Goal: Task Accomplishment & Management: Use online tool/utility

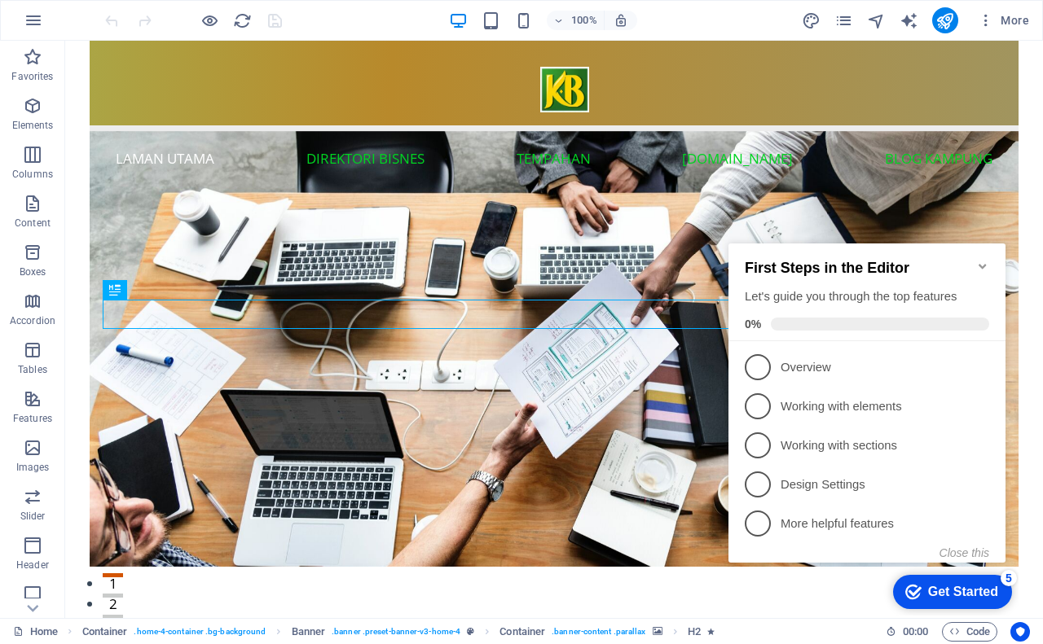
click at [983, 264] on icon "Minimize checklist" at bounding box center [981, 266] width 7 height 5
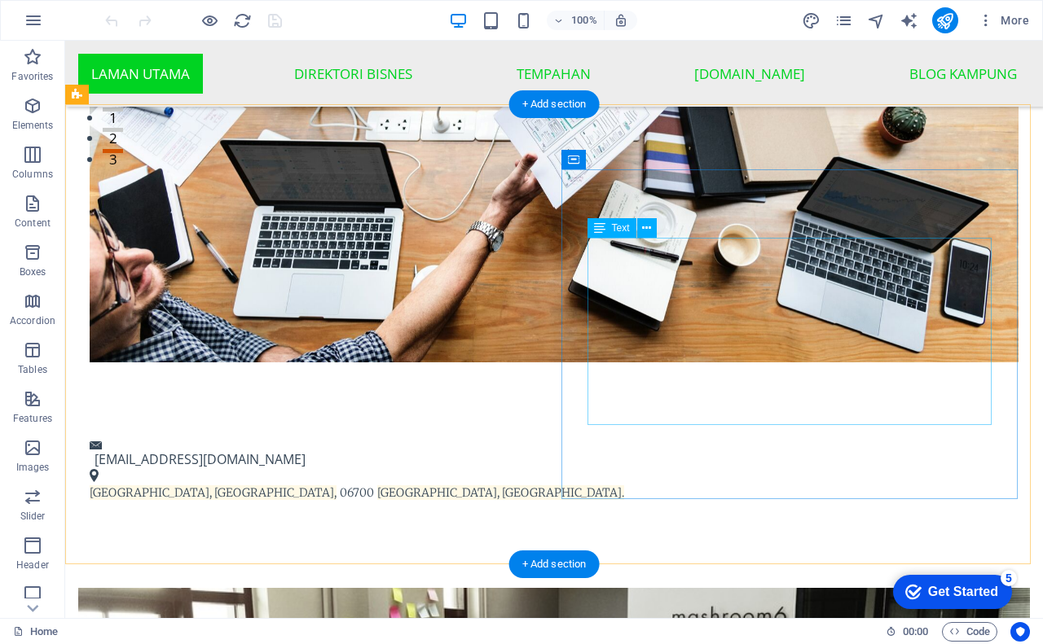
scroll to position [489, 0]
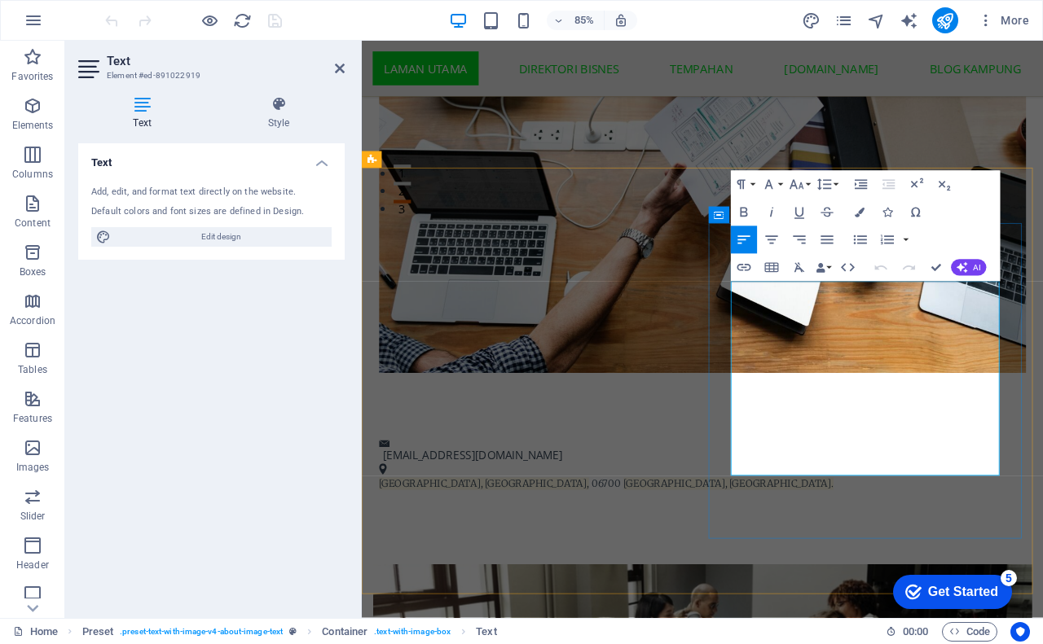
drag, startPoint x: 840, startPoint y: 336, endPoint x: 795, endPoint y: 330, distance: 45.2
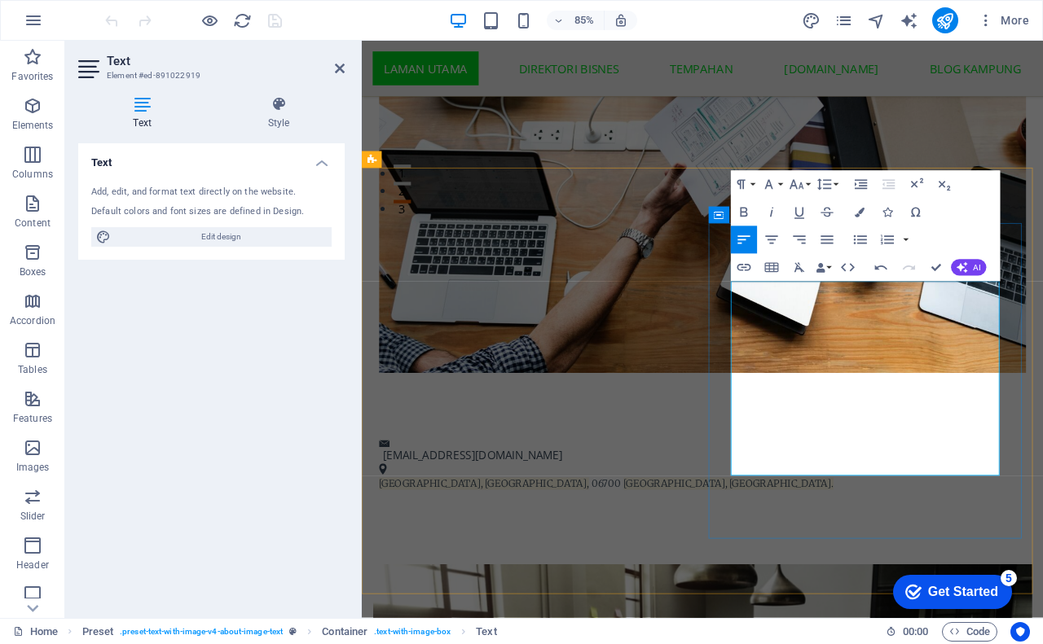
drag, startPoint x: 925, startPoint y: 459, endPoint x: 976, endPoint y: 464, distance: 50.7
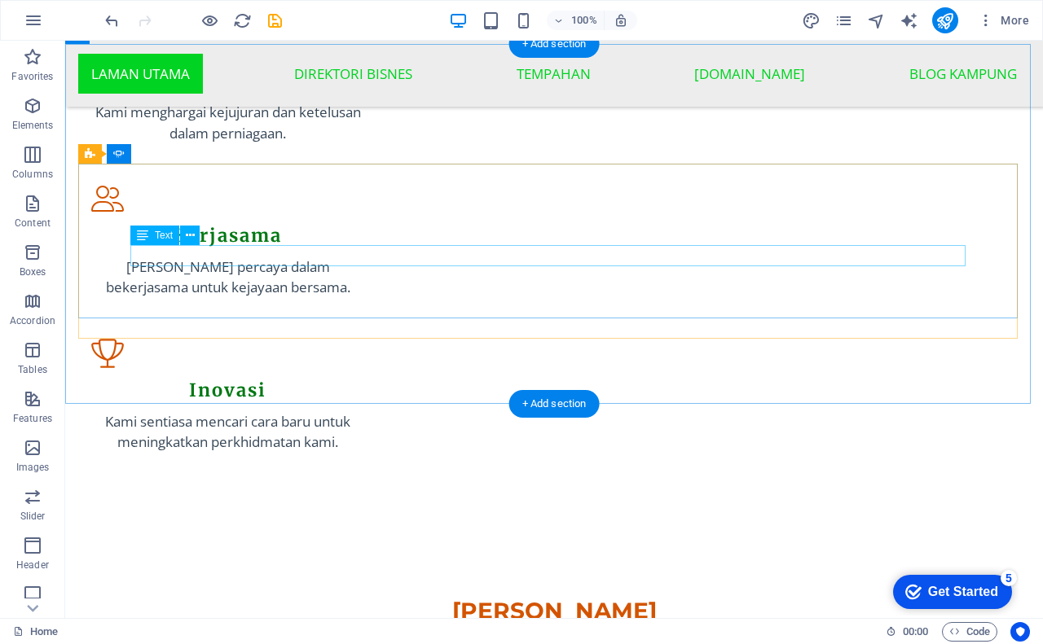
scroll to position [1910, 0]
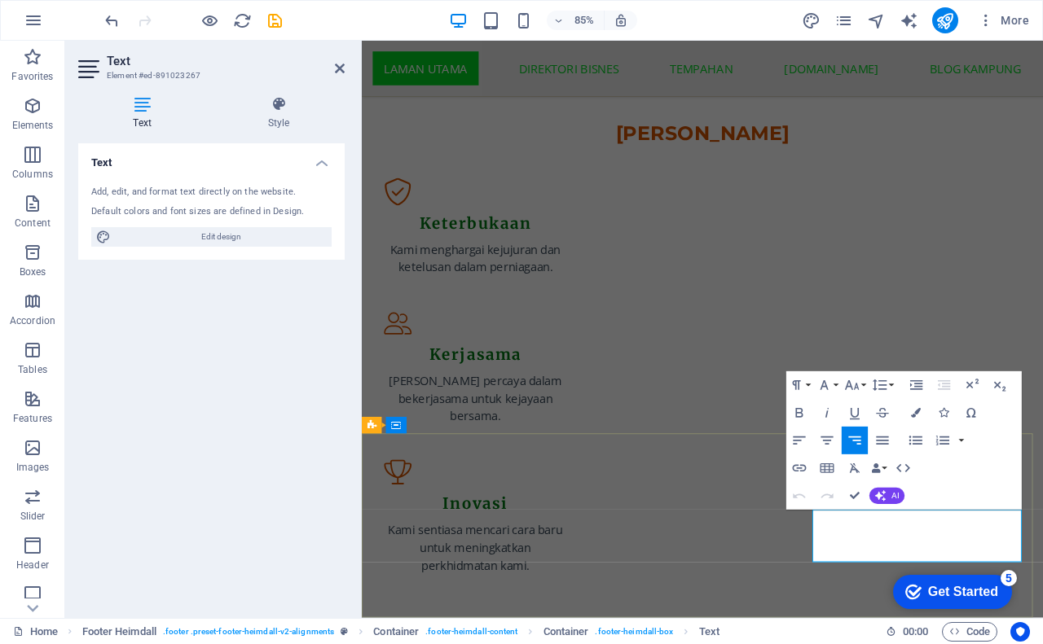
scroll to position [2048, 0]
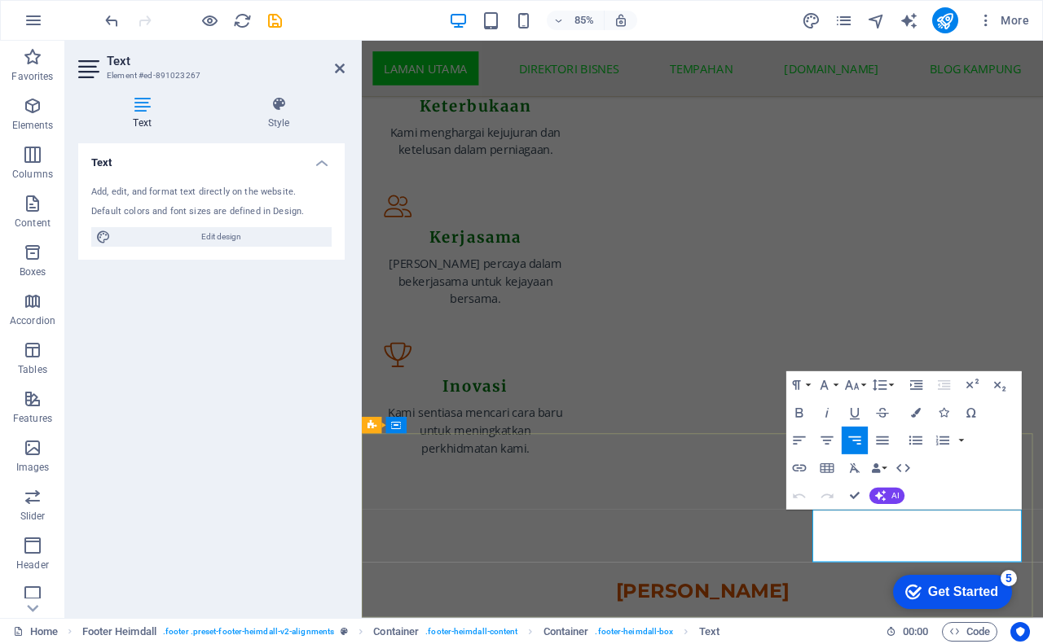
drag, startPoint x: 1086, startPoint y: 626, endPoint x: 1124, endPoint y: 626, distance: 38.3
drag, startPoint x: 957, startPoint y: 640, endPoint x: 1036, endPoint y: 648, distance: 79.4
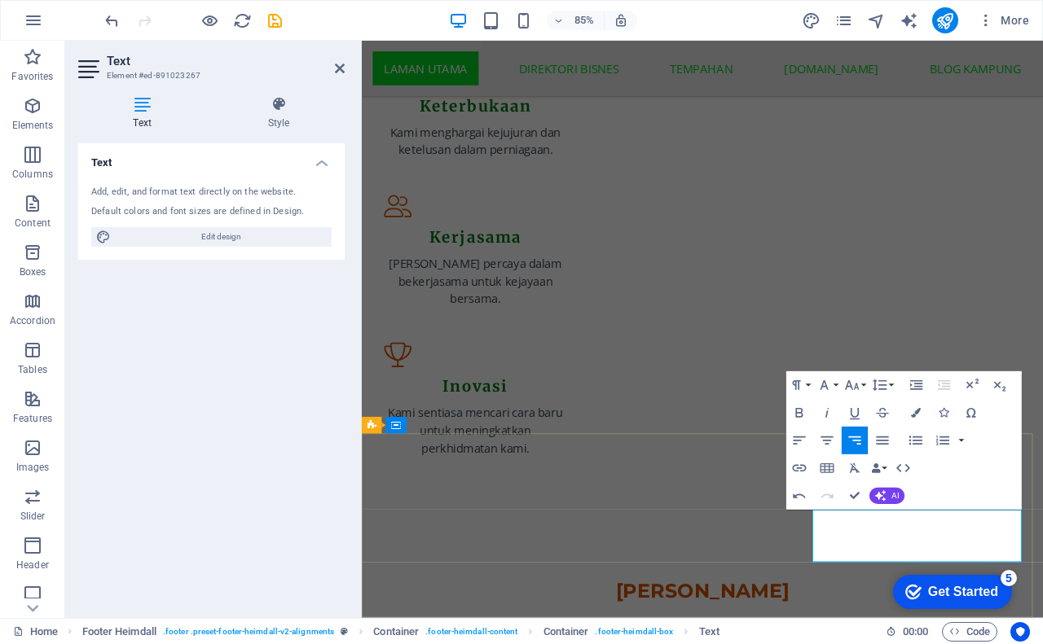
drag, startPoint x: 1053, startPoint y: 642, endPoint x: 1135, endPoint y: 645, distance: 82.3
drag, startPoint x: 1027, startPoint y: 622, endPoint x: 1127, endPoint y: 626, distance: 99.4
click at [802, 471] on icon "button" at bounding box center [800, 468] width 14 height 7
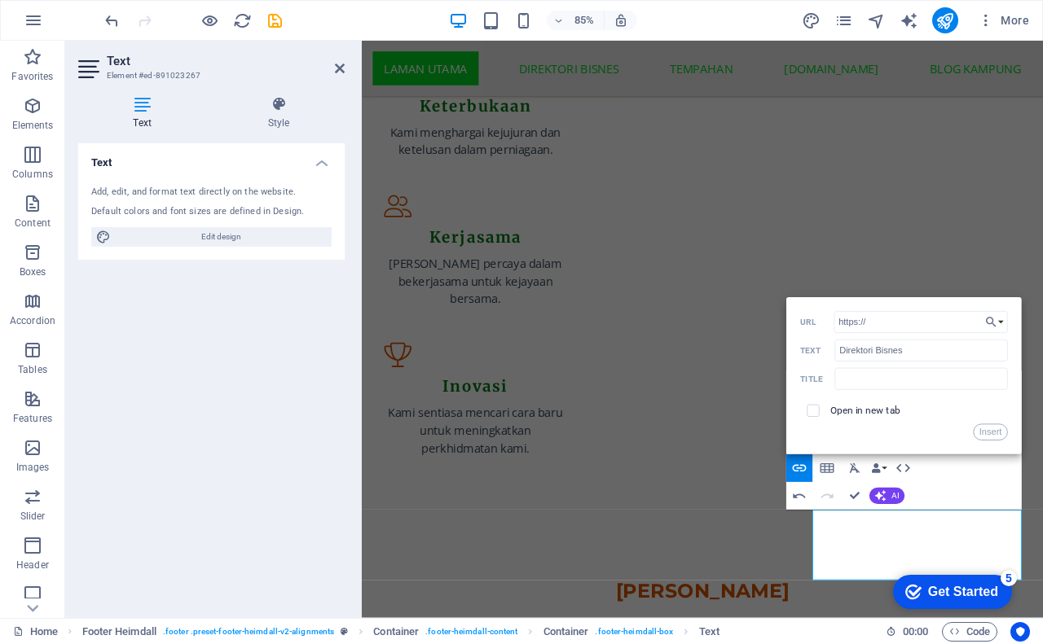
drag, startPoint x: 886, startPoint y: 323, endPoint x: 831, endPoint y: 321, distance: 55.5
click at [831, 321] on div "https:// URL" at bounding box center [904, 322] width 208 height 23
drag, startPoint x: 917, startPoint y: 624, endPoint x: 1011, endPoint y: 626, distance: 93.7
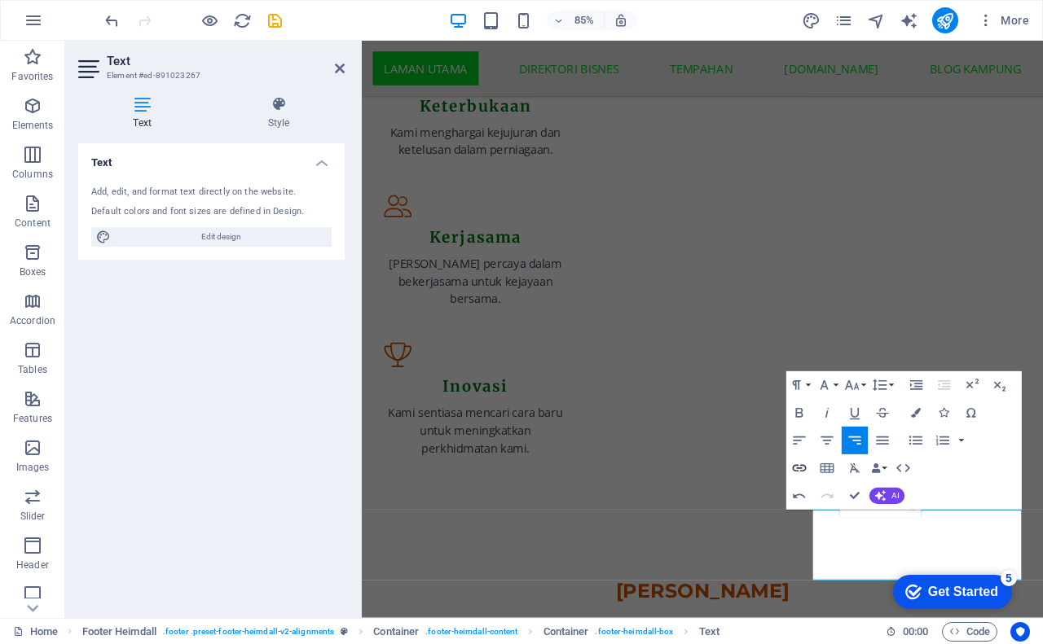
type input "/"
type input "Laman Utama"
click at [804, 465] on icon "button" at bounding box center [800, 468] width 14 height 7
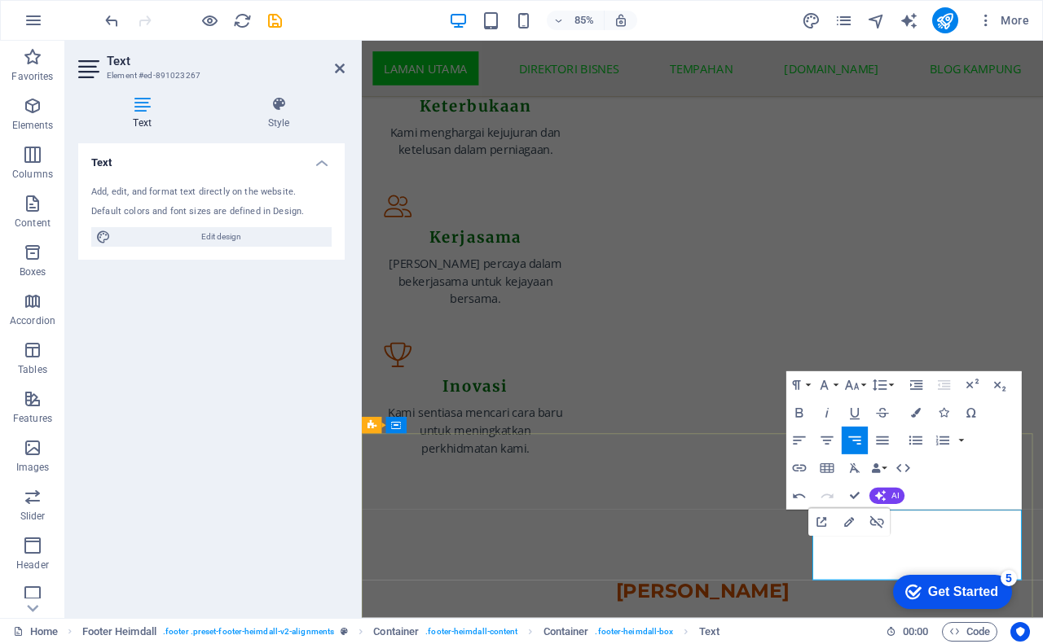
drag, startPoint x: 930, startPoint y: 649, endPoint x: 998, endPoint y: 649, distance: 68.4
type input "Tempahan"
click at [800, 468] on icon "button" at bounding box center [800, 468] width 14 height 7
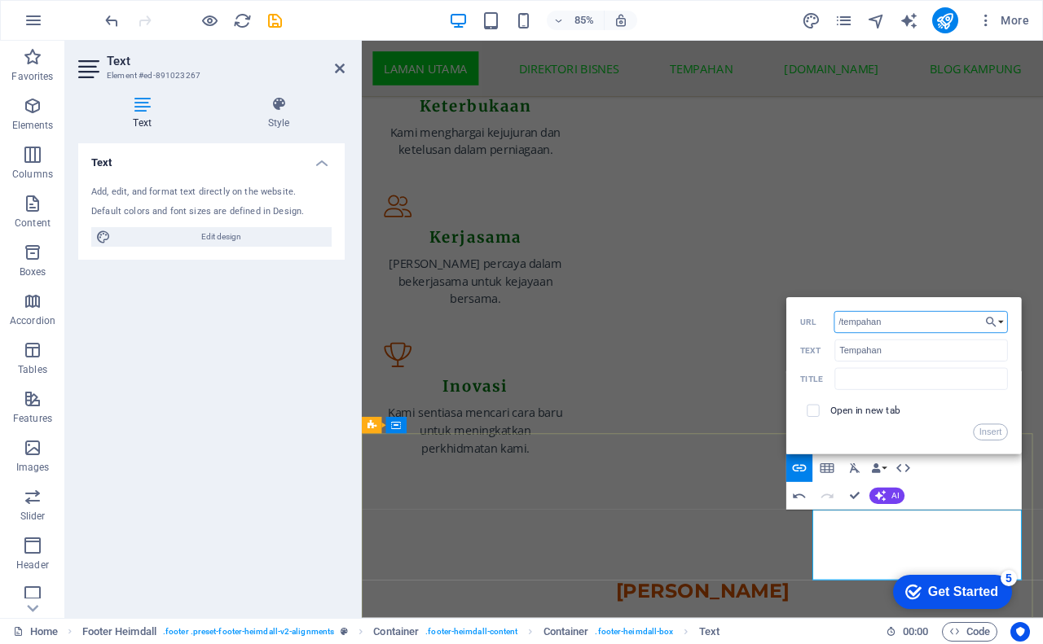
type input "/tempahan"
drag, startPoint x: 1009, startPoint y: 649, endPoint x: 1092, endPoint y: 644, distance: 82.4
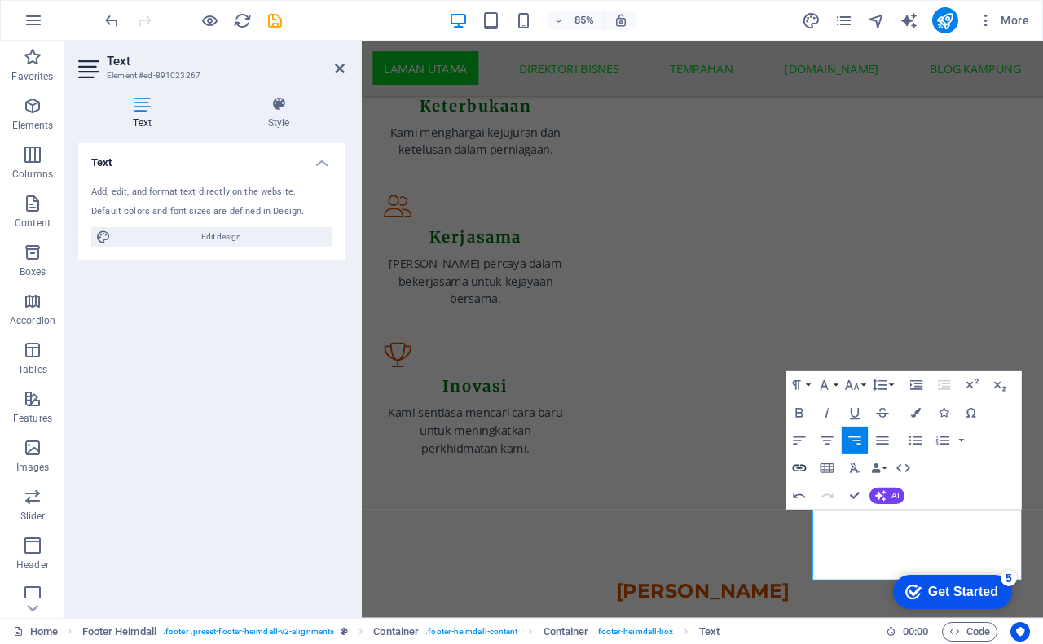
type input "[DOMAIN_NAME]"
click at [802, 469] on icon "button" at bounding box center [799, 468] width 16 height 16
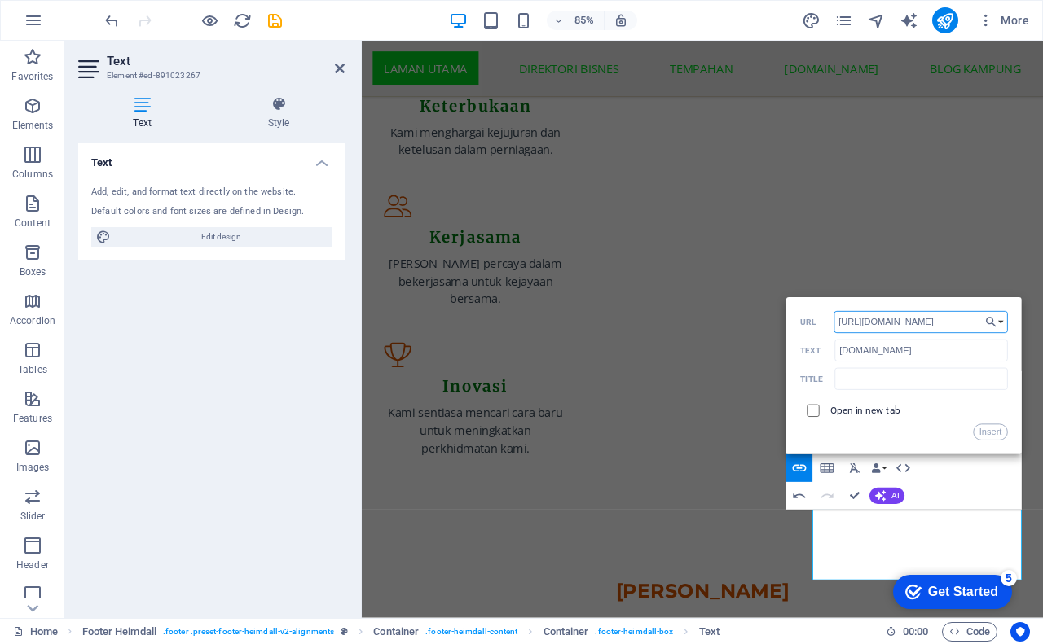
type input "https://kampung.biz"
click at [813, 414] on input "checkbox" at bounding box center [811, 408] width 12 height 12
checkbox input "true"
click at [996, 434] on button "Insert" at bounding box center [990, 432] width 35 height 16
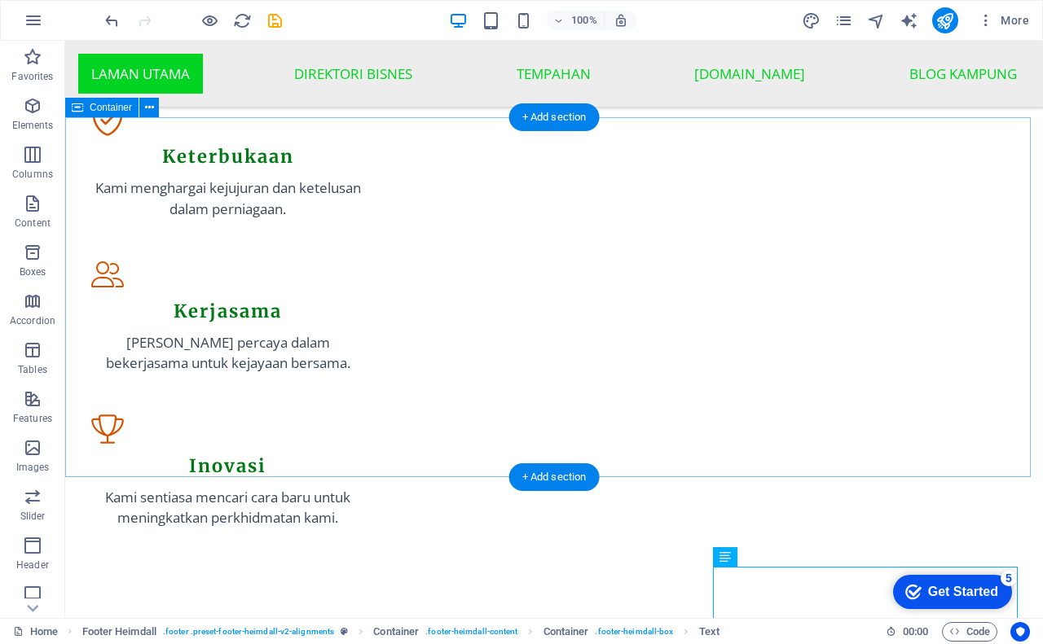
scroll to position [1910, 0]
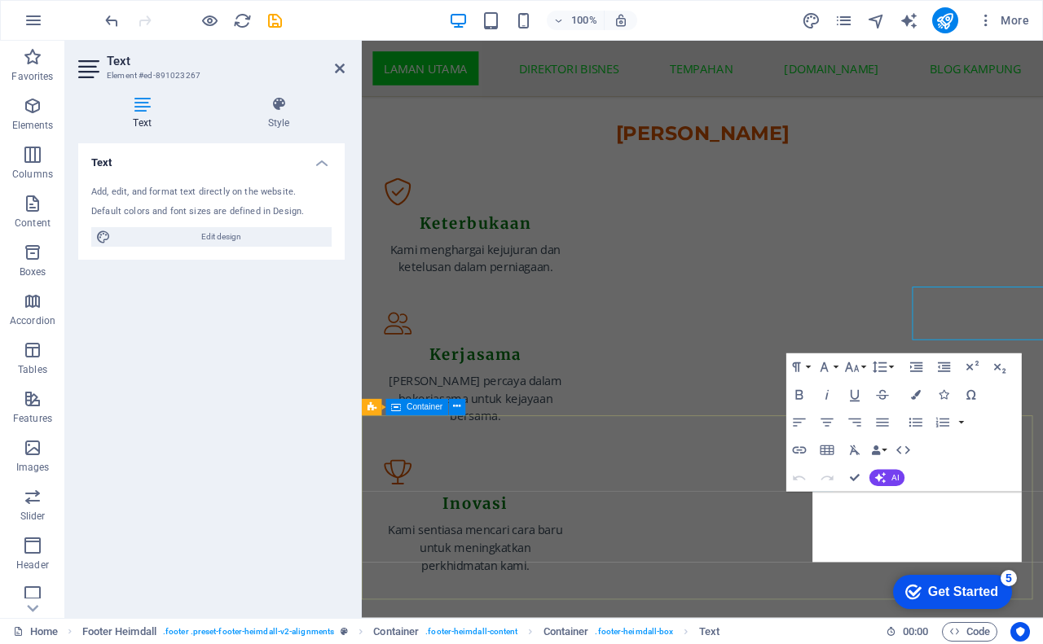
scroll to position [2069, 0]
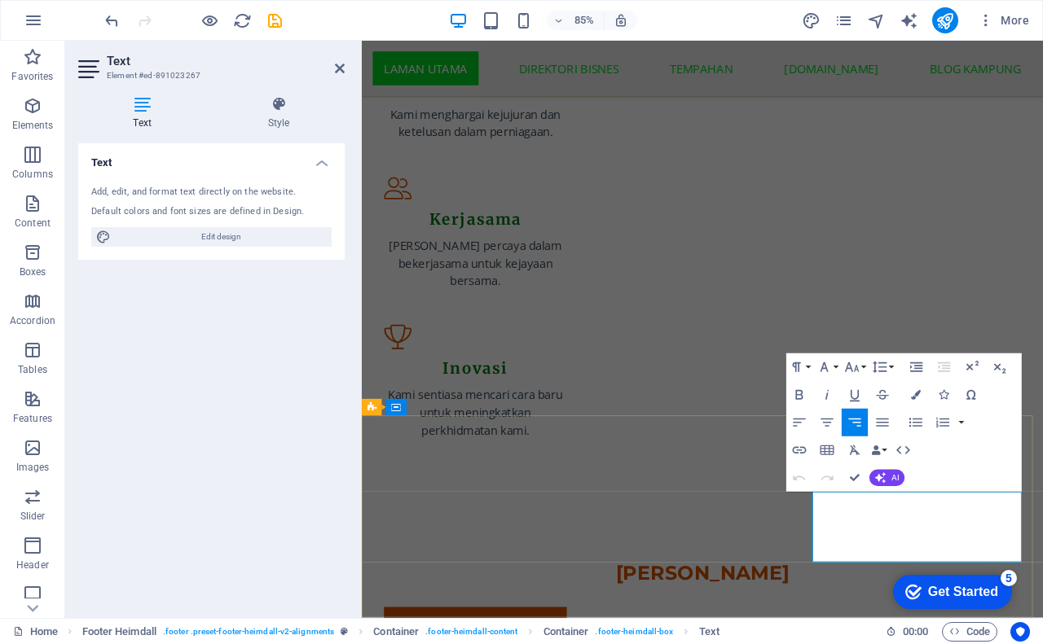
drag, startPoint x: 917, startPoint y: 603, endPoint x: 1009, endPoint y: 609, distance: 91.4
click at [800, 449] on icon "button" at bounding box center [799, 450] width 16 height 16
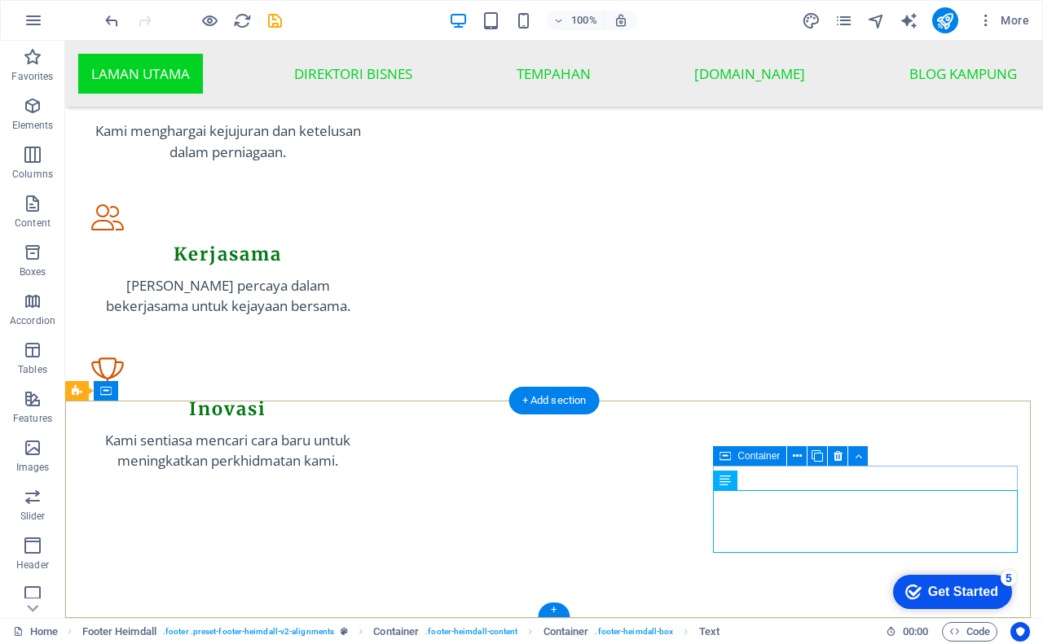
scroll to position [1910, 0]
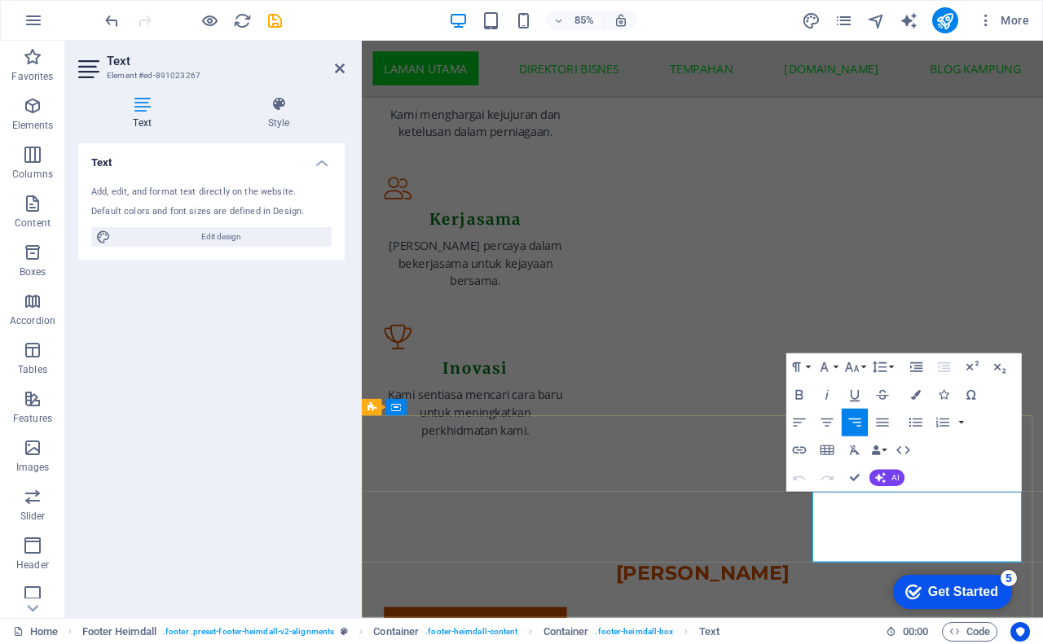
drag, startPoint x: 1026, startPoint y: 603, endPoint x: 1123, endPoint y: 610, distance: 97.2
click at [797, 446] on icon "button" at bounding box center [799, 450] width 16 height 16
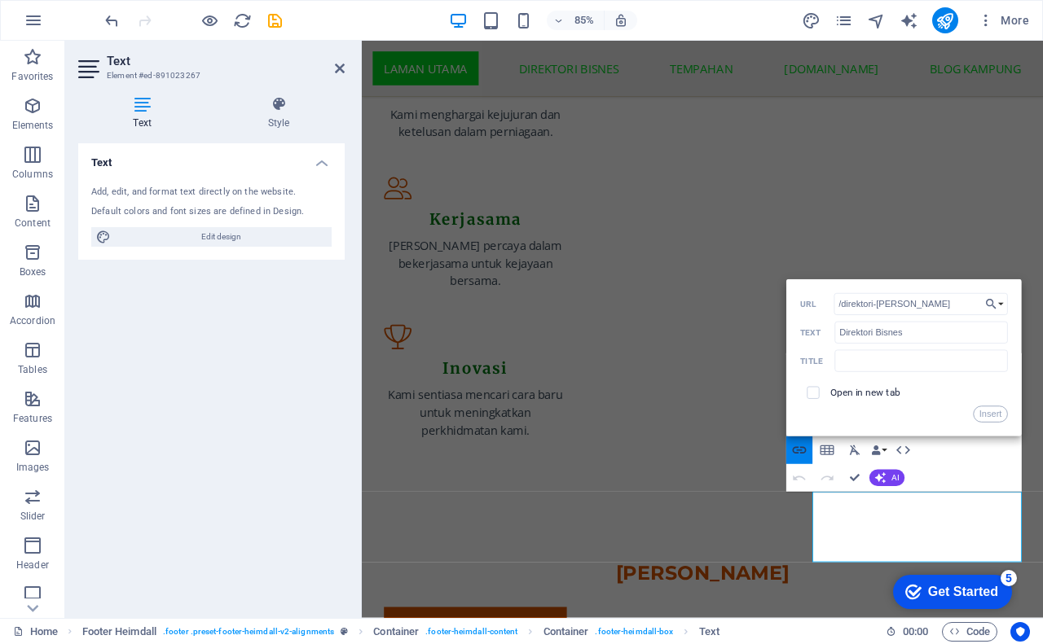
type input "/direktori-bisnes"
click at [983, 411] on button "Insert" at bounding box center [990, 414] width 35 height 16
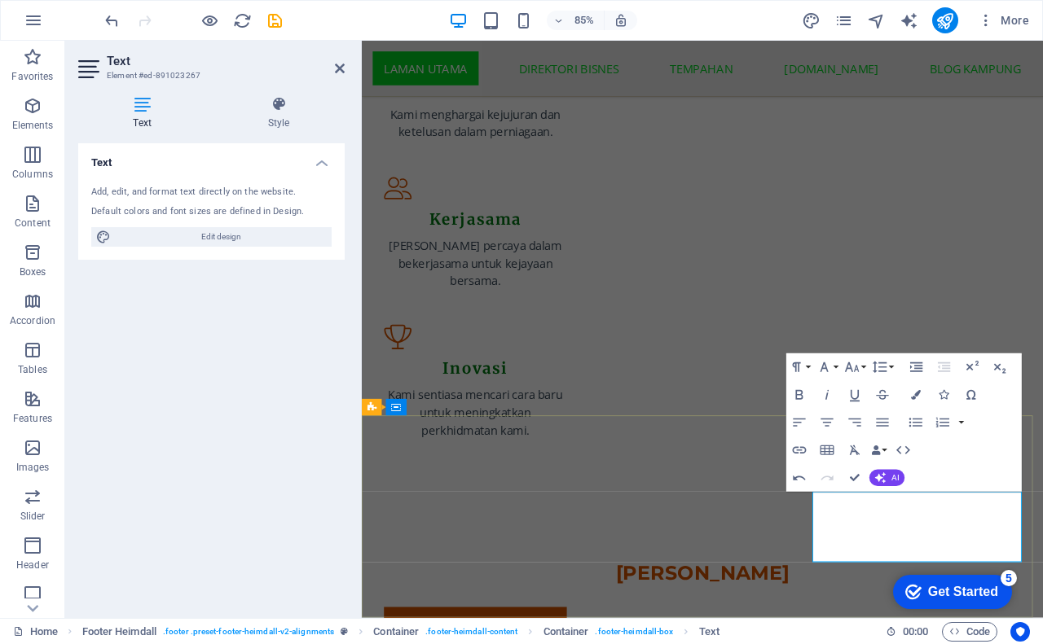
drag, startPoint x: 918, startPoint y: 602, endPoint x: 1010, endPoint y: 607, distance: 92.2
drag, startPoint x: 928, startPoint y: 625, endPoint x: 998, endPoint y: 630, distance: 70.2
type input "Tempahan"
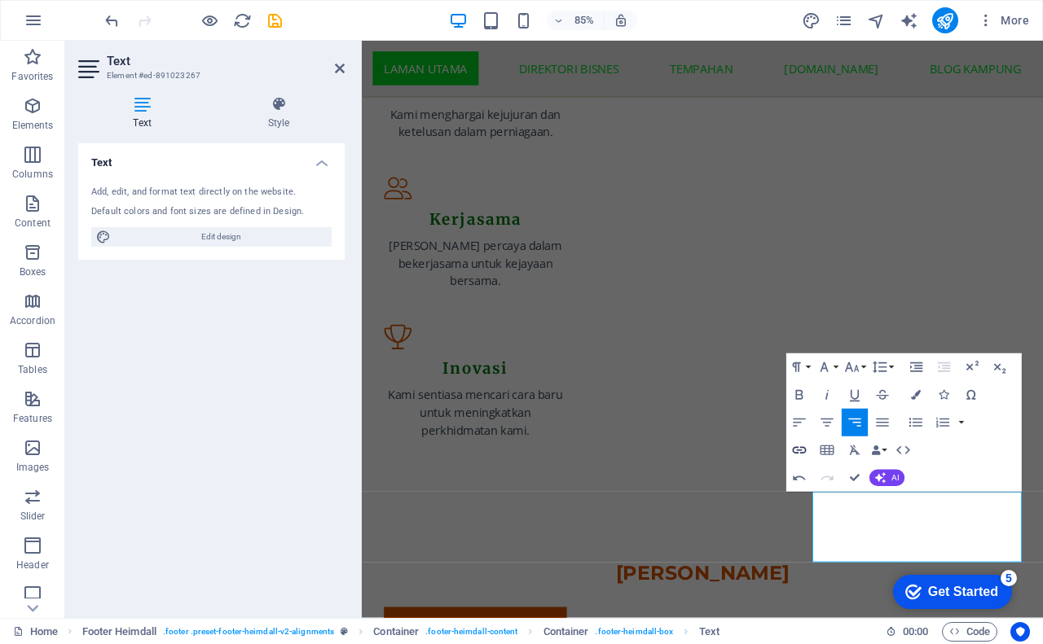
click at [802, 450] on icon "button" at bounding box center [799, 450] width 16 height 16
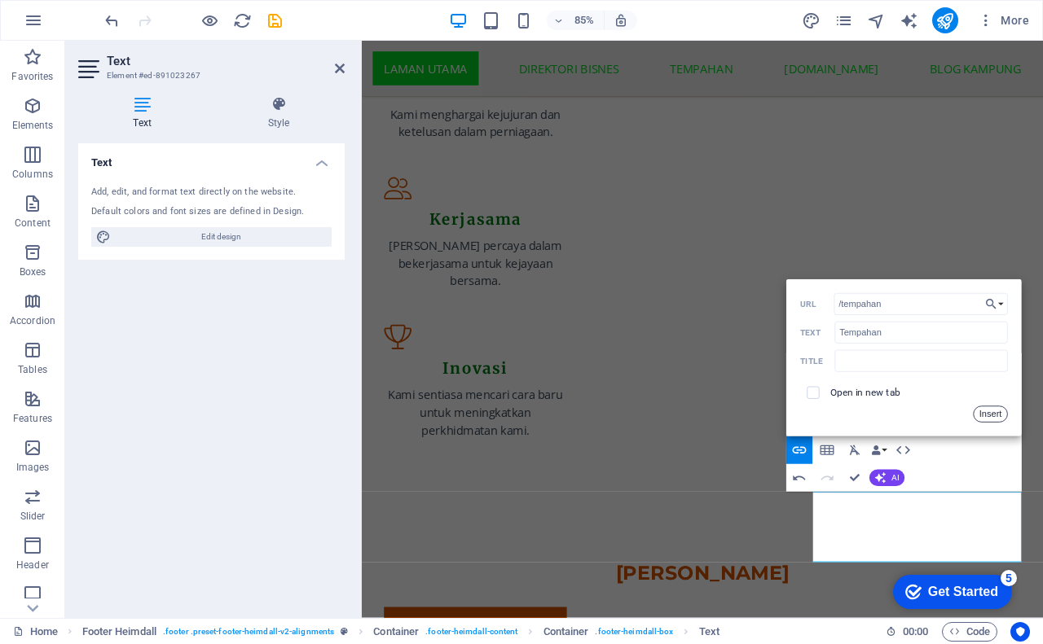
click at [982, 413] on button "Insert" at bounding box center [990, 414] width 35 height 16
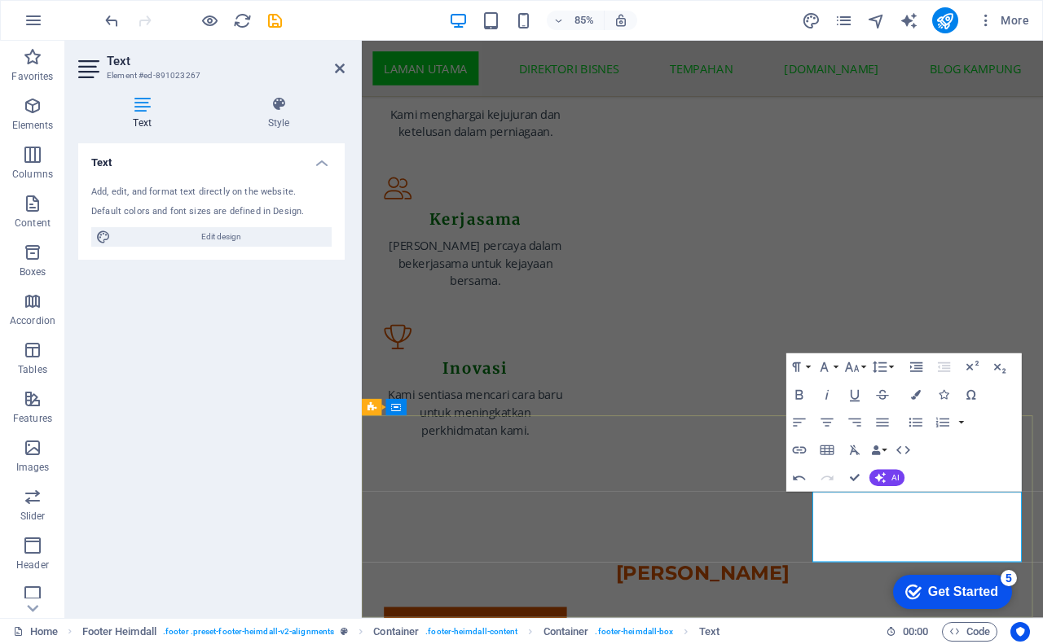
drag, startPoint x: 1011, startPoint y: 619, endPoint x: 1093, endPoint y: 630, distance: 83.0
type input "https://kampung.biz"
type input "[DOMAIN_NAME]"
checkbox input "true"
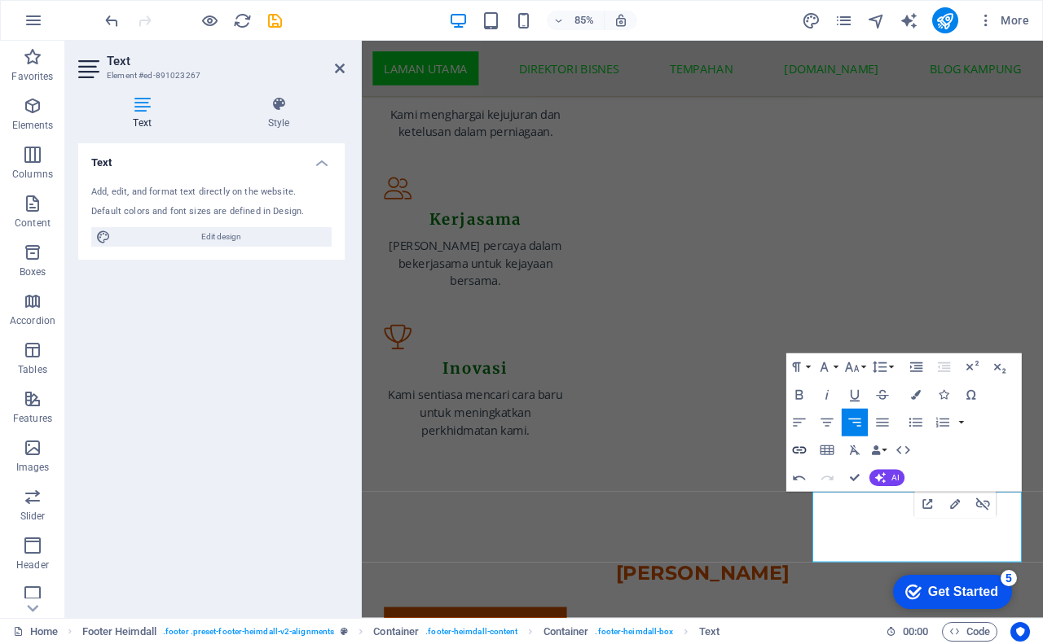
click at [800, 451] on icon "button" at bounding box center [800, 450] width 14 height 7
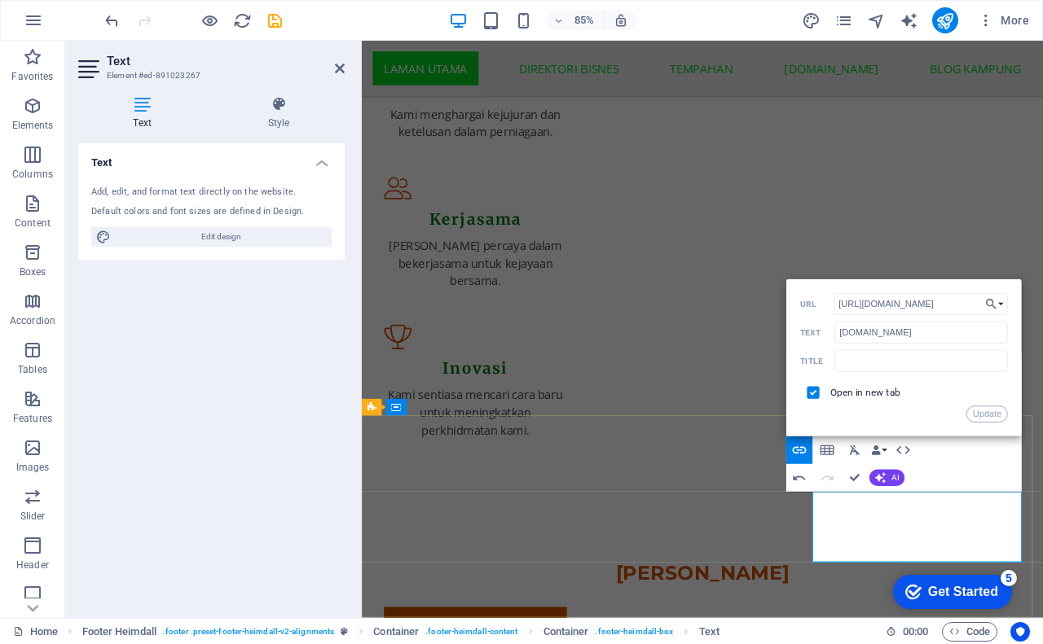
drag, startPoint x: 1110, startPoint y: 622, endPoint x: 1134, endPoint y: 640, distance: 30.3
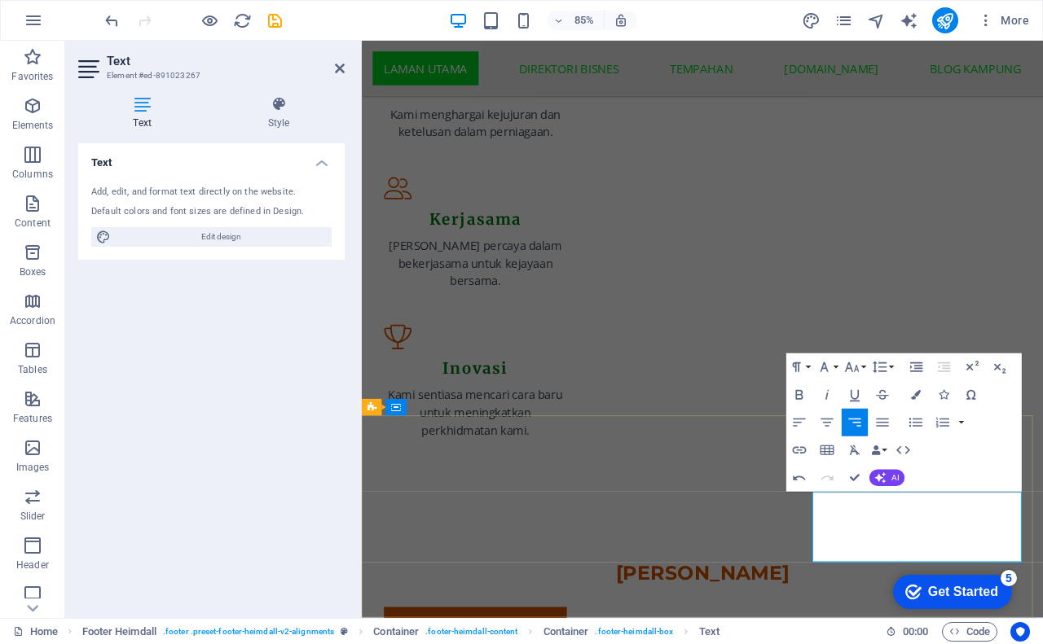
drag, startPoint x: 1110, startPoint y: 622, endPoint x: 1139, endPoint y: 640, distance: 34.4
type input "Blog Kampung"
checkbox input "false"
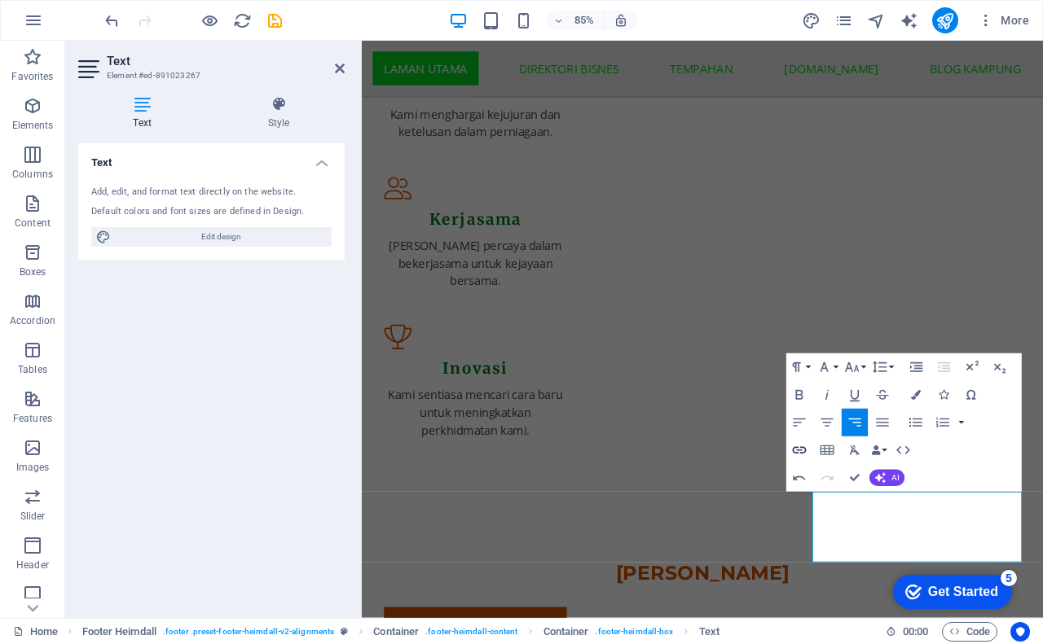
click at [797, 453] on icon "button" at bounding box center [800, 450] width 14 height 7
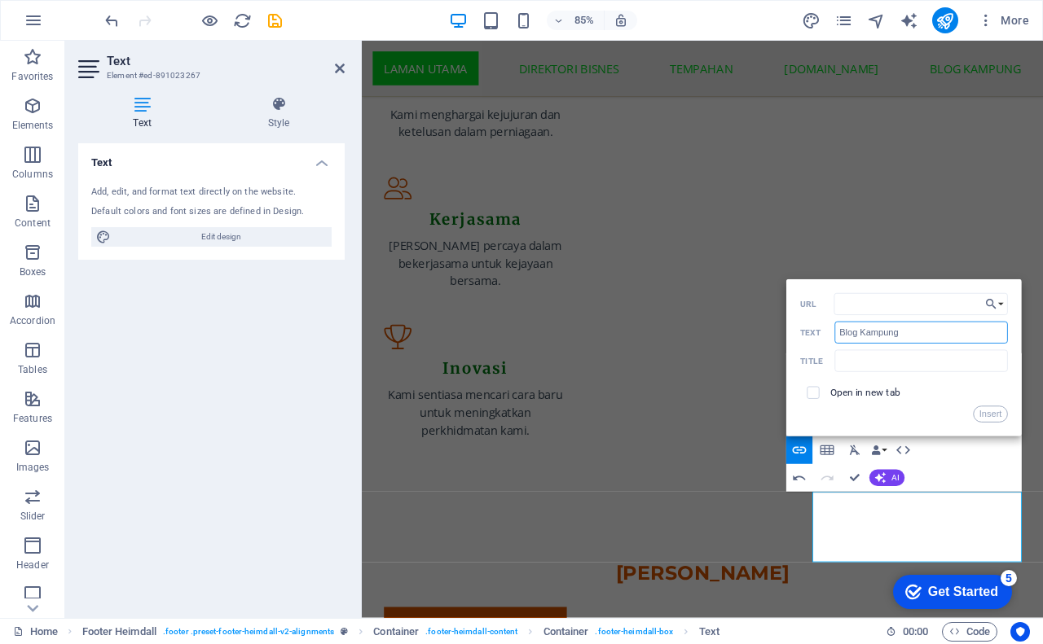
click at [917, 332] on input "Blog Kampung" at bounding box center [921, 333] width 174 height 22
type input "Blog [DOMAIN_NAME]"
click at [857, 310] on input "URL" at bounding box center [920, 304] width 174 height 22
click at [982, 409] on button "Insert" at bounding box center [990, 414] width 35 height 16
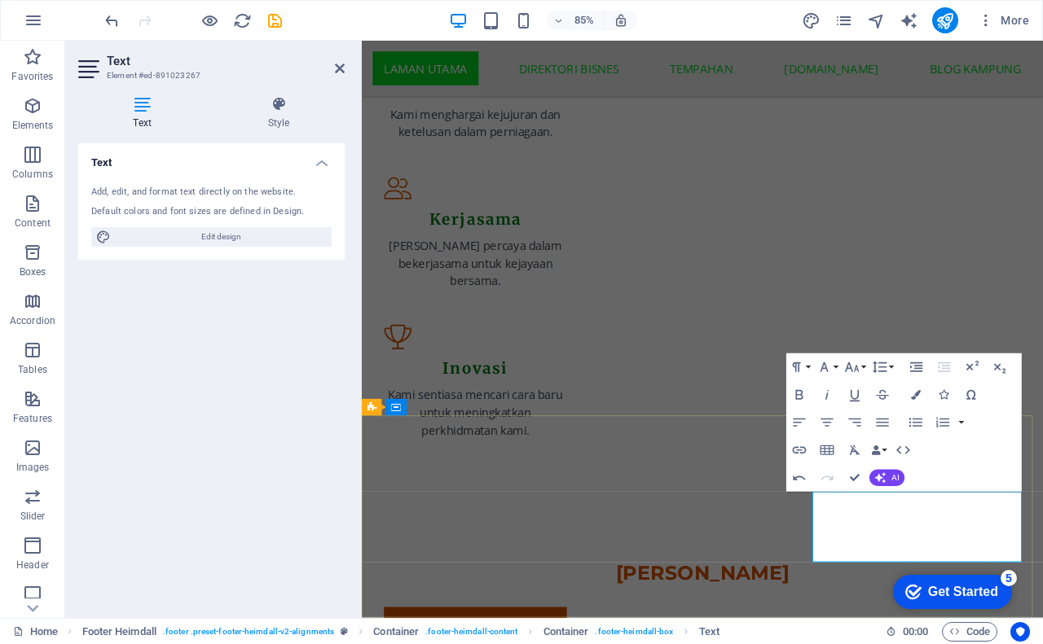
drag, startPoint x: 929, startPoint y: 620, endPoint x: 998, endPoint y: 624, distance: 69.4
type input "/tempahan"
click at [804, 450] on icon "button" at bounding box center [799, 450] width 16 height 16
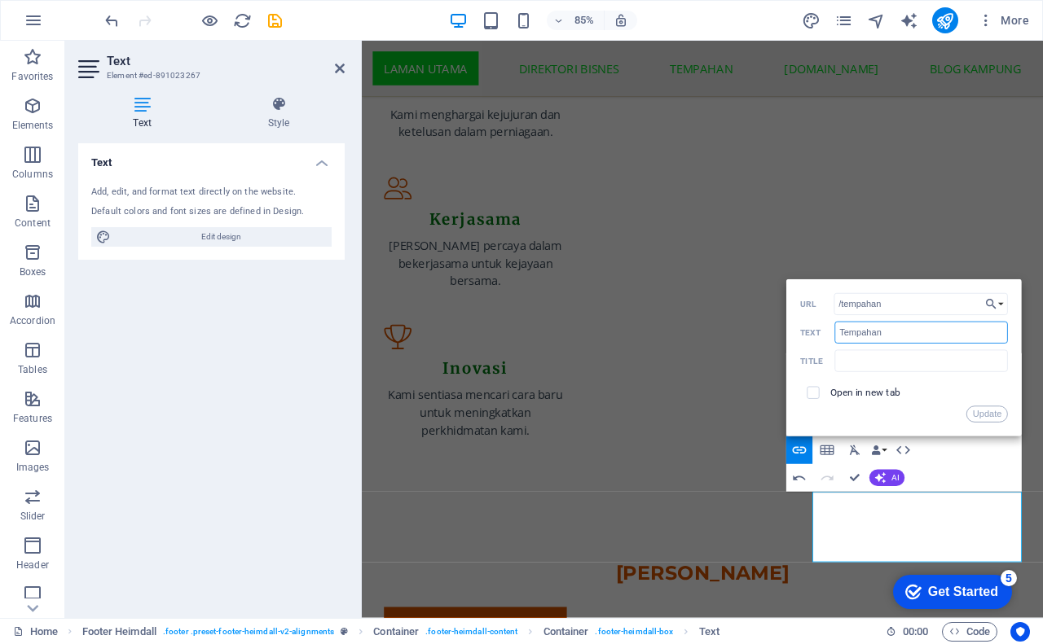
click at [839, 336] on input "Tempahan" at bounding box center [921, 333] width 174 height 22
type input "Borang Tempahan"
click at [984, 417] on button "Update" at bounding box center [987, 414] width 42 height 16
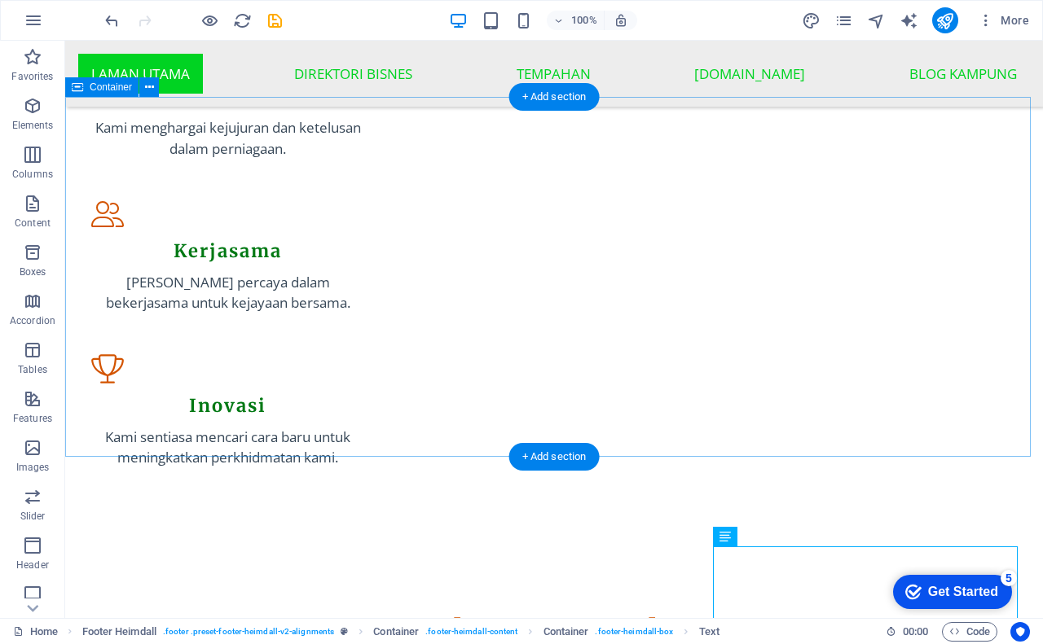
scroll to position [1930, 0]
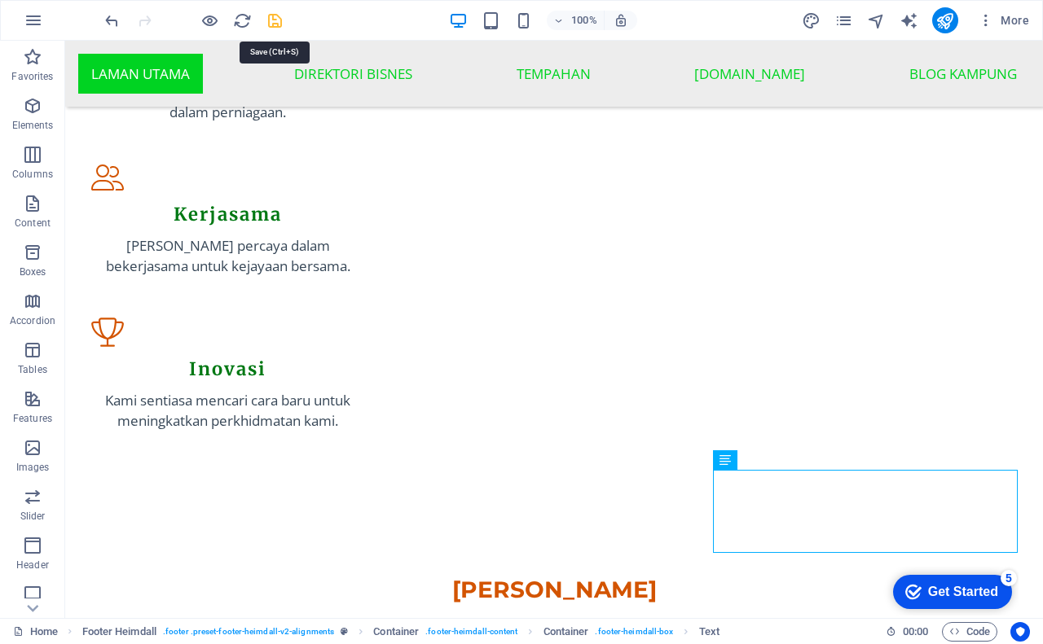
click at [278, 20] on icon "save" at bounding box center [275, 20] width 19 height 19
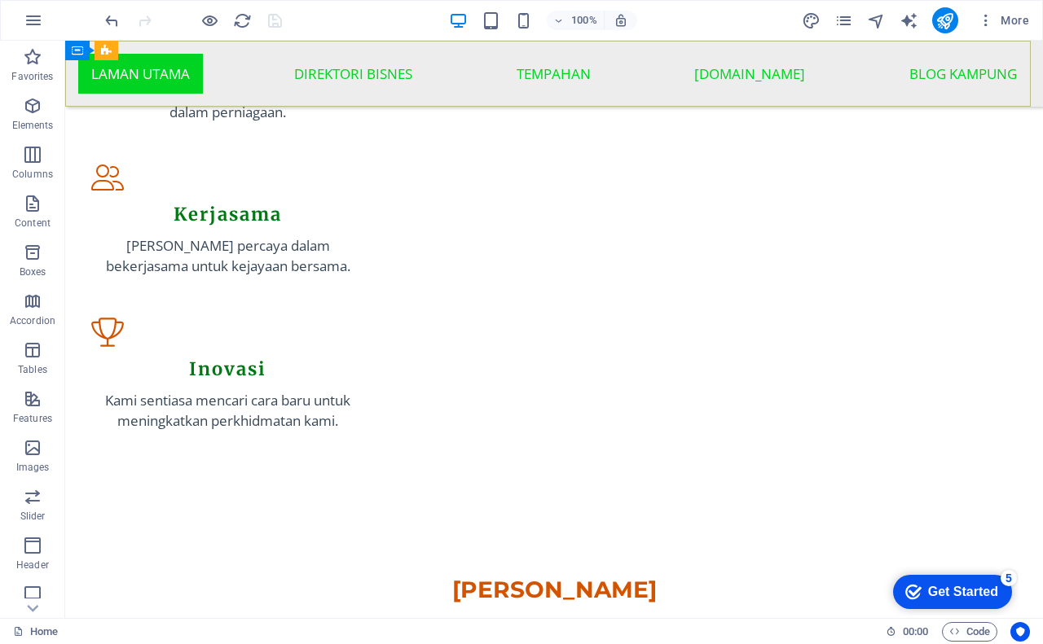
click at [872, 73] on nav "Laman Utama Direktori Bisnes Tempahan Kampung.Biz Blog Kampung" at bounding box center [554, 74] width 978 height 66
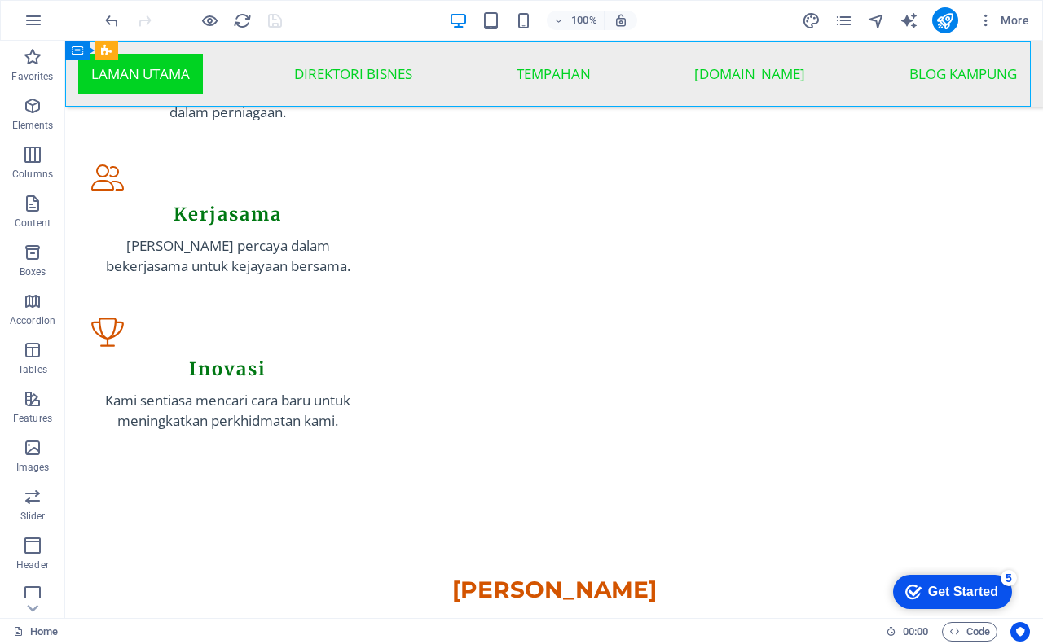
click at [872, 73] on nav "Laman Utama Direktori Bisnes Tempahan Kampung.Biz Blog Kampung" at bounding box center [554, 74] width 978 height 66
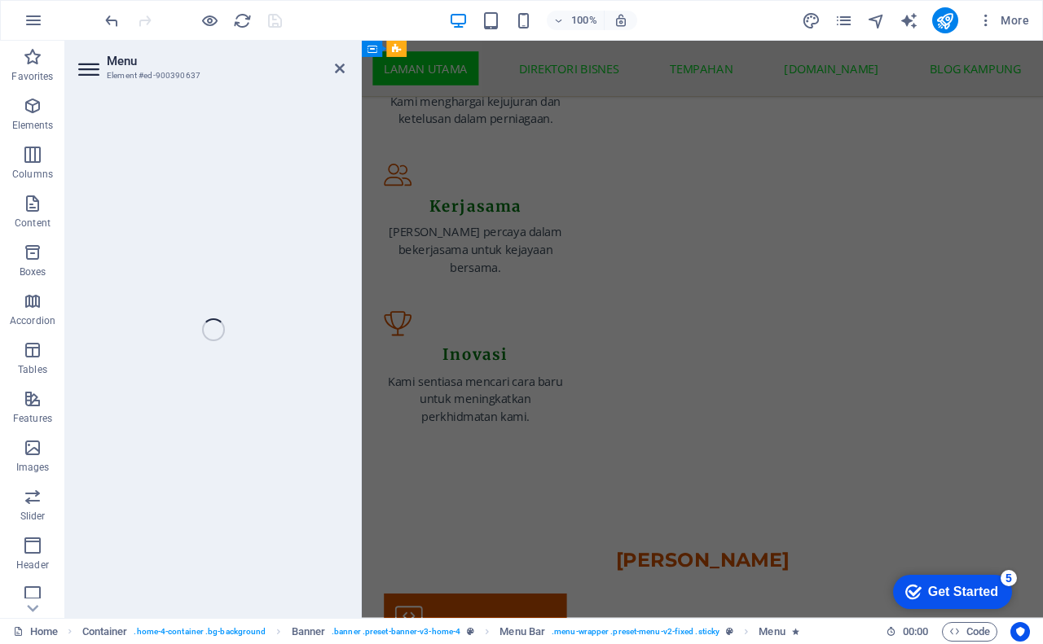
scroll to position [2069, 0]
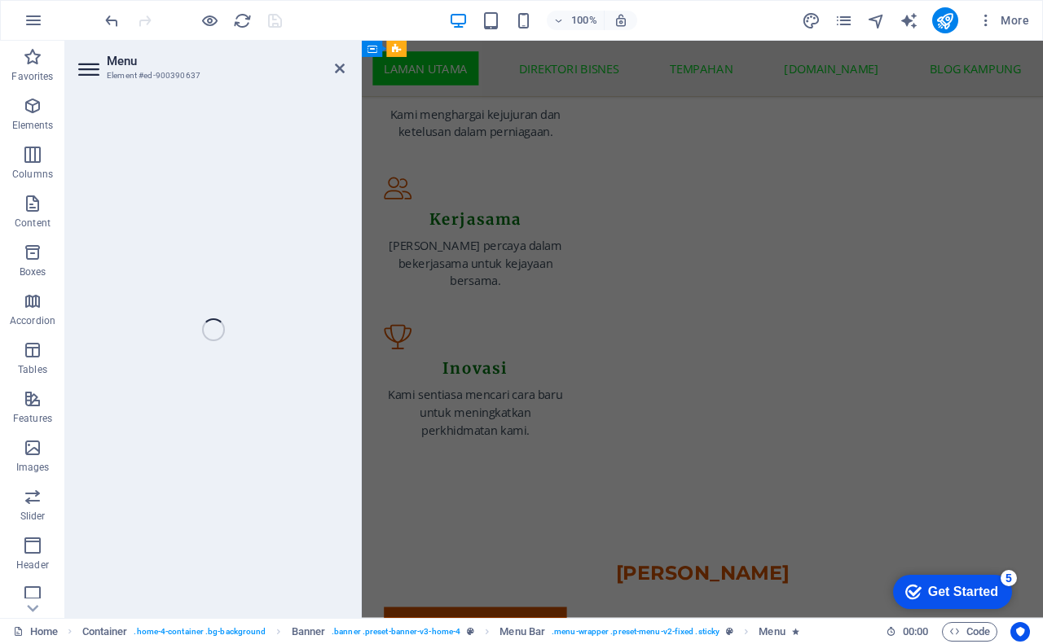
select select
select select "4"
select select
select select "5"
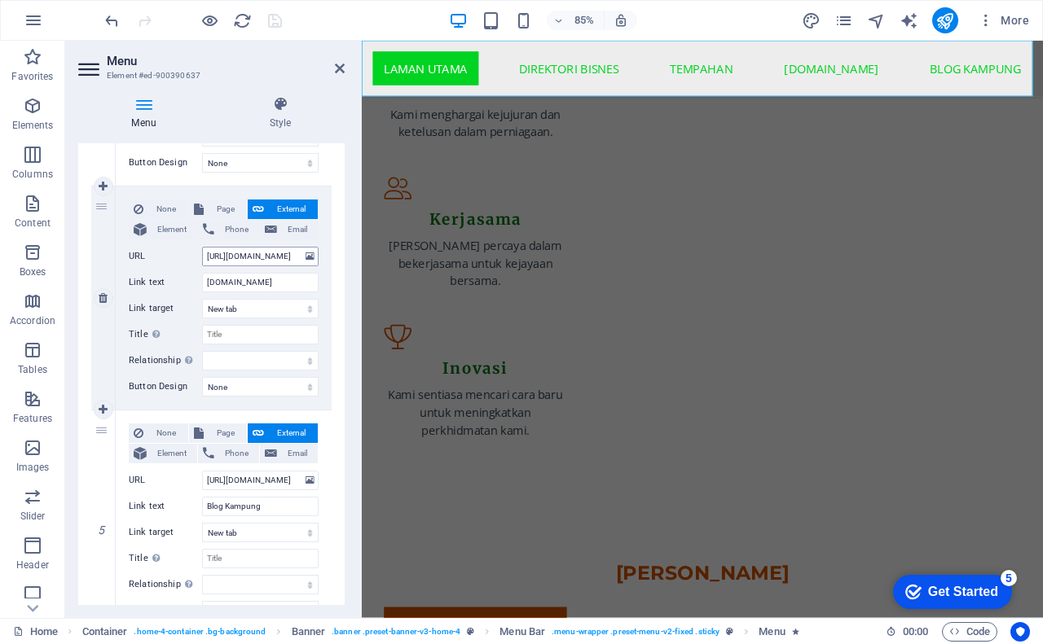
scroll to position [858, 0]
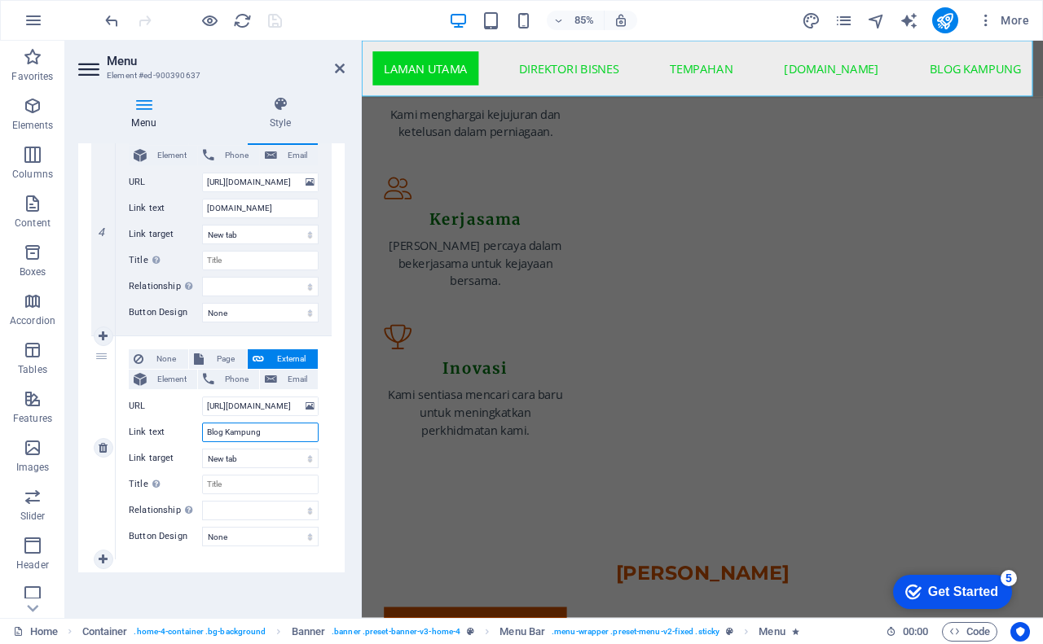
click at [273, 426] on input "Blog Kampung" at bounding box center [260, 433] width 116 height 20
type input "Blog Kampung."
select select
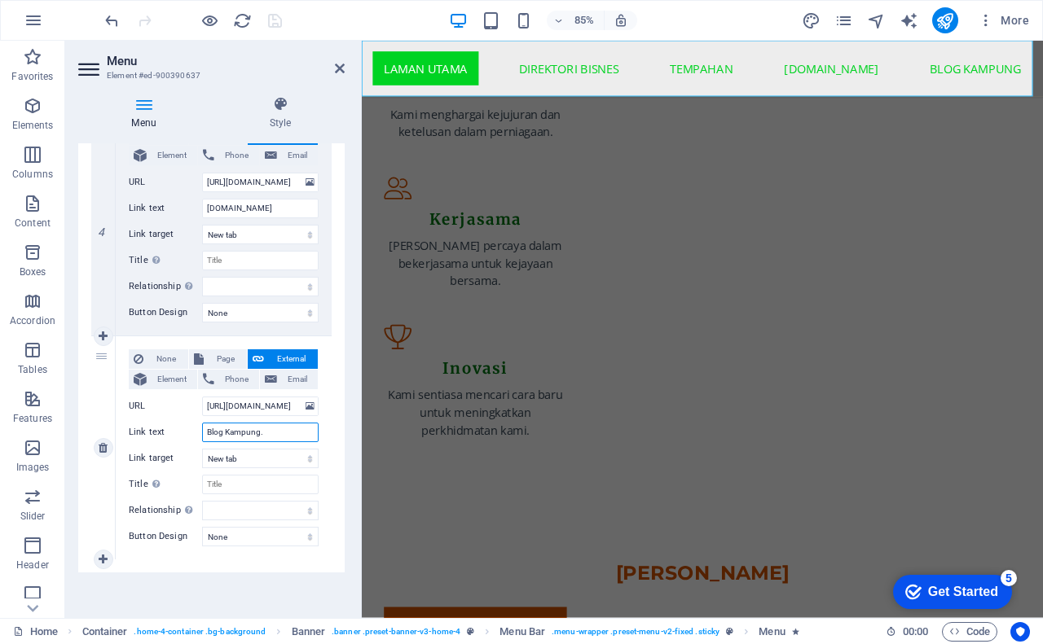
select select
type input "Blog Kampung.Bi"
select select
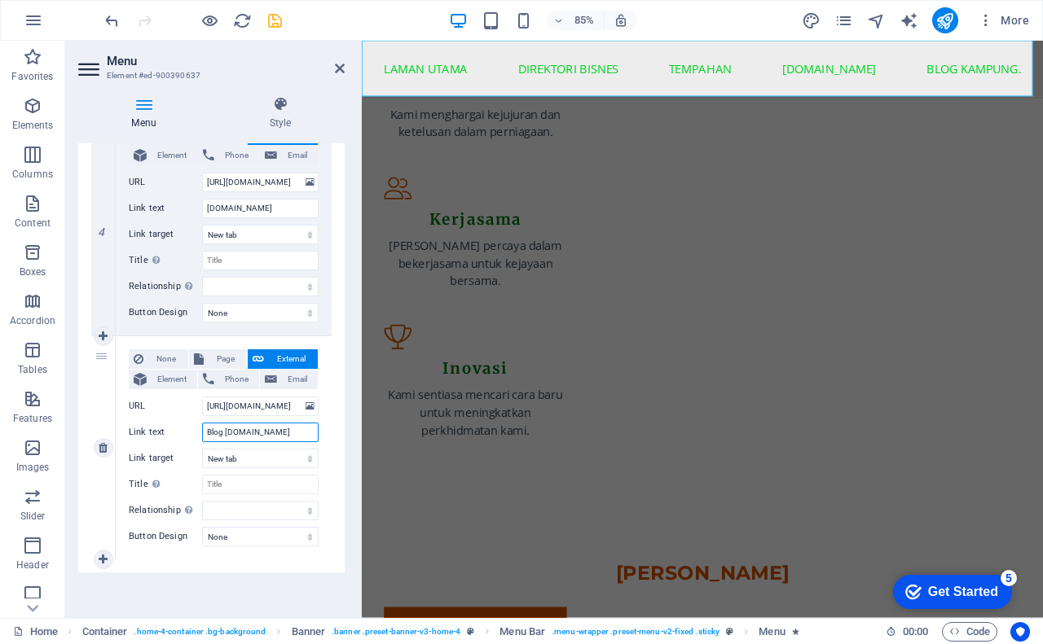
select select
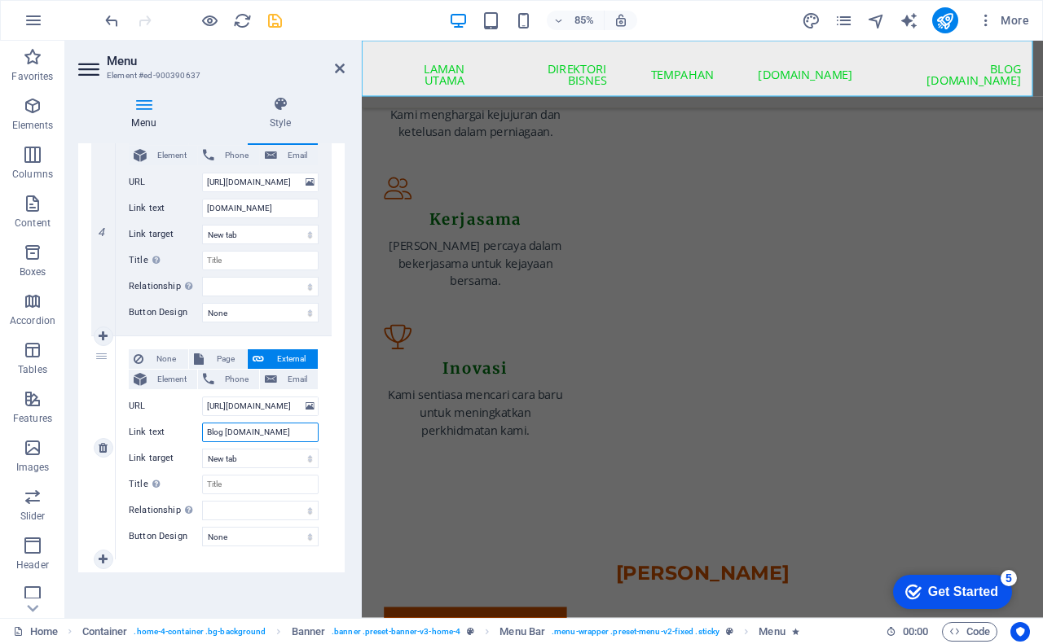
type input "Blog [DOMAIN_NAME]"
select select
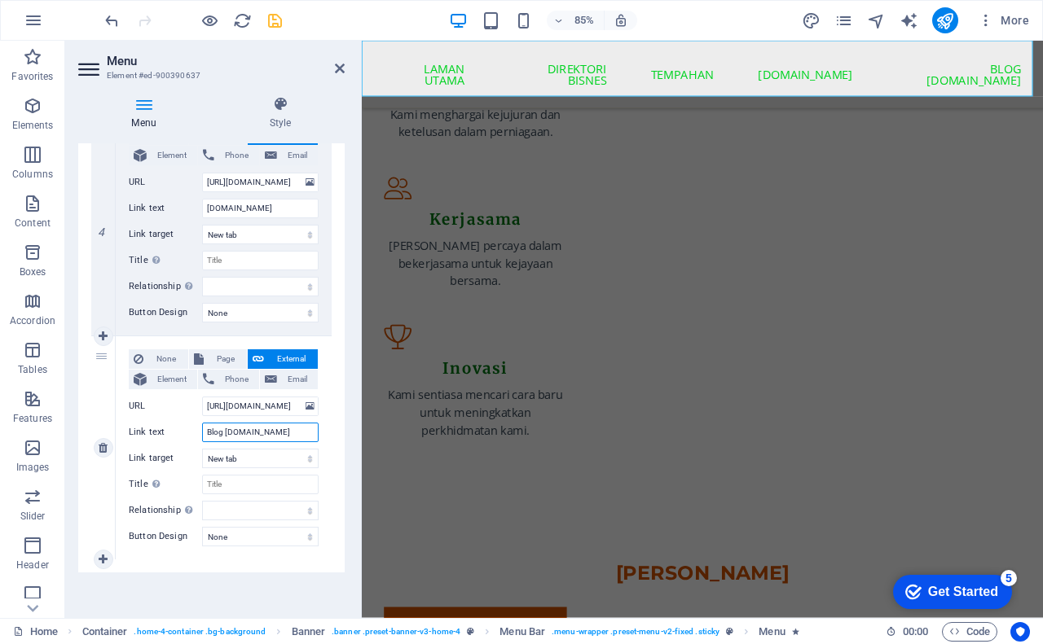
select select
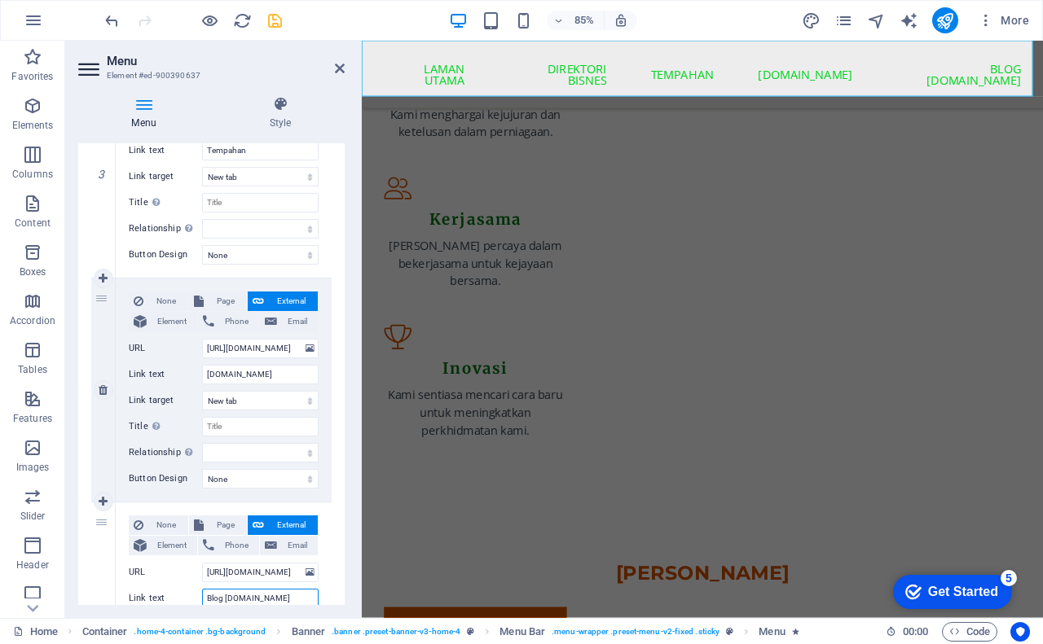
scroll to position [613, 0]
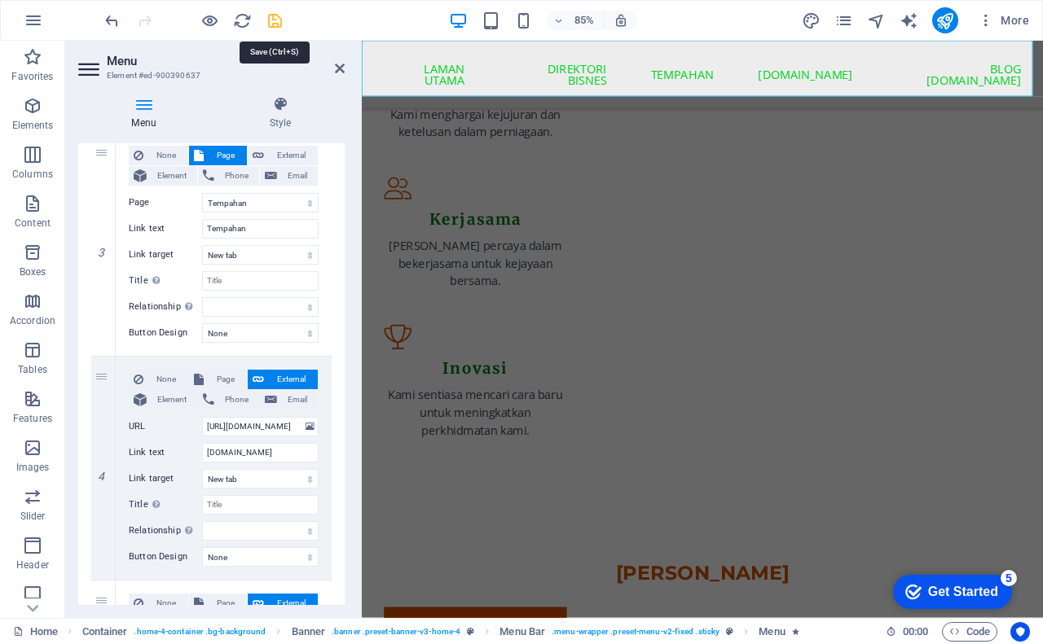
type input "Blog [DOMAIN_NAME]"
click at [274, 22] on icon "save" at bounding box center [275, 20] width 19 height 19
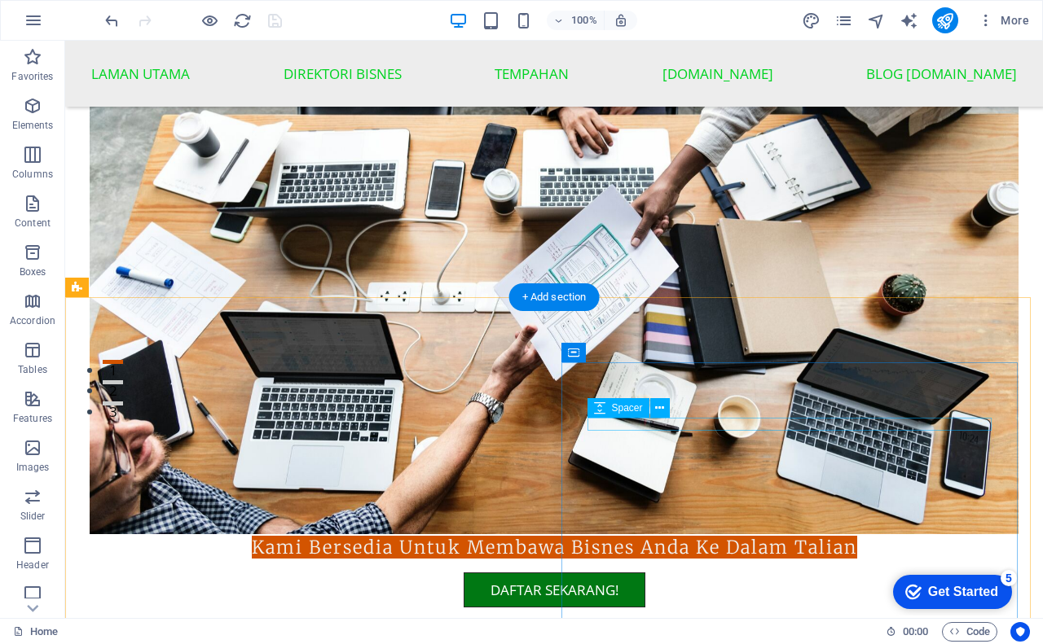
scroll to position [301, 0]
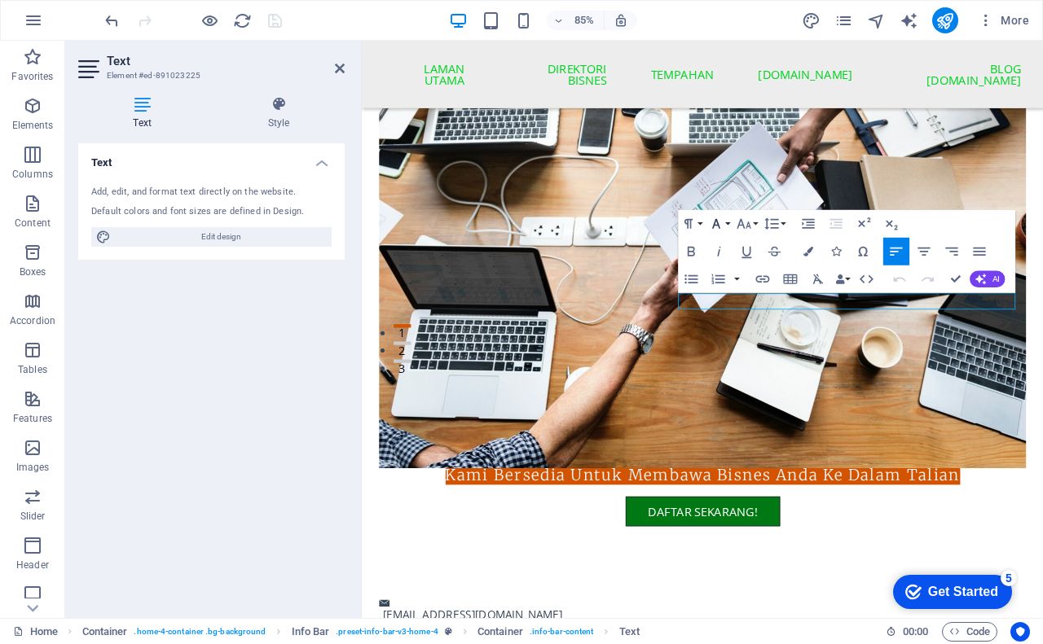
click at [723, 222] on icon "button" at bounding box center [716, 224] width 16 height 16
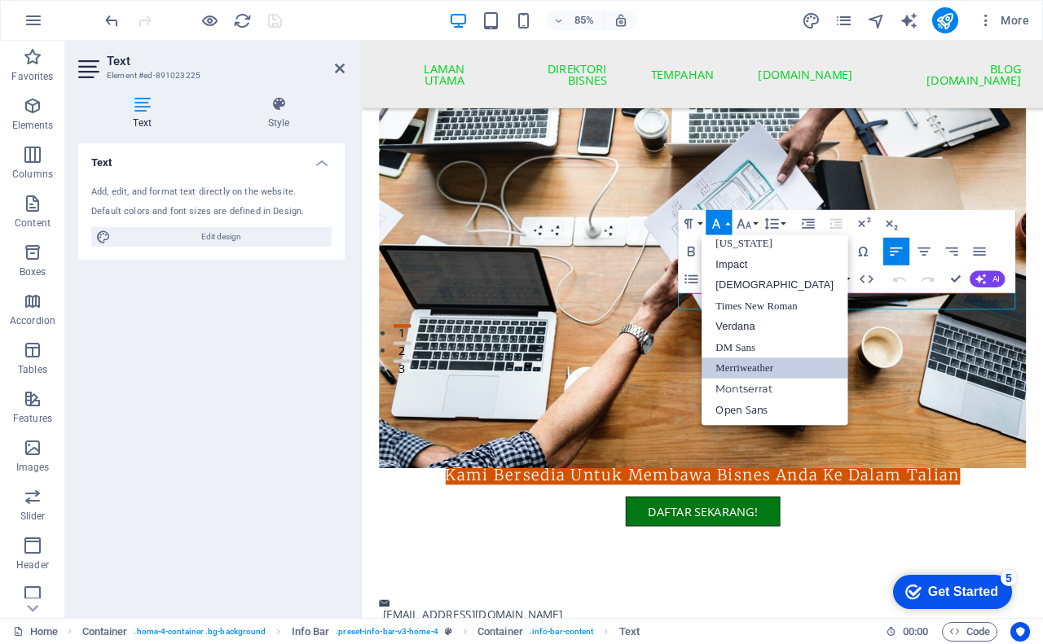
scroll to position [33, 0]
click at [734, 411] on link "Open Sans" at bounding box center [775, 410] width 146 height 21
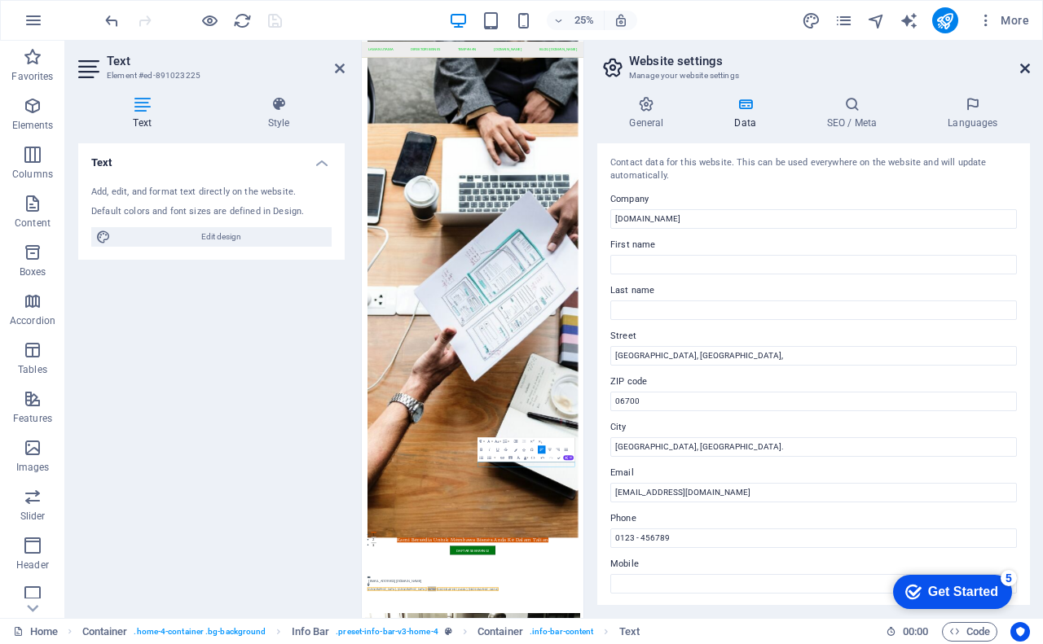
click at [1024, 64] on icon at bounding box center [1025, 68] width 10 height 13
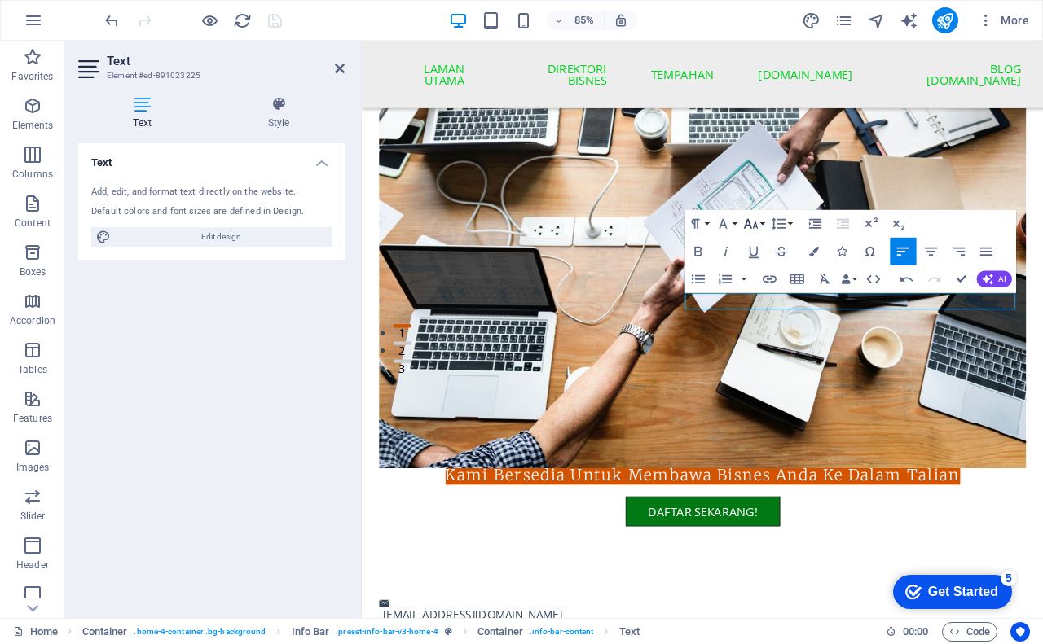
click at [750, 225] on icon "button" at bounding box center [750, 224] width 16 height 16
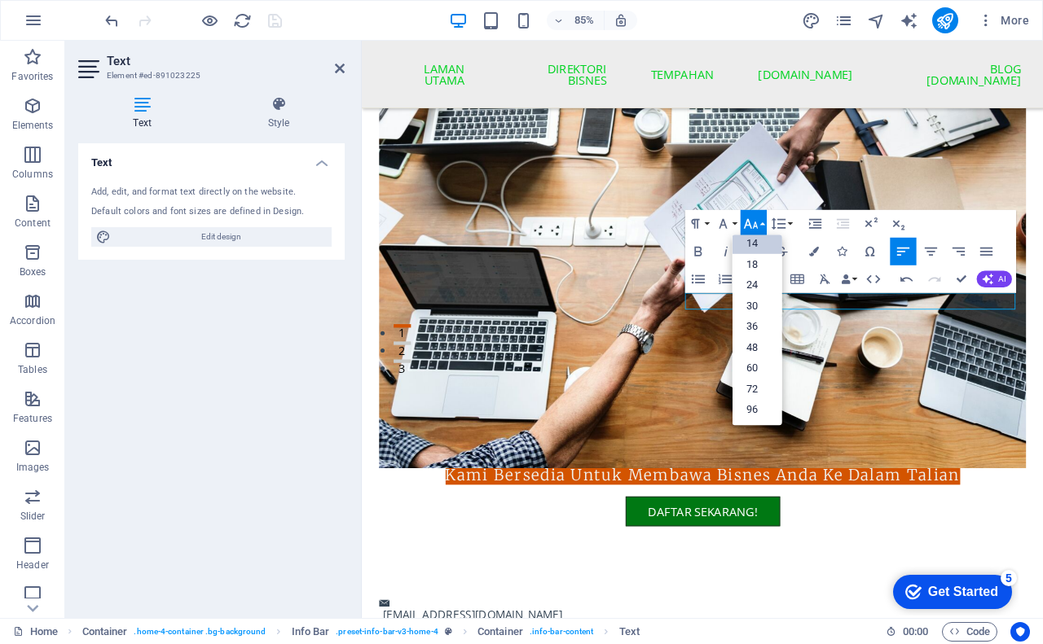
scroll to position [131, 0]
click at [724, 226] on icon "button" at bounding box center [722, 224] width 16 height 16
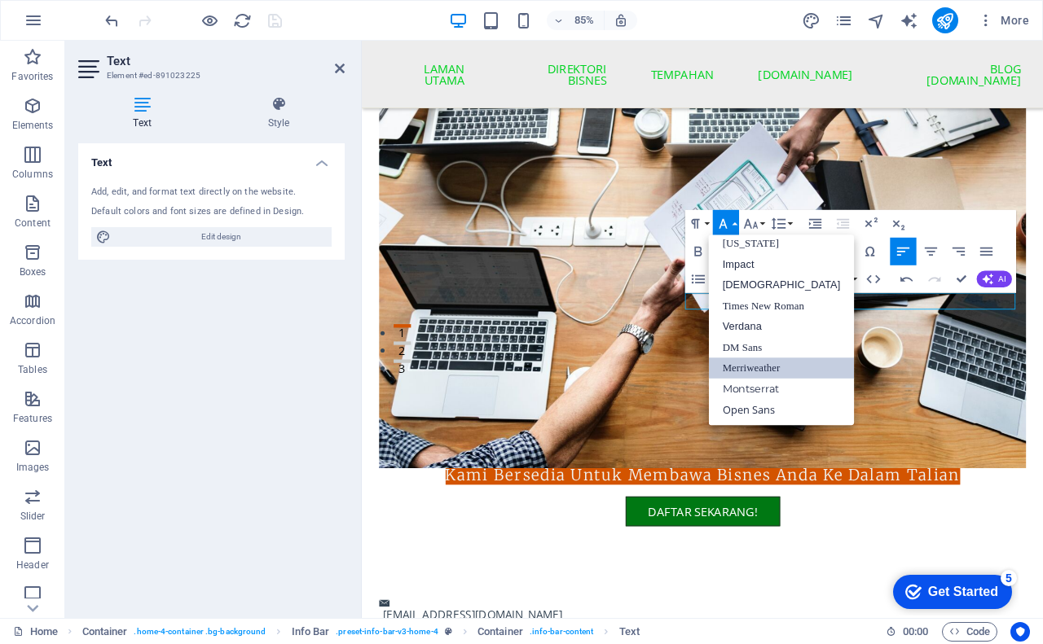
scroll to position [33, 0]
click at [739, 408] on link "Open Sans" at bounding box center [781, 410] width 146 height 21
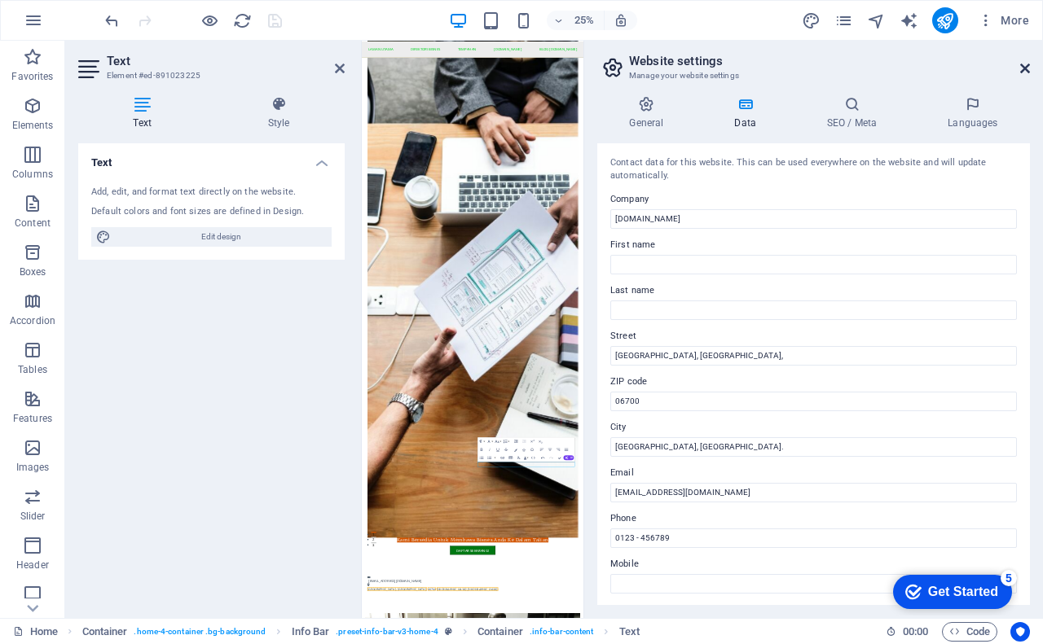
click at [1025, 68] on icon at bounding box center [1025, 68] width 10 height 13
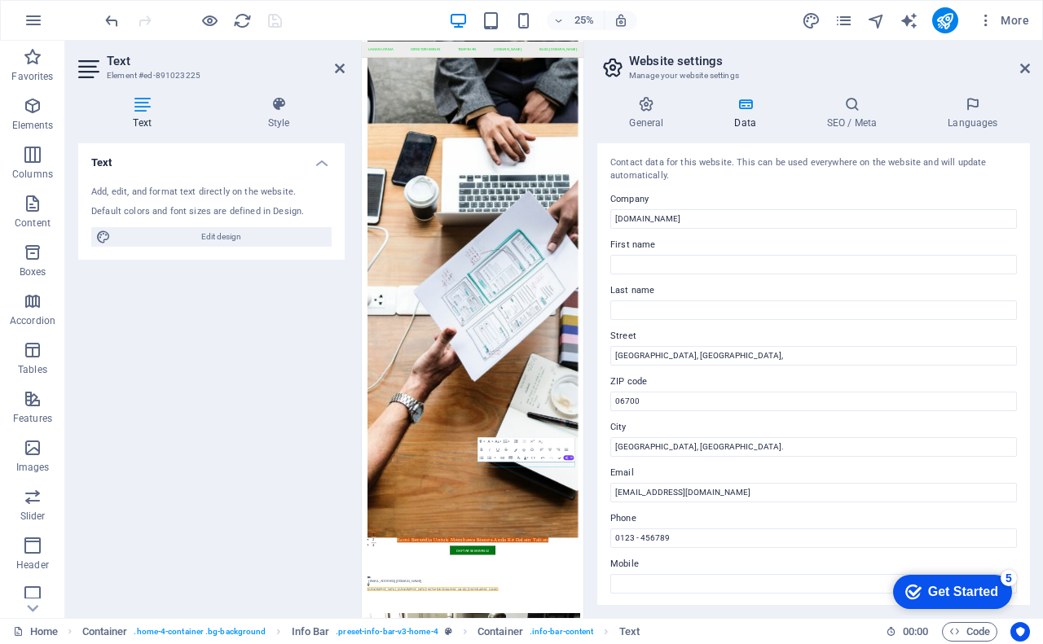
click at [952, 301] on input "Last name" at bounding box center [813, 311] width 407 height 20
click at [1027, 68] on icon at bounding box center [1025, 68] width 10 height 13
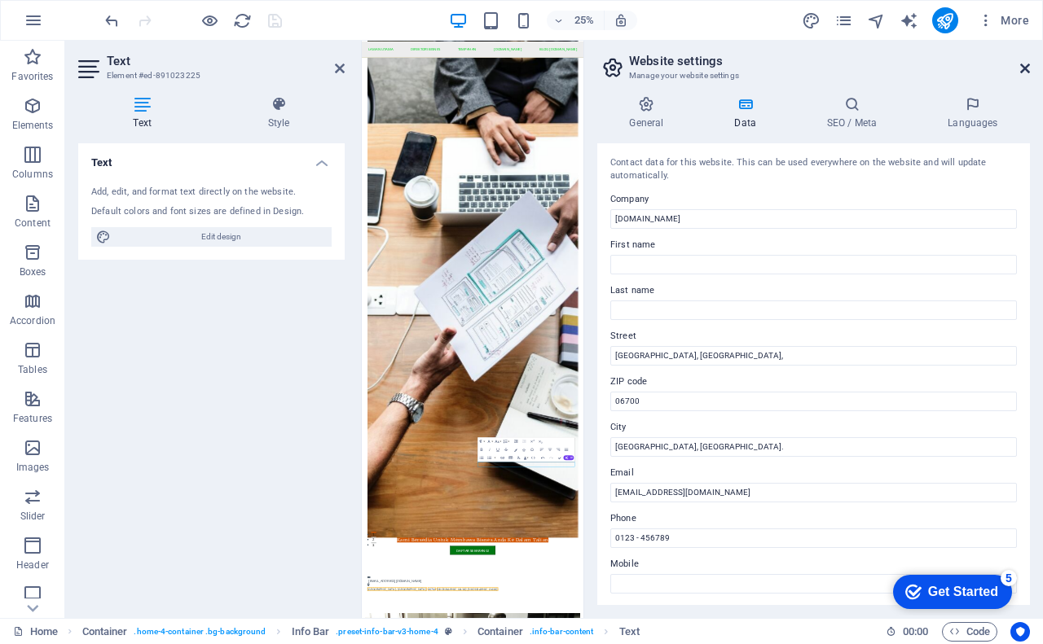
click at [1024, 63] on icon at bounding box center [1025, 68] width 10 height 13
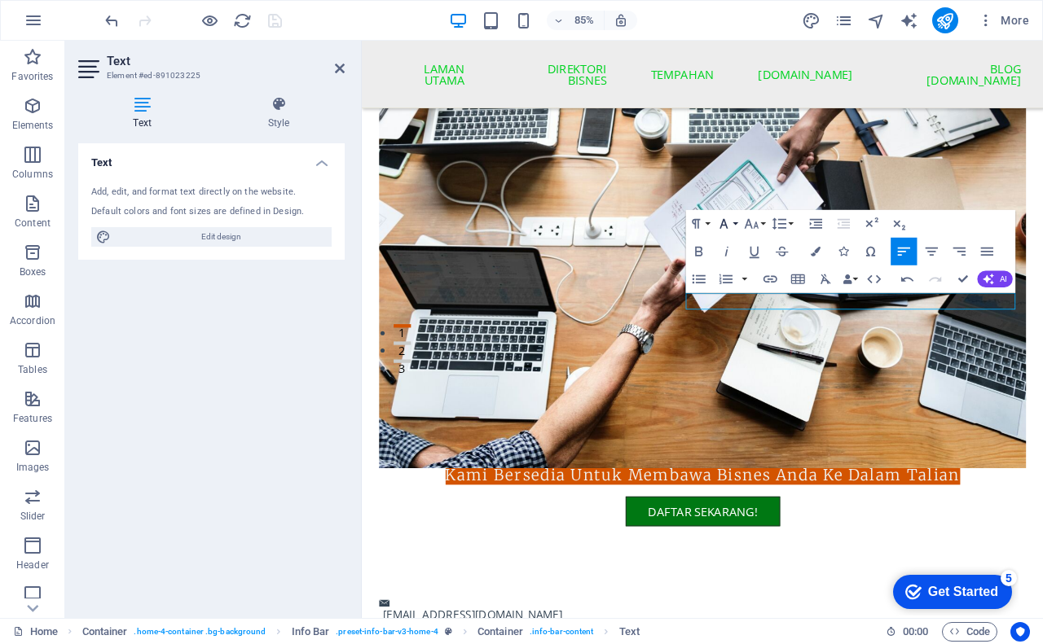
click at [732, 226] on icon "button" at bounding box center [723, 224] width 16 height 16
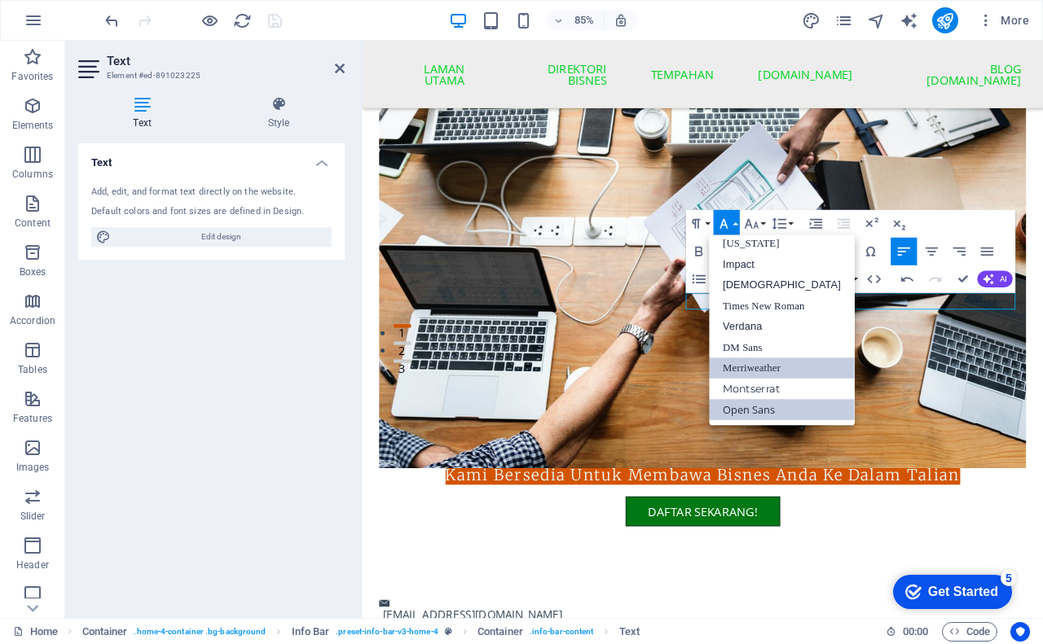
click at [767, 407] on link "Open Sans" at bounding box center [783, 410] width 146 height 21
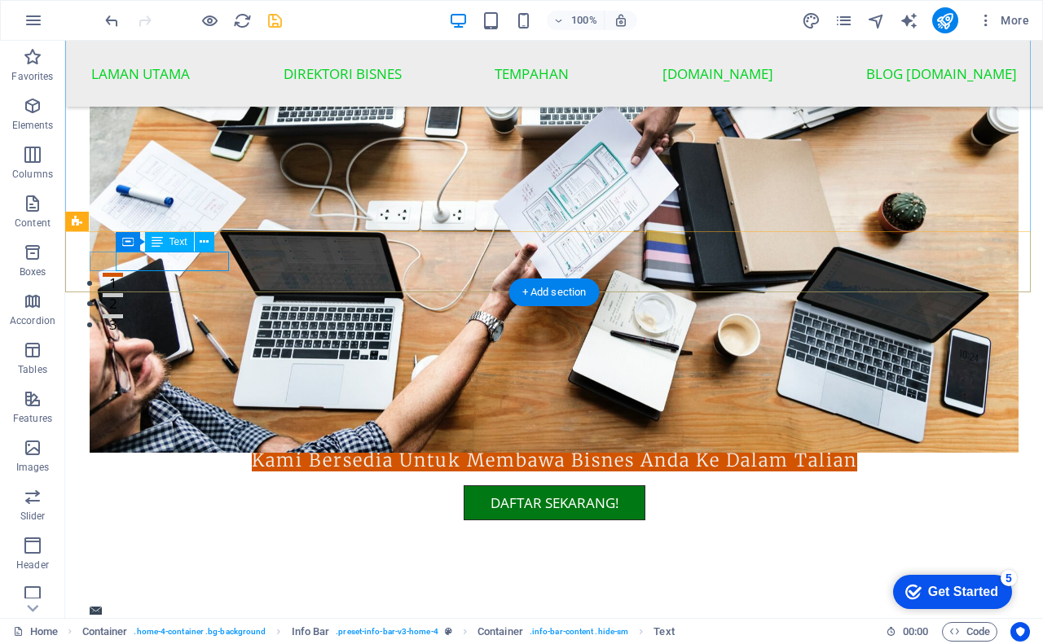
click at [122, 616] on link "[EMAIL_ADDRESS][DOMAIN_NAME]" at bounding box center [200, 625] width 211 height 18
click at [159, 616] on link "[EMAIL_ADDRESS][DOMAIN_NAME]" at bounding box center [200, 625] width 211 height 18
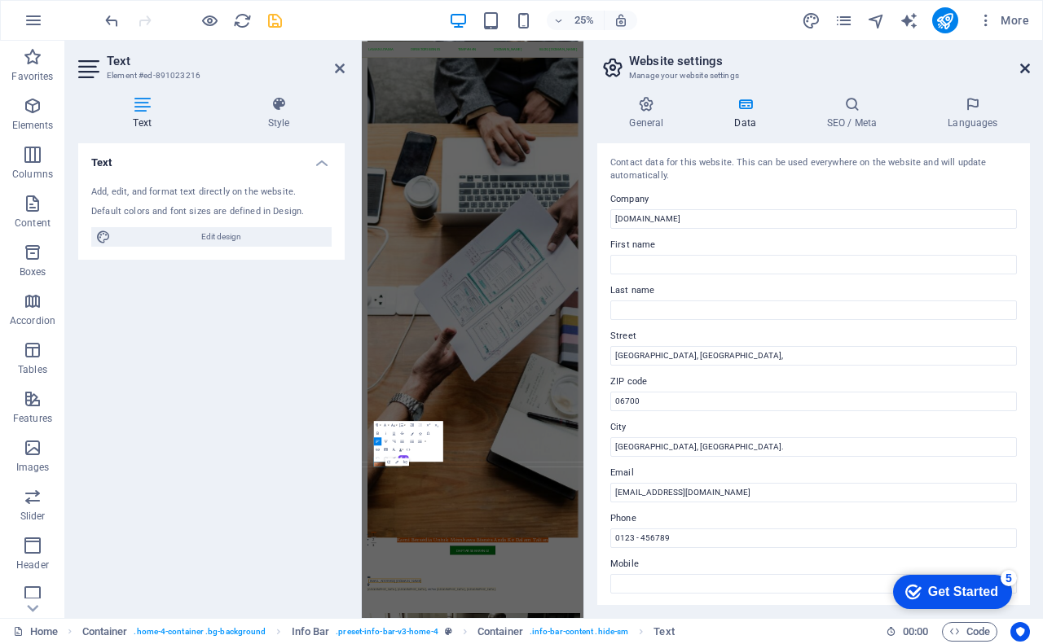
click at [1025, 67] on icon at bounding box center [1025, 68] width 10 height 13
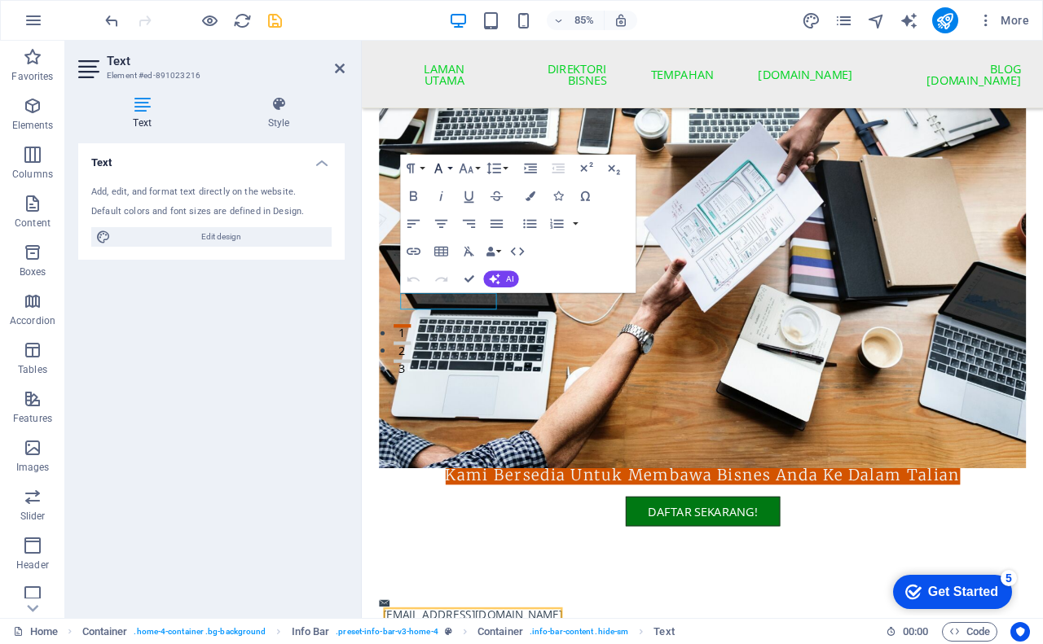
click at [448, 169] on button "Font Family" at bounding box center [442, 170] width 26 height 28
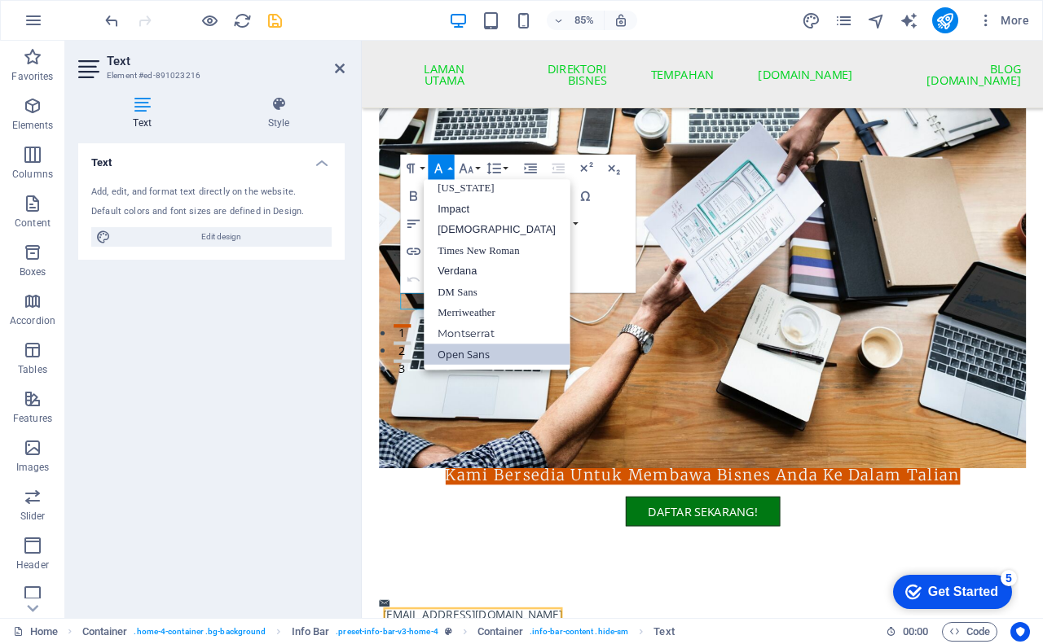
click at [468, 350] on link "Open Sans" at bounding box center [497, 355] width 146 height 21
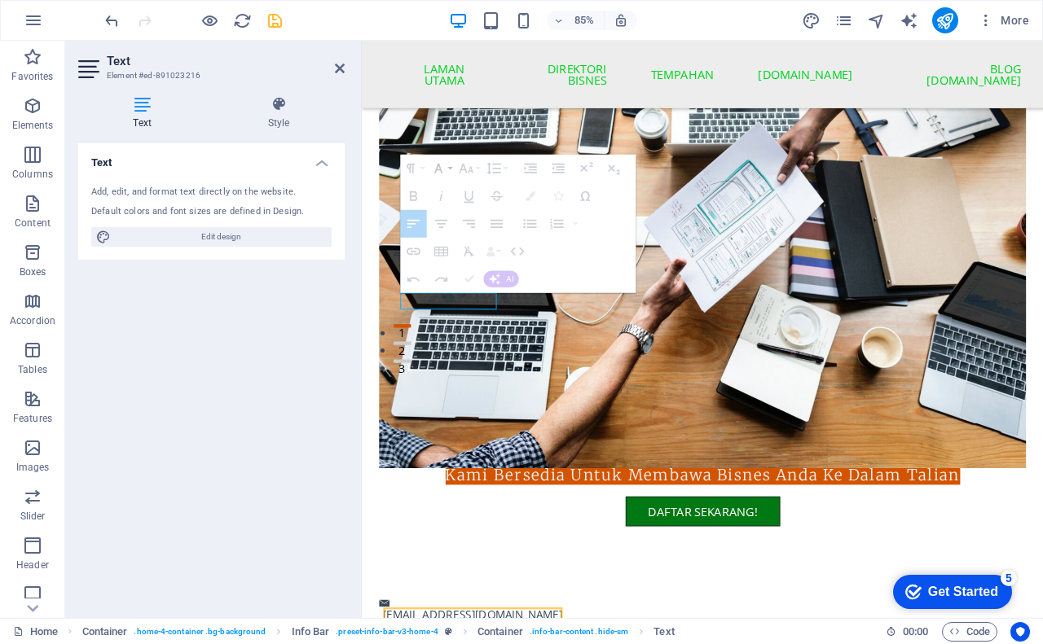
click at [439, 165] on icon "button" at bounding box center [438, 170] width 8 height 10
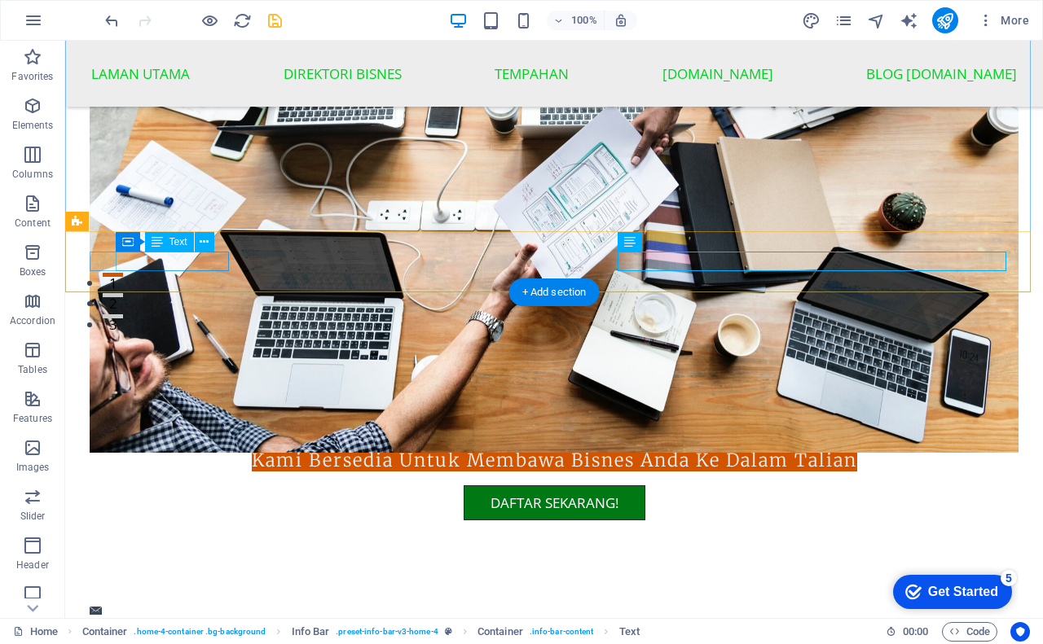
click at [227, 616] on link "[EMAIL_ADDRESS][DOMAIN_NAME]" at bounding box center [200, 625] width 211 height 18
click at [204, 616] on link "[EMAIL_ADDRESS][DOMAIN_NAME]" at bounding box center [200, 625] width 211 height 18
click at [121, 616] on link "[EMAIL_ADDRESS][DOMAIN_NAME]" at bounding box center [200, 625] width 211 height 18
click at [123, 616] on link "[EMAIL_ADDRESS][DOMAIN_NAME]" at bounding box center [200, 625] width 211 height 18
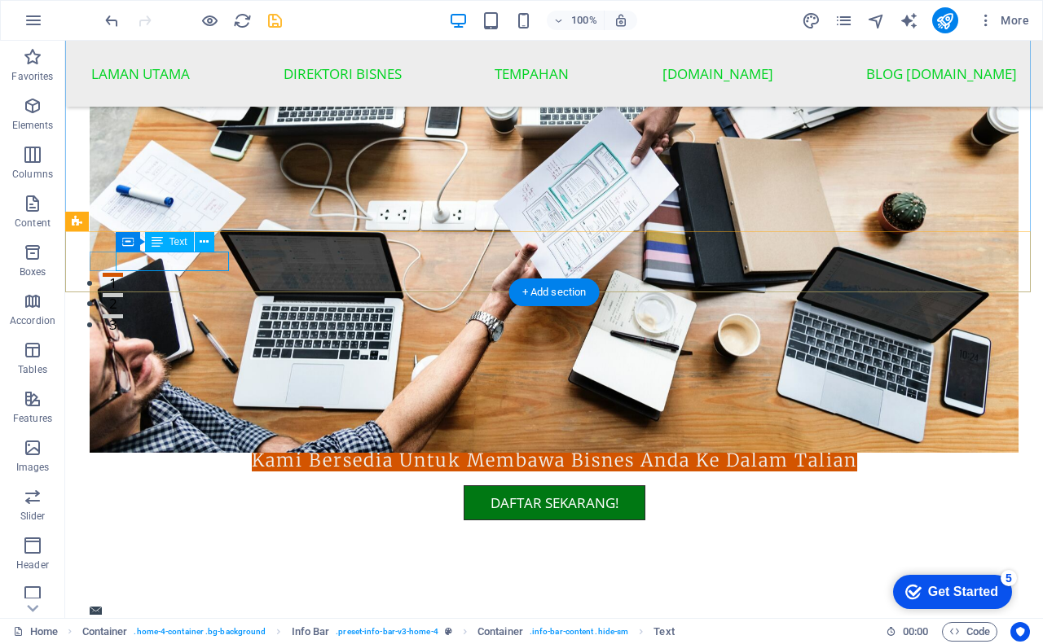
click at [218, 616] on link "[EMAIL_ADDRESS][DOMAIN_NAME]" at bounding box center [200, 625] width 211 height 18
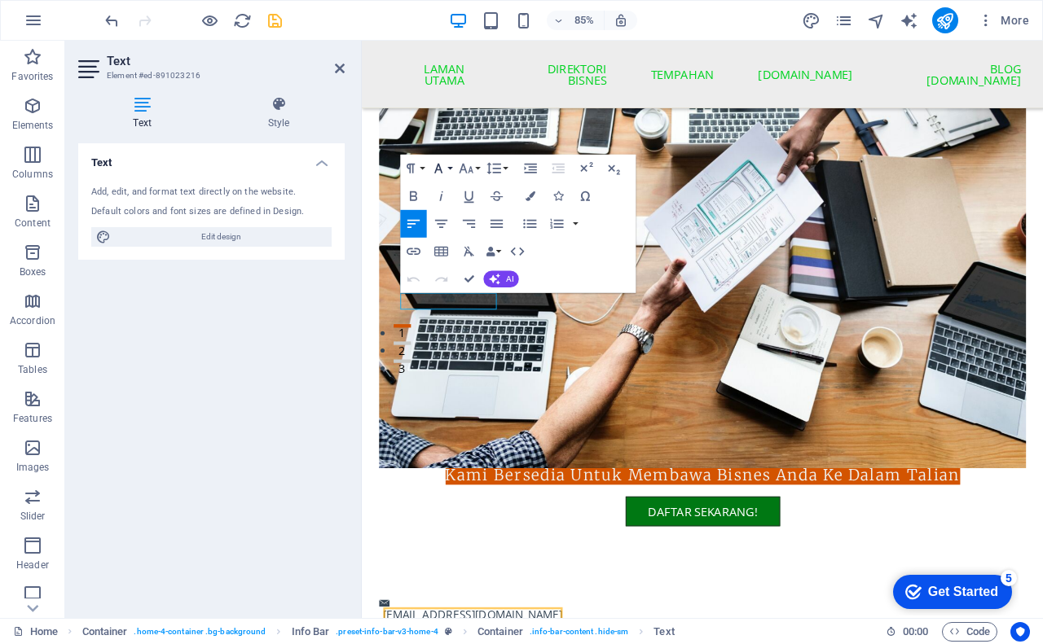
click at [446, 169] on icon "button" at bounding box center [438, 168] width 16 height 16
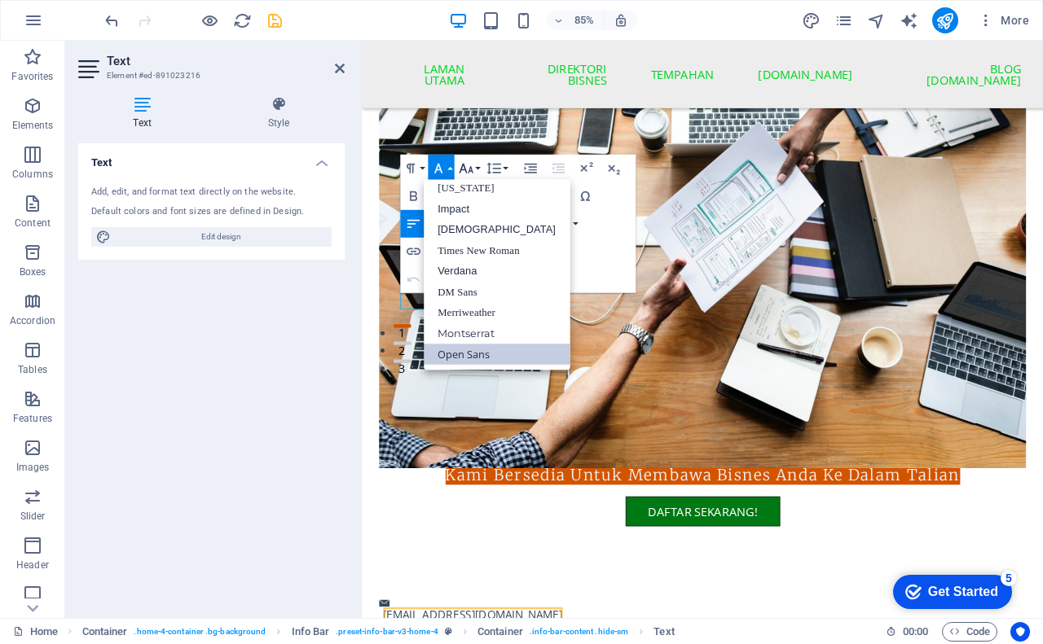
click at [473, 164] on icon "button" at bounding box center [466, 168] width 16 height 16
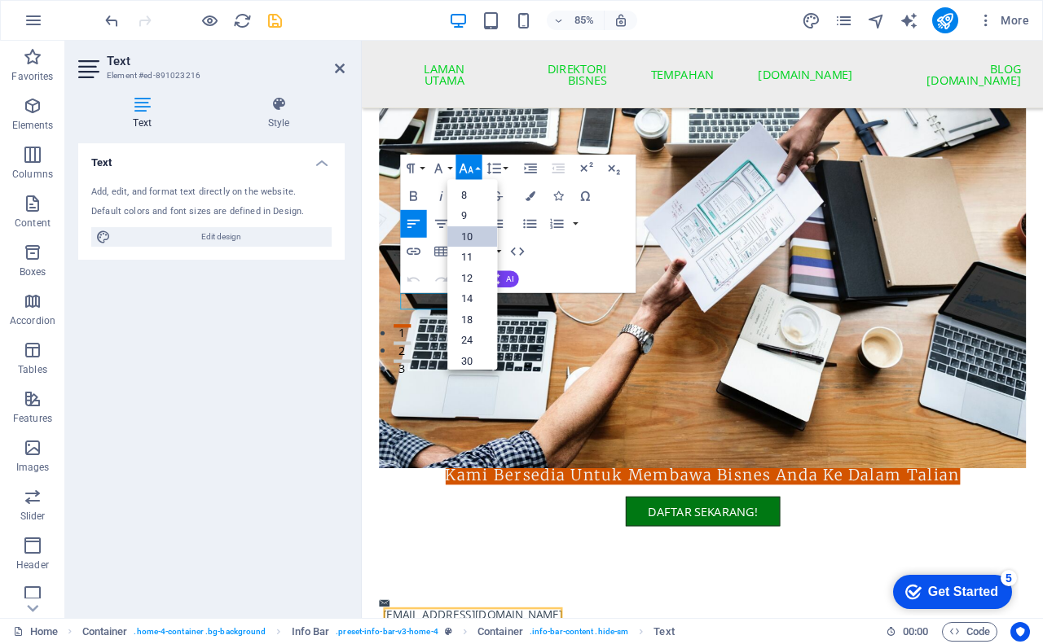
click at [469, 239] on link "10" at bounding box center [473, 237] width 50 height 21
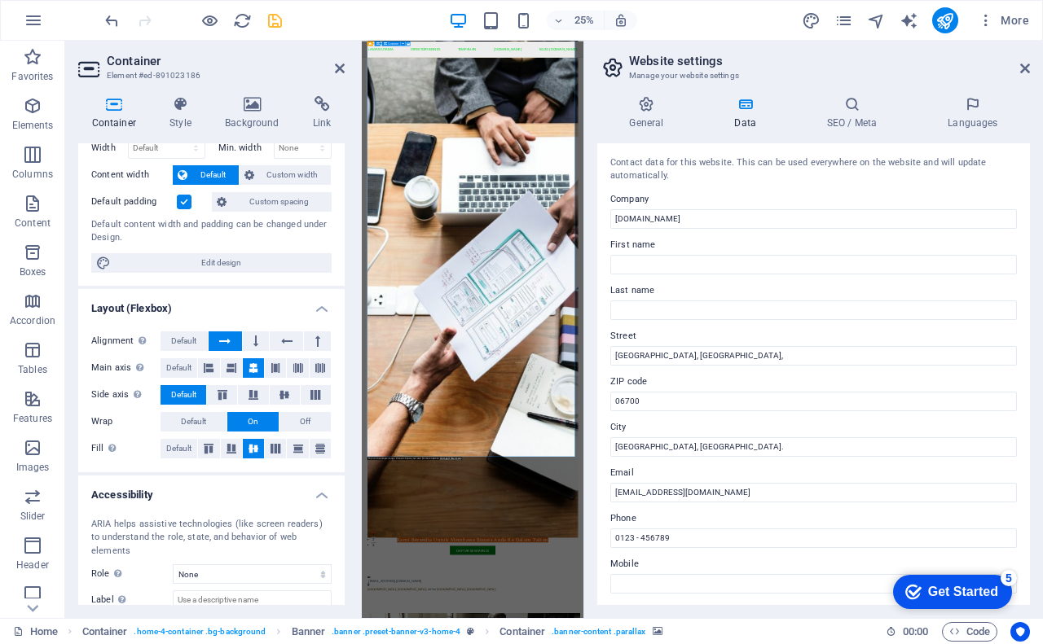
scroll to position [156, 0]
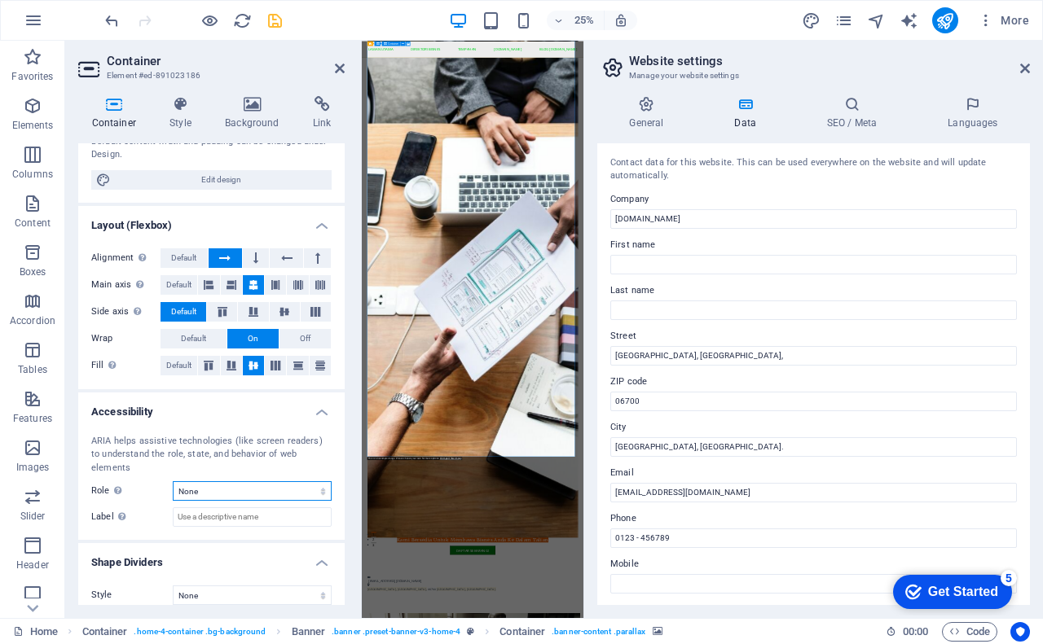
click at [204, 481] on select "None Alert Article Banner Comment Complementary Dialog Footer Header Marquee Pr…" at bounding box center [252, 491] width 159 height 20
click at [196, 586] on select "None Triangle Square Diagonal Polygon 1 Polygon 2 Zigzag Multiple Zigzags Waves…" at bounding box center [252, 596] width 159 height 20
click at [248, 543] on h4 "Shape Dividers" at bounding box center [211, 557] width 266 height 29
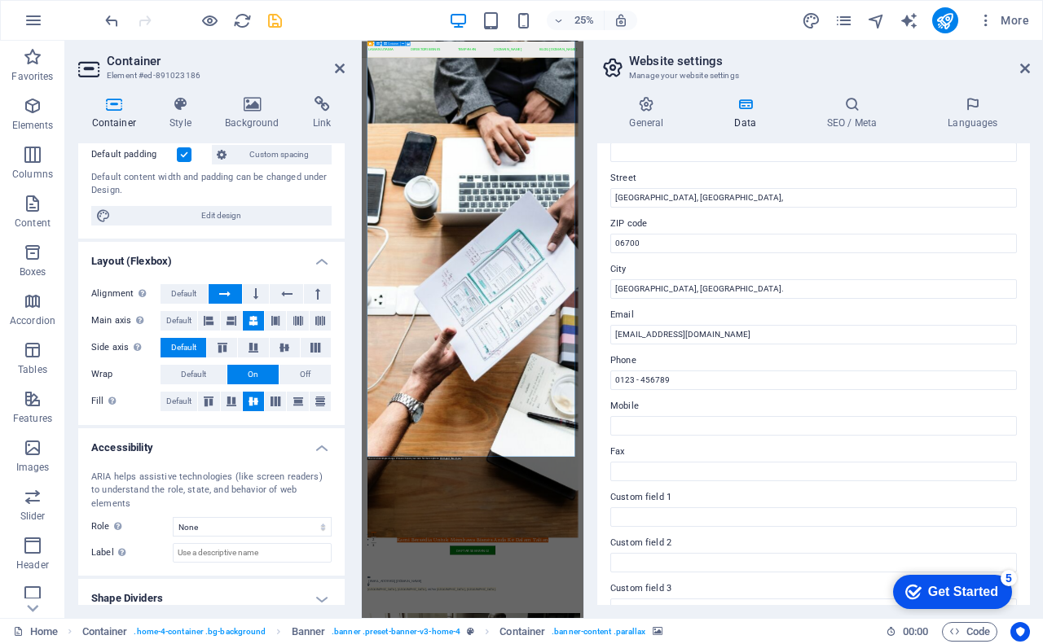
scroll to position [0, 0]
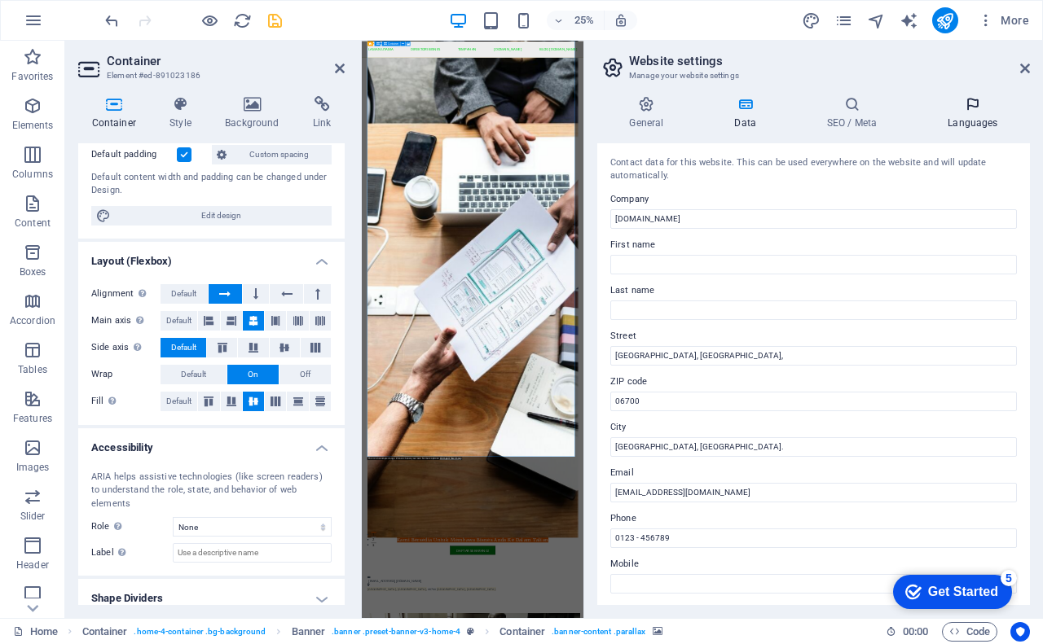
click at [965, 117] on h4 "Languages" at bounding box center [973, 113] width 114 height 34
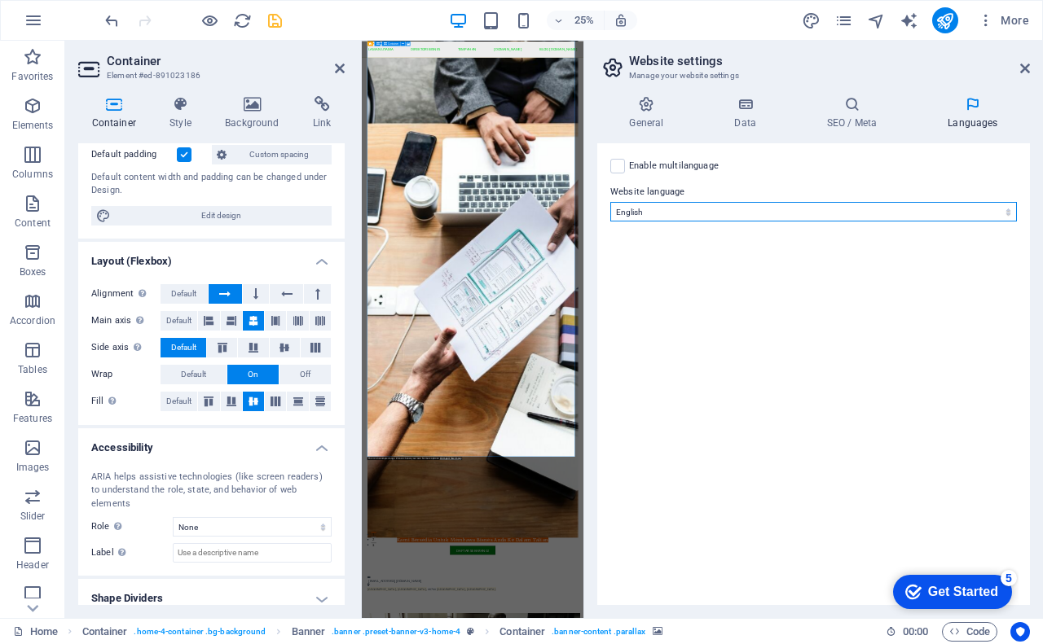
click at [632, 207] on select "Abkhazian Afar Afrikaans Akan Albanian Amharic Arabic Aragonese Armenian Assame…" at bounding box center [813, 212] width 407 height 20
select select "101"
click at [610, 202] on select "Abkhazian Afar Afrikaans Akan Albanian Amharic Arabic Aragonese Armenian Assame…" at bounding box center [813, 212] width 407 height 20
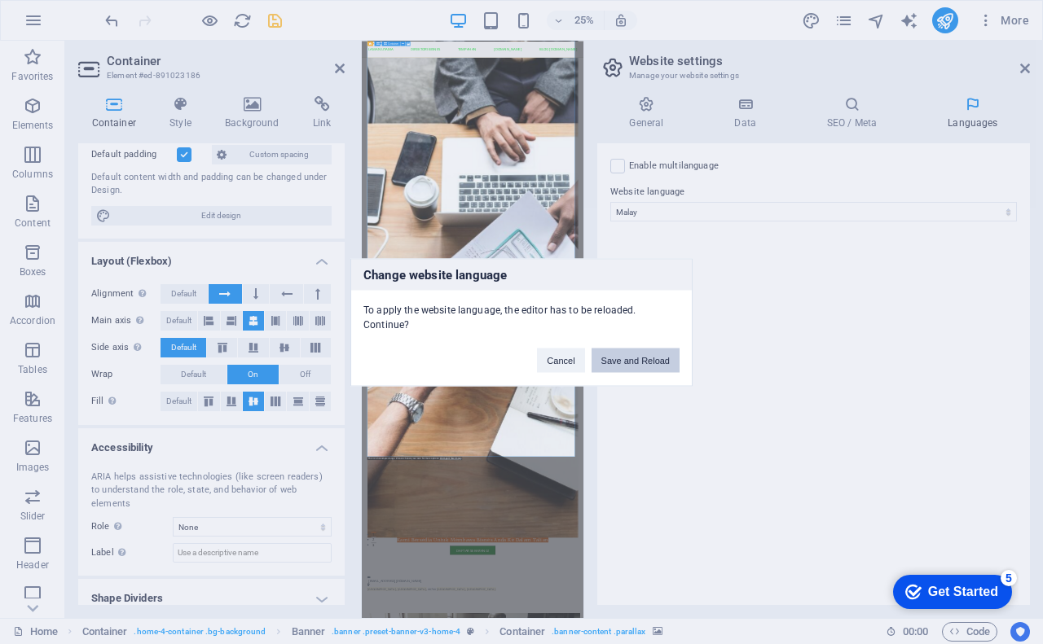
click at [644, 358] on button "Save and Reload" at bounding box center [635, 360] width 88 height 24
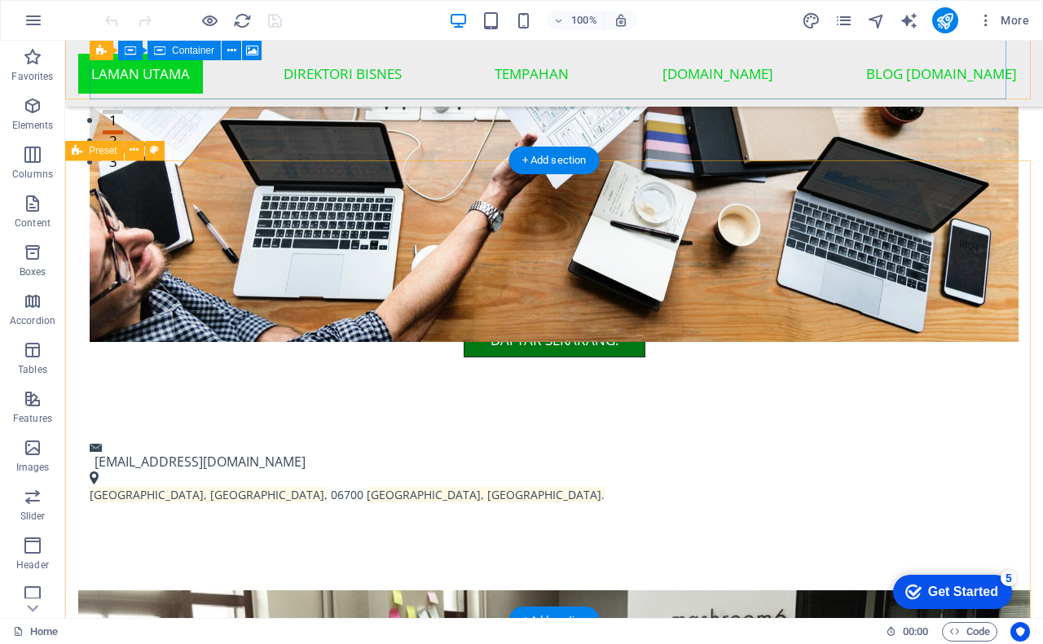
scroll to position [382, 0]
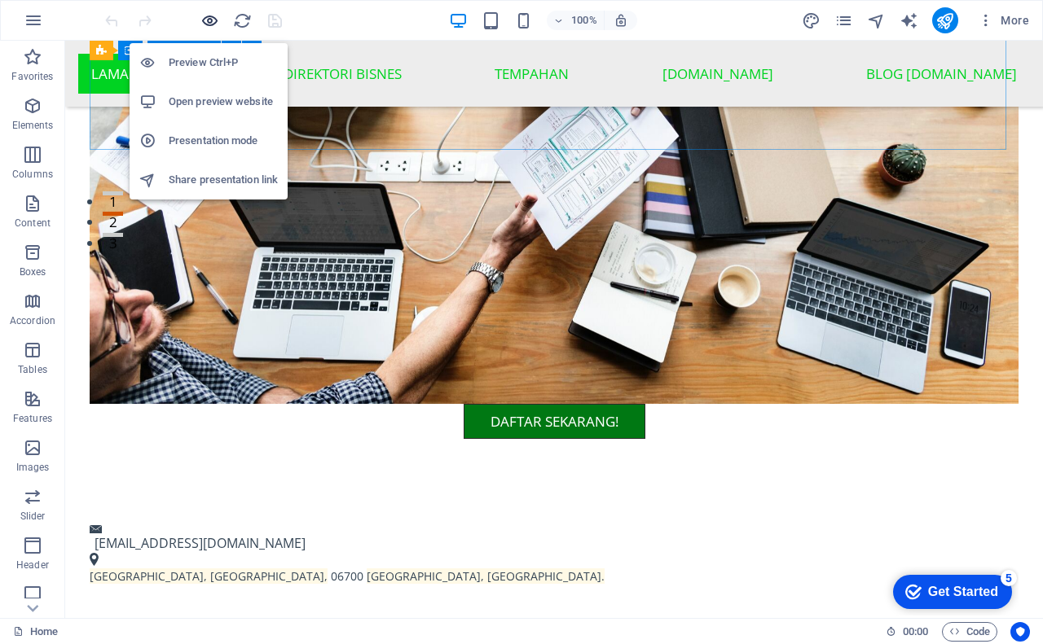
click at [205, 27] on icon "button" at bounding box center [209, 20] width 19 height 19
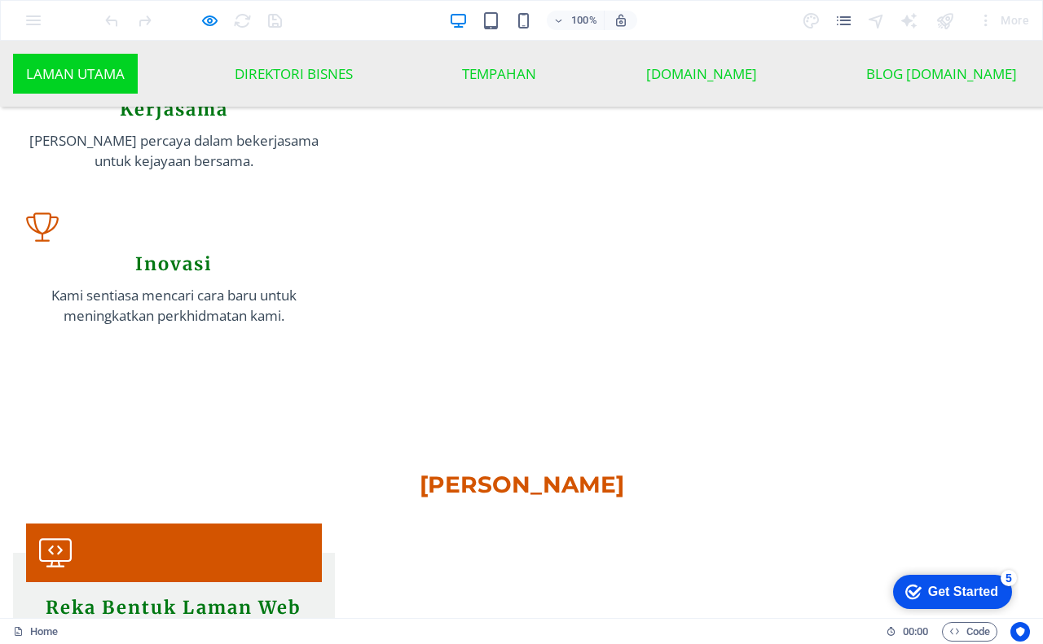
scroll to position [1910, 0]
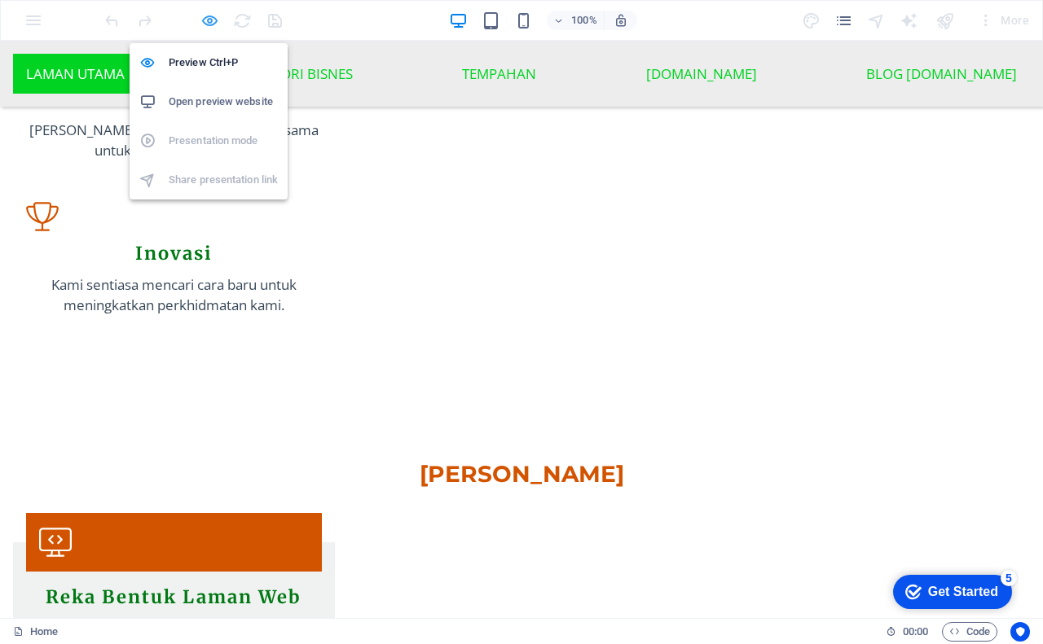
click at [209, 20] on icon "button" at bounding box center [209, 20] width 19 height 19
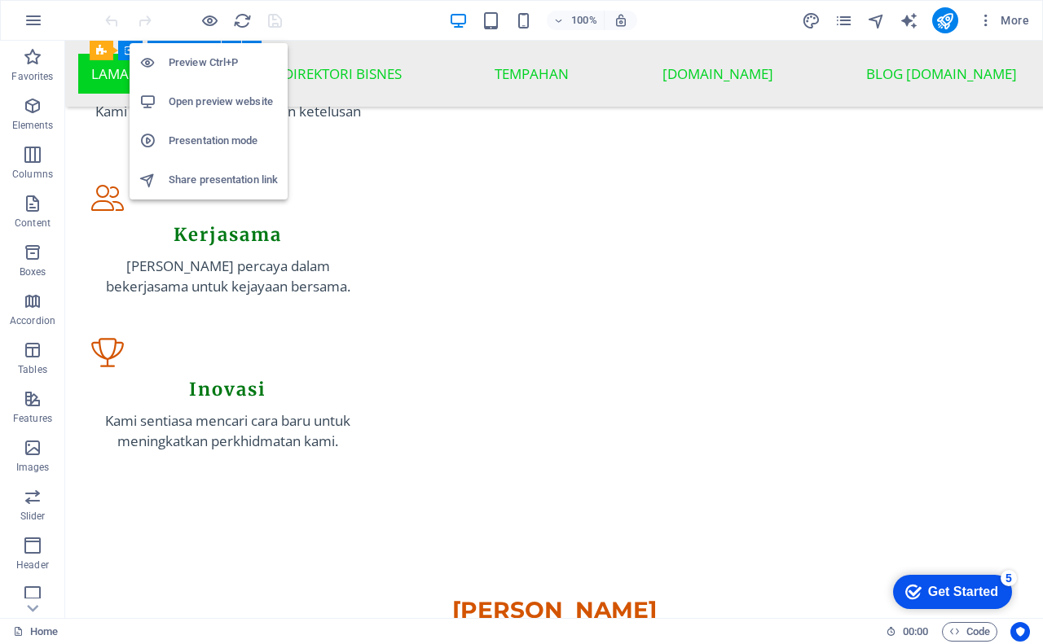
scroll to position [1930, 0]
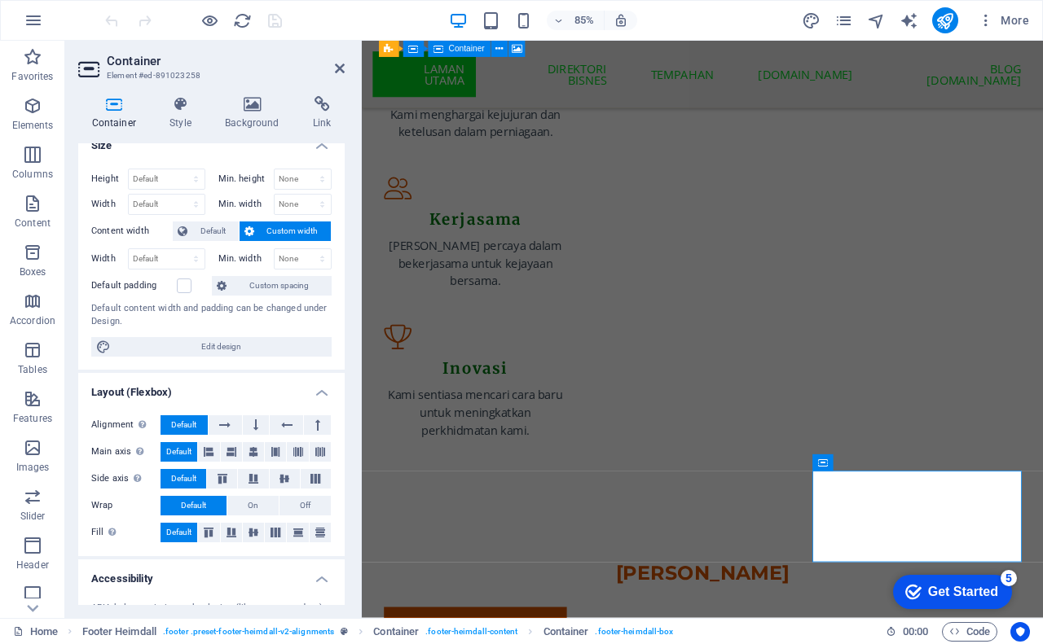
scroll to position [0, 0]
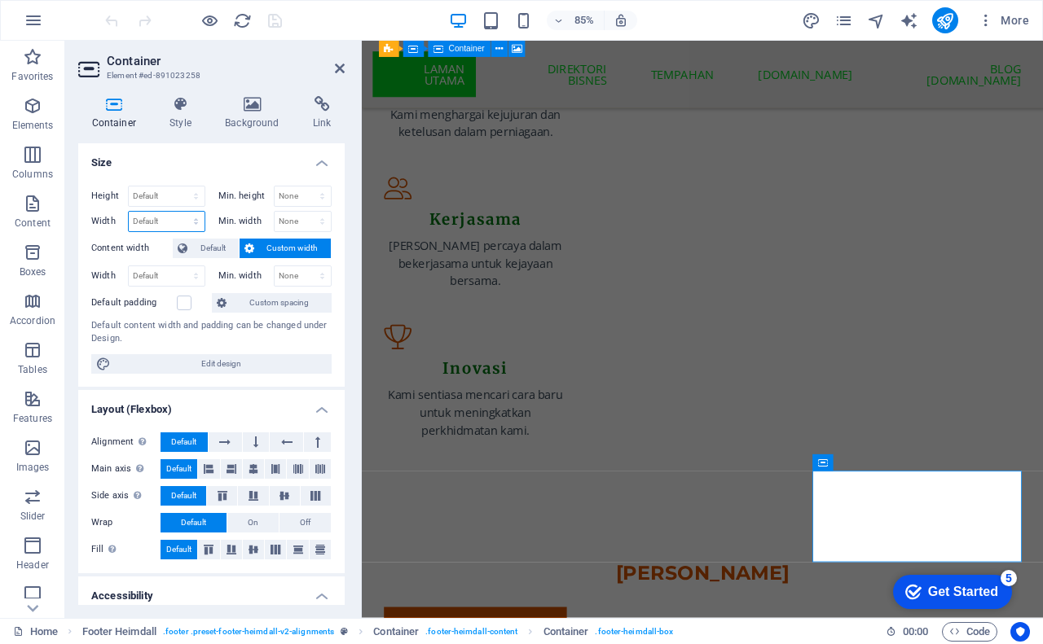
click at [161, 226] on select "Default px rem % em vh vw" at bounding box center [167, 222] width 76 height 20
select select "%"
click at [179, 212] on select "Default px rem % em vh vw" at bounding box center [167, 222] width 76 height 20
click at [161, 224] on input "30.66" at bounding box center [167, 222] width 76 height 20
drag, startPoint x: 161, startPoint y: 223, endPoint x: 126, endPoint y: 220, distance: 35.2
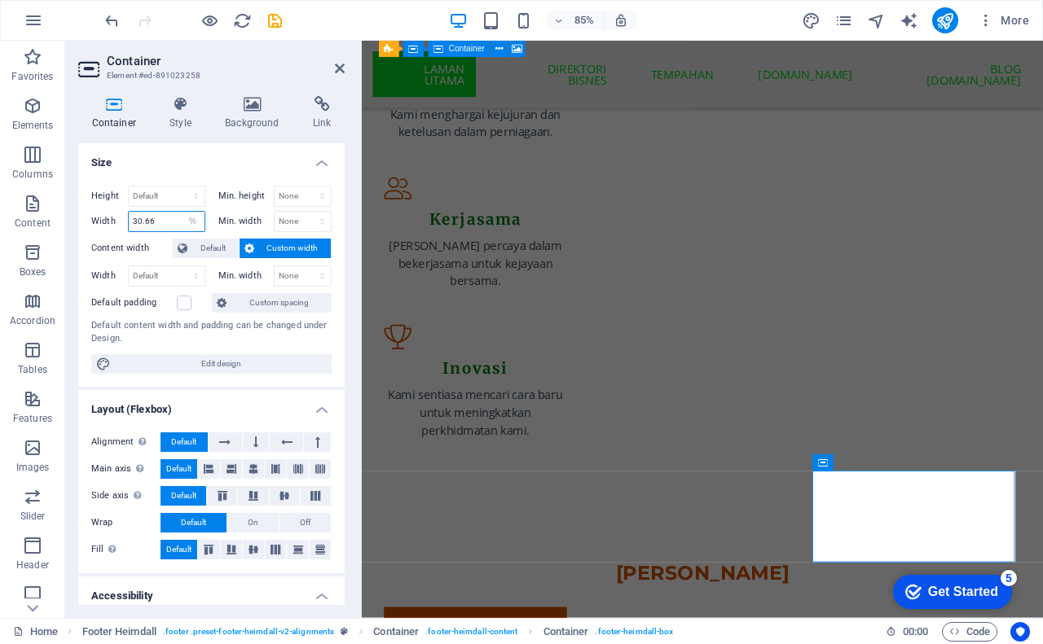
click at [126, 220] on div "Width 30.66 Default px rem % em vh vw" at bounding box center [148, 221] width 114 height 21
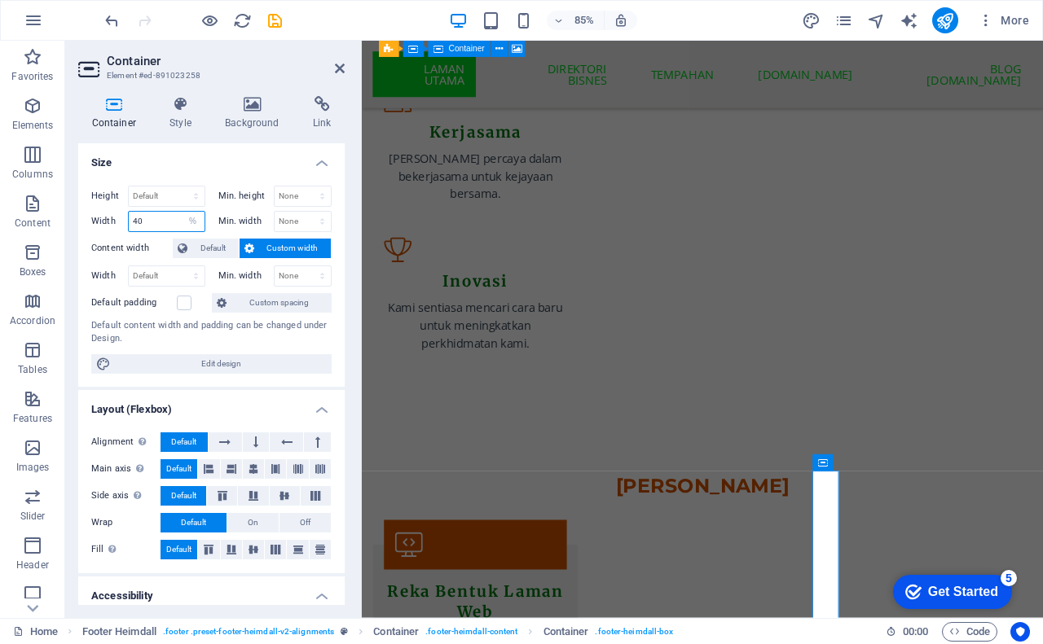
scroll to position [2069, 0]
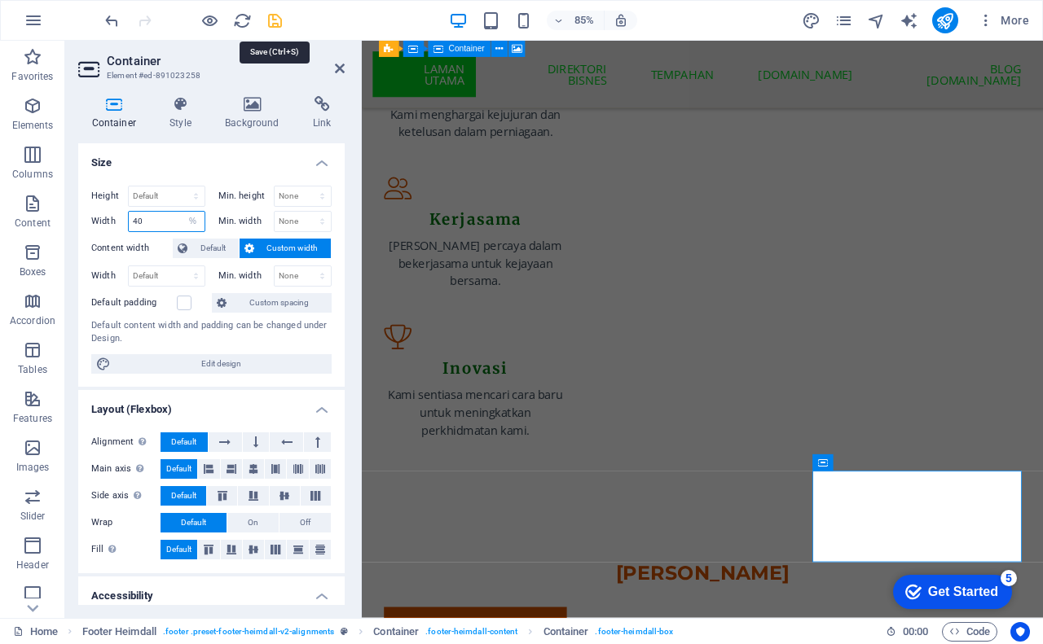
type input "40"
click at [275, 21] on icon "save" at bounding box center [275, 20] width 19 height 19
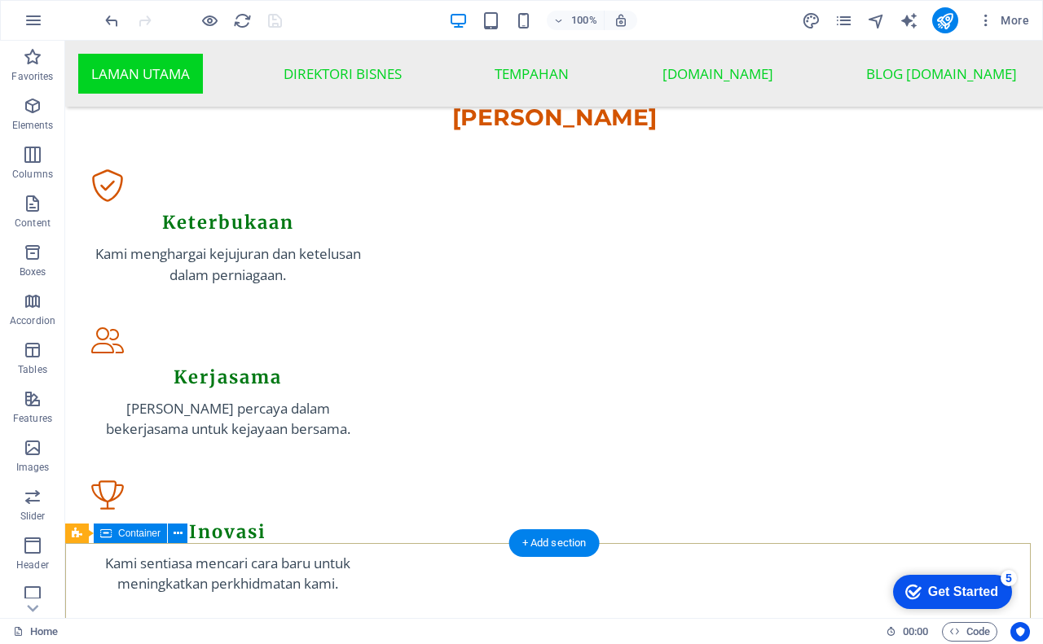
scroll to position [1930, 0]
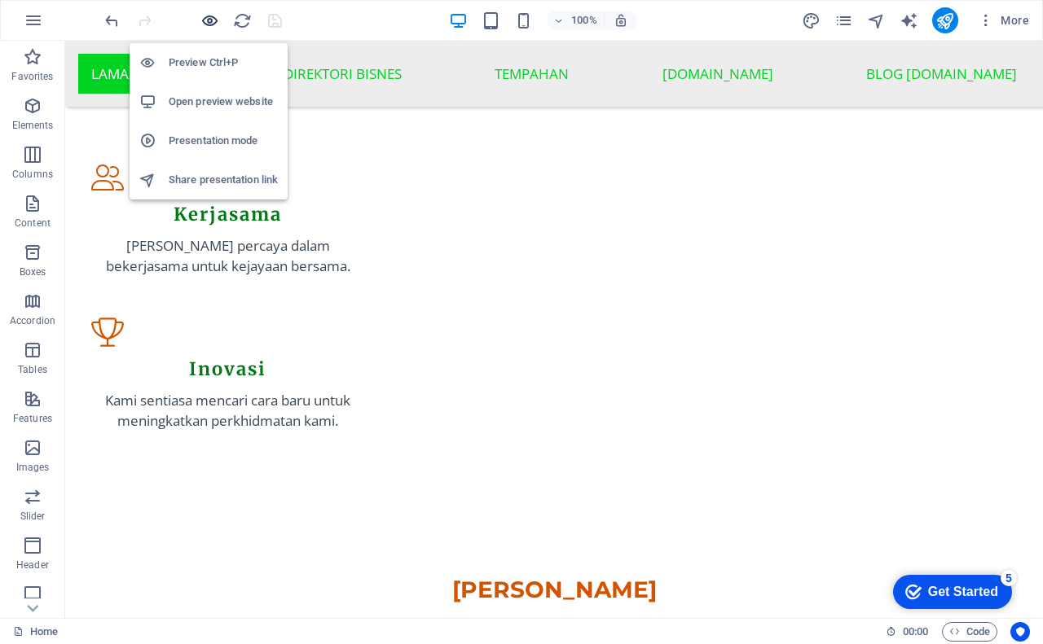
click at [208, 21] on icon "button" at bounding box center [209, 20] width 19 height 19
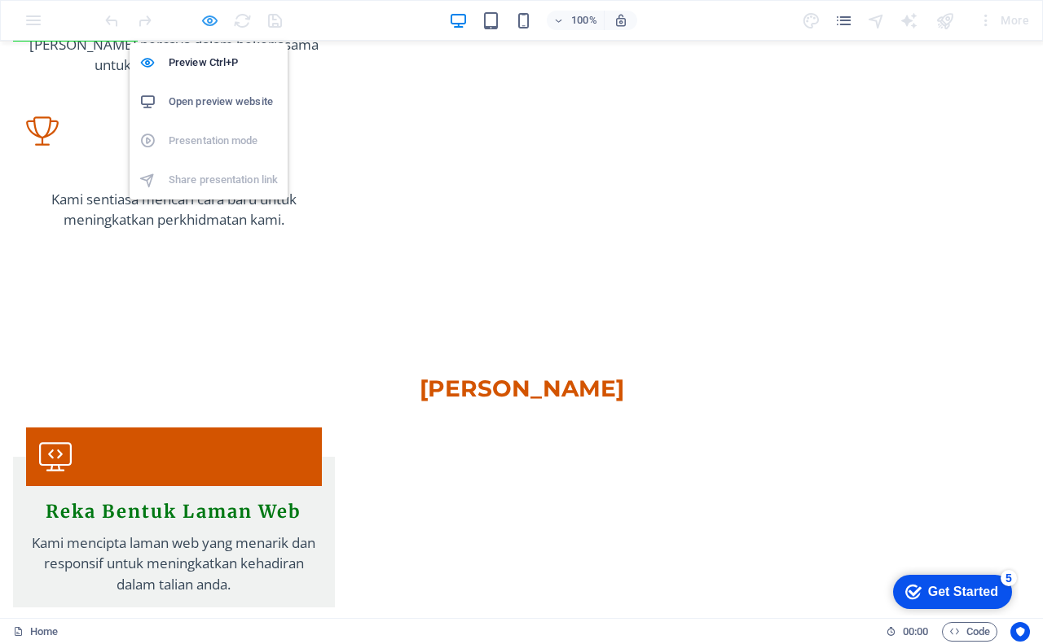
scroll to position [1910, 0]
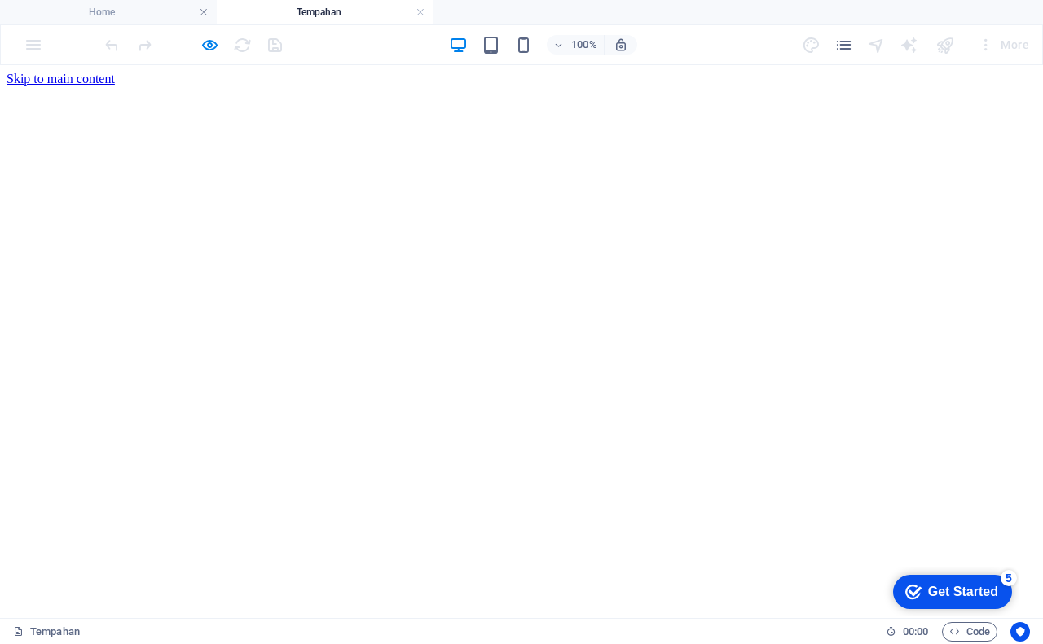
scroll to position [0, 0]
click at [965, 631] on span "Code" at bounding box center [969, 632] width 41 height 20
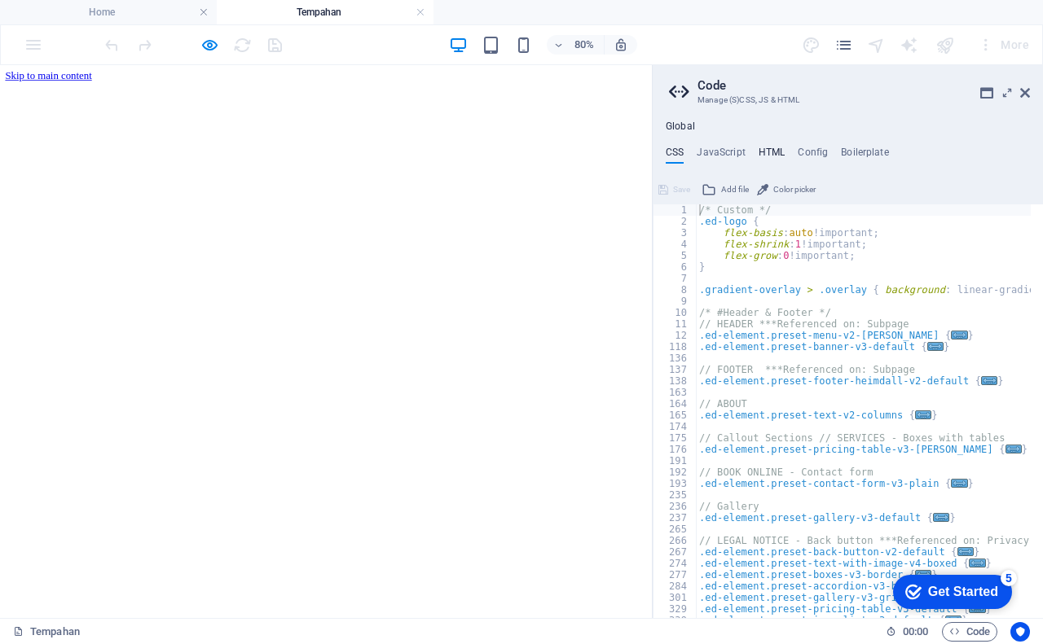
click at [772, 152] on h4 "HTML" at bounding box center [771, 156] width 27 height 18
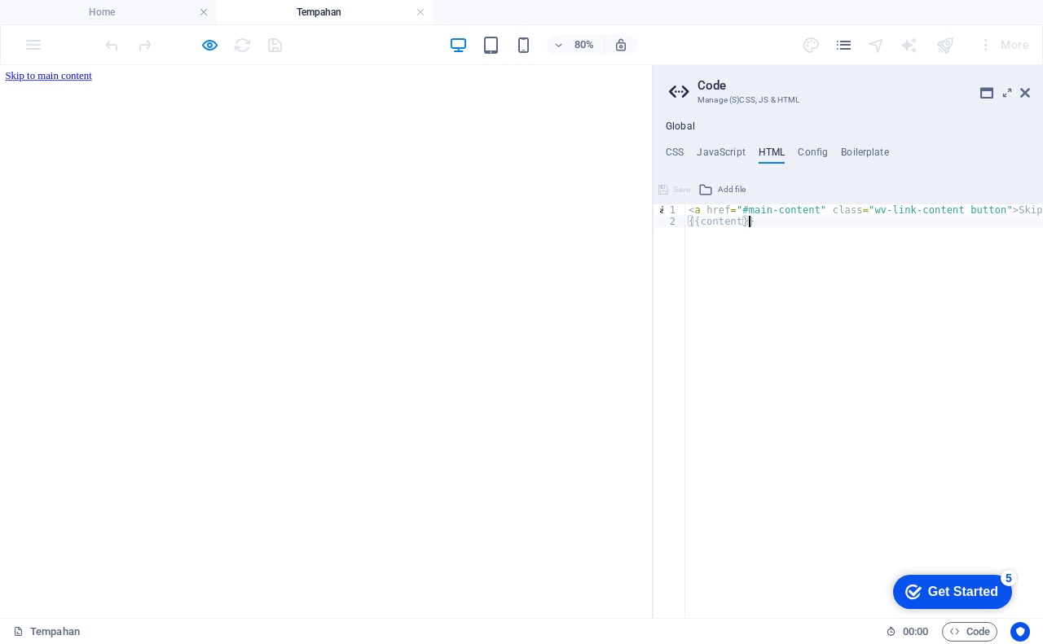
click at [776, 219] on div "< a href = "#main-content" class = "wv-link-content button" > Skip to main cont…" at bounding box center [905, 416] width 440 height 424
type textarea "{{content}}"
click at [115, 19] on h4 "Home" at bounding box center [108, 12] width 217 height 18
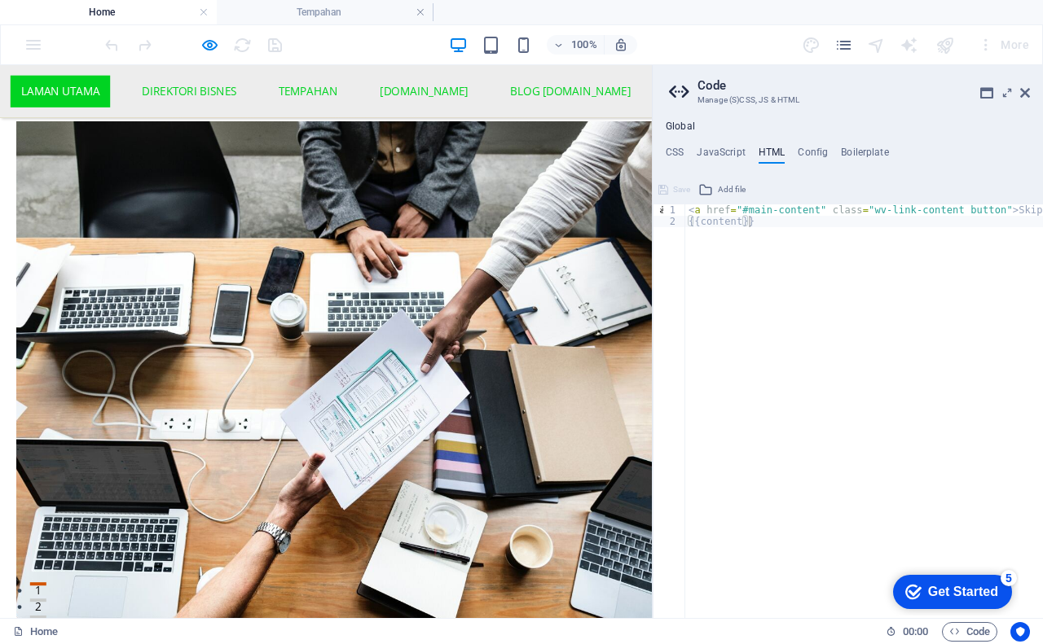
scroll to position [1903, 0]
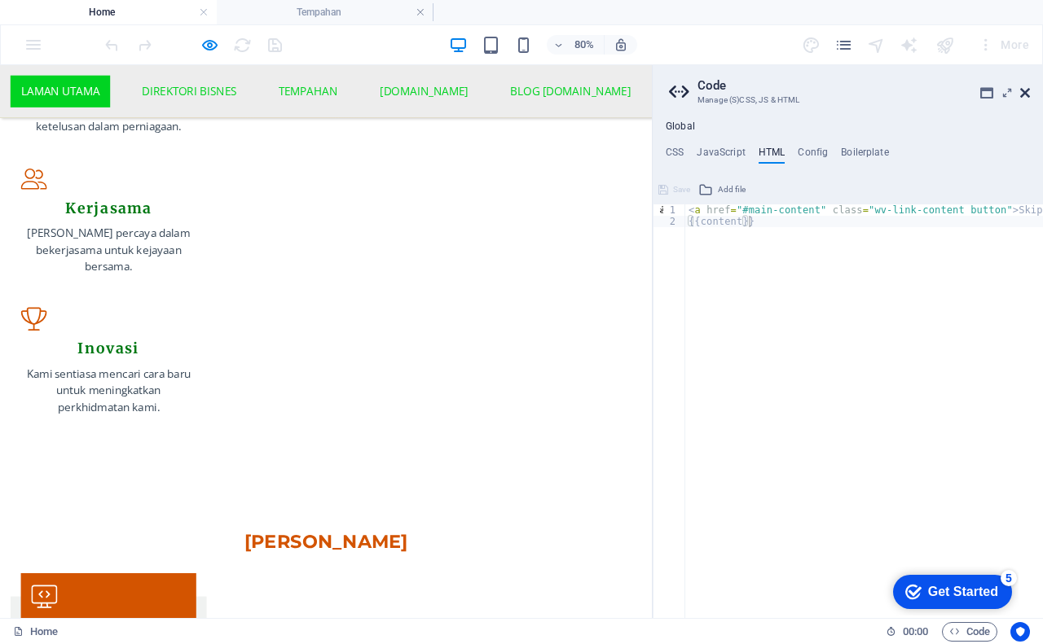
click at [1026, 89] on icon at bounding box center [1025, 92] width 10 height 13
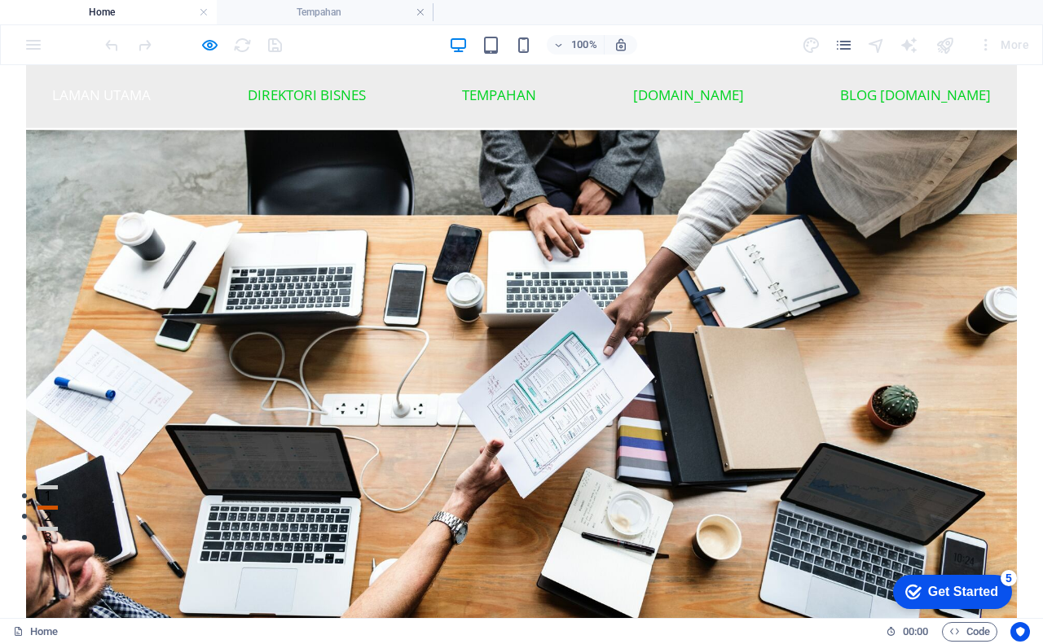
scroll to position [0, 0]
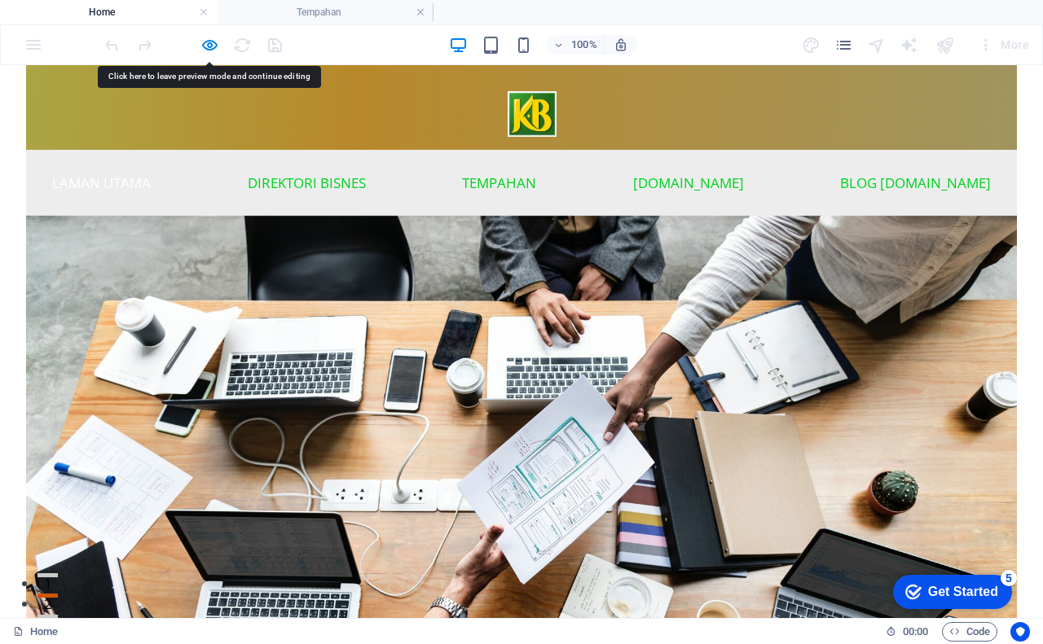
drag, startPoint x: 313, startPoint y: 107, endPoint x: 128, endPoint y: 114, distance: 185.1
click at [128, 114] on div at bounding box center [532, 107] width 991 height 85
click at [180, 108] on div at bounding box center [532, 107] width 991 height 85
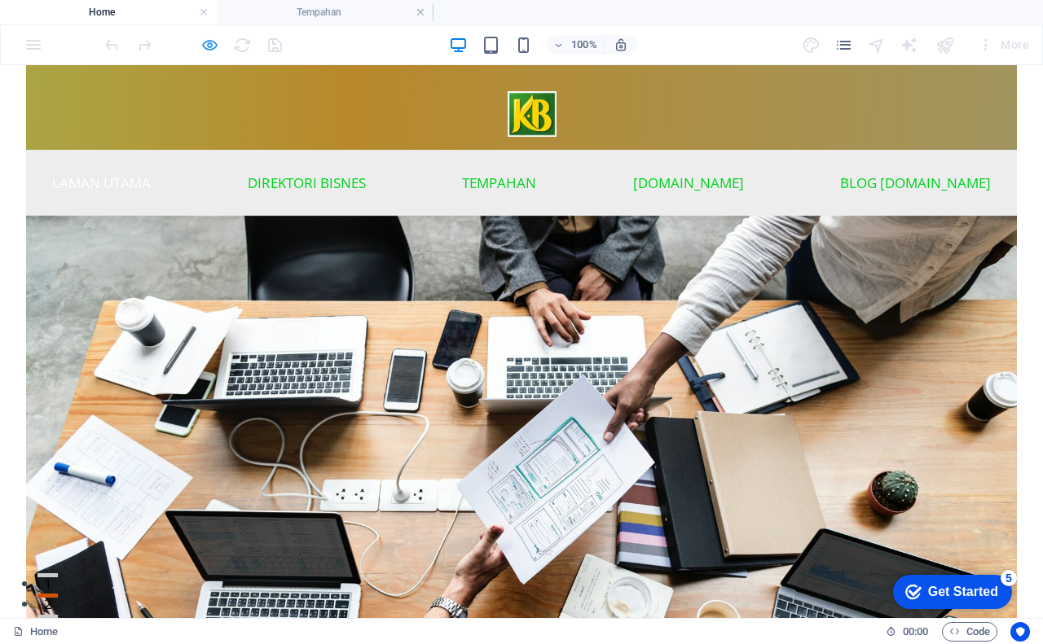
drag, startPoint x: 180, startPoint y: 42, endPoint x: 207, endPoint y: 50, distance: 27.9
click at [207, 50] on icon "button" at bounding box center [209, 45] width 19 height 19
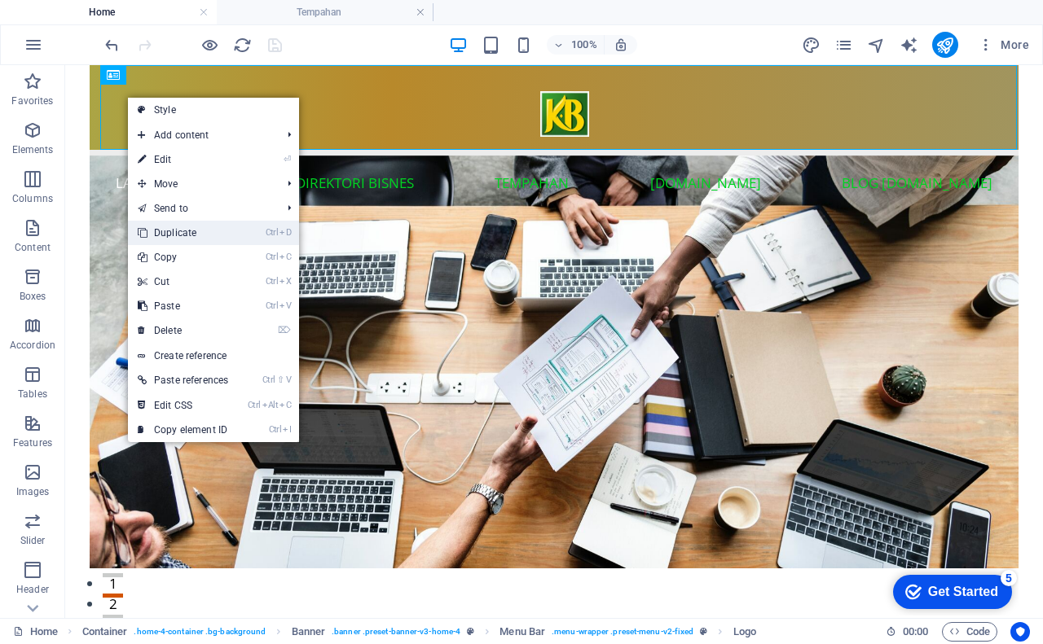
click at [229, 232] on link "Ctrl D Duplicate" at bounding box center [183, 233] width 110 height 24
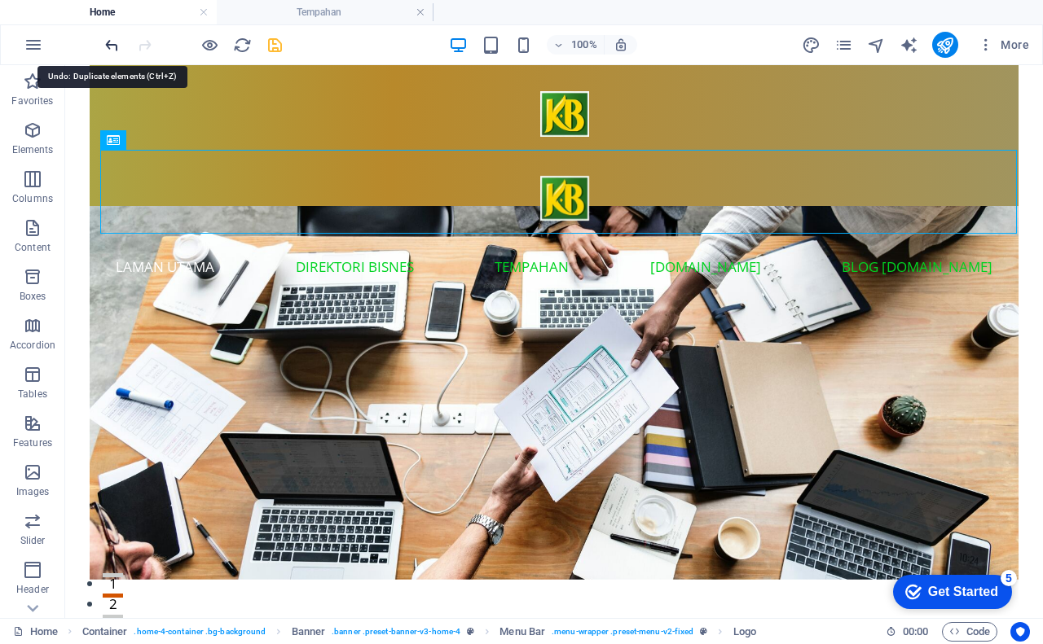
click at [108, 39] on icon "undo" at bounding box center [112, 45] width 19 height 19
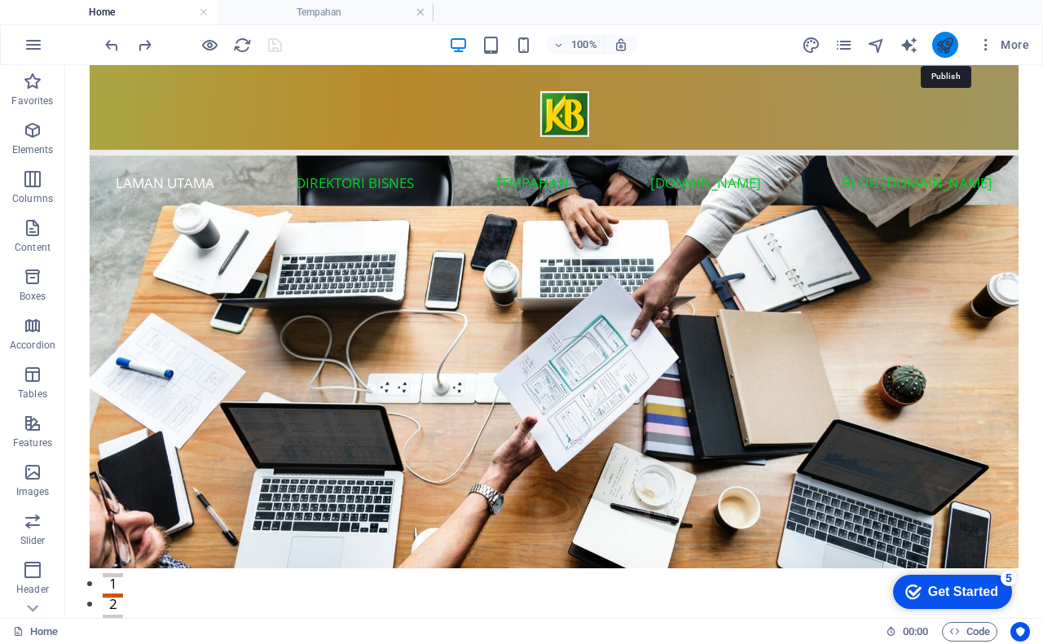
click at [943, 46] on icon "publish" at bounding box center [944, 45] width 19 height 19
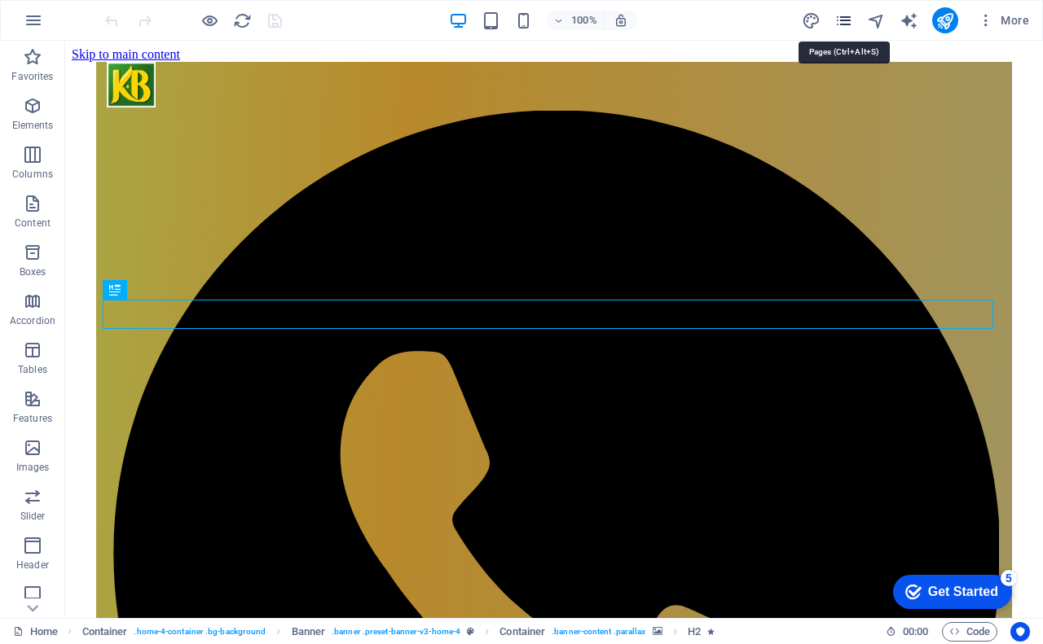
click at [838, 19] on icon "pages" at bounding box center [843, 20] width 19 height 19
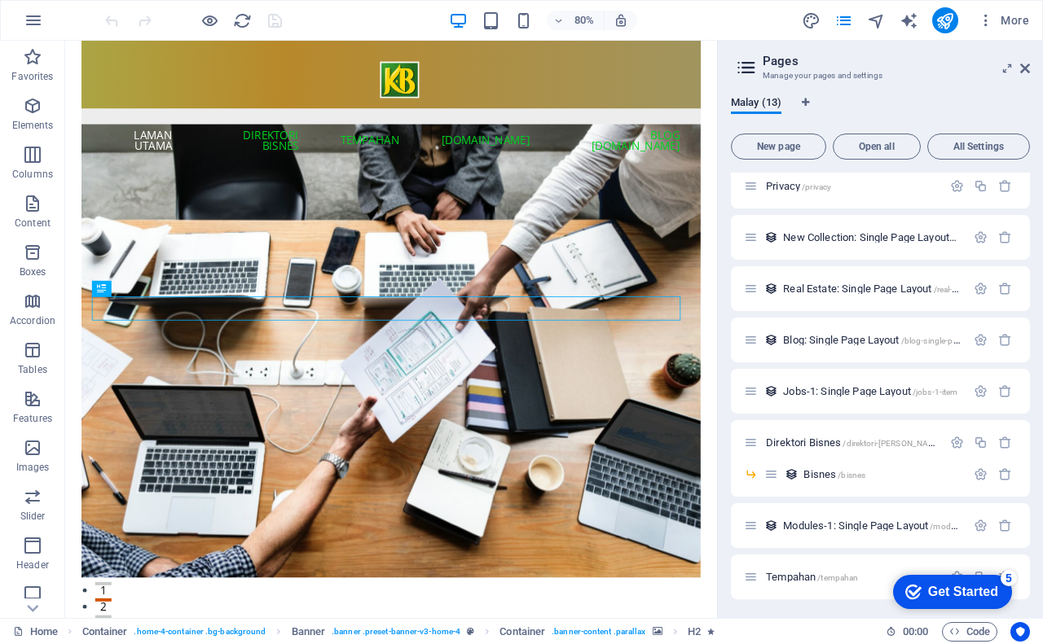
scroll to position [215, 0]
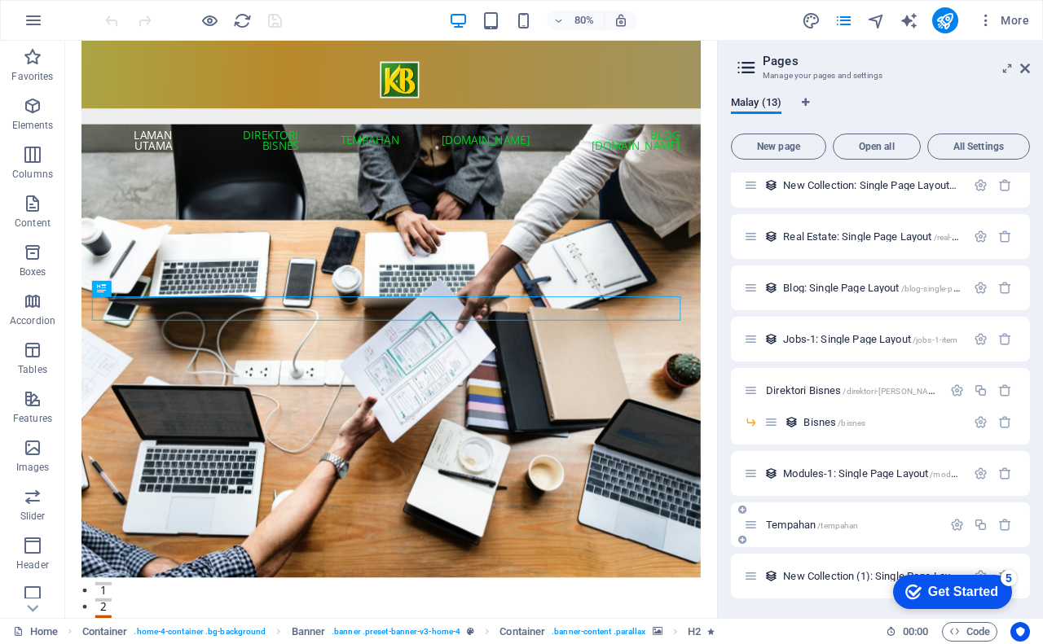
drag, startPoint x: 811, startPoint y: 528, endPoint x: 787, endPoint y: 534, distance: 24.3
click at [787, 534] on div "Tempahan /tempahan" at bounding box center [843, 525] width 198 height 19
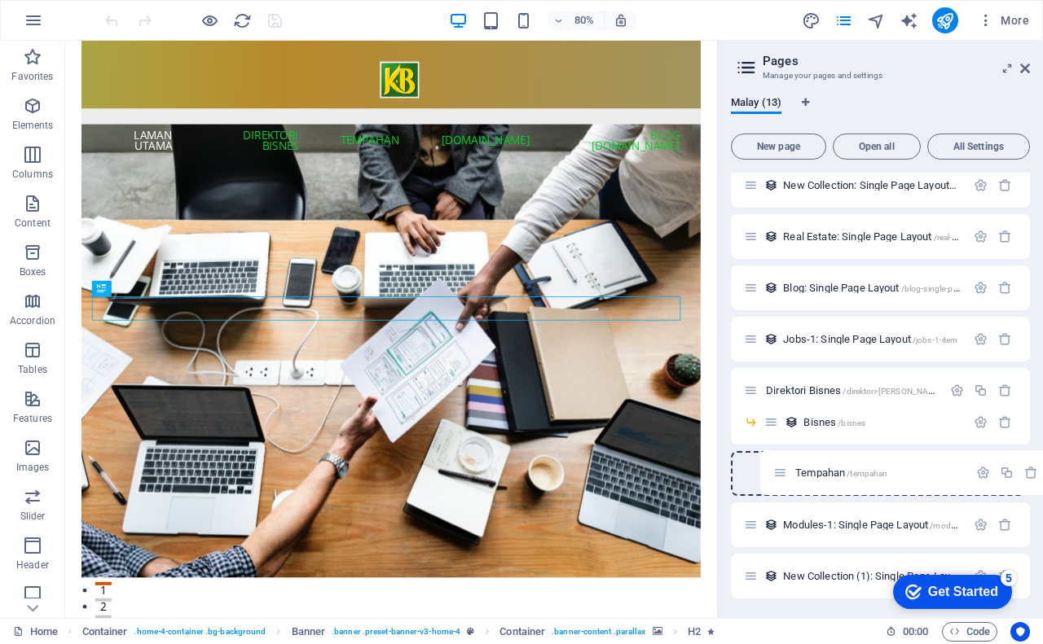
drag, startPoint x: 750, startPoint y: 527, endPoint x: 784, endPoint y: 468, distance: 67.5
click at [784, 468] on div "Home / Subpage /subpage Legal Notice /legal-notice Privacy /privacy New Collect…" at bounding box center [880, 278] width 299 height 641
drag, startPoint x: 755, startPoint y: 473, endPoint x: 788, endPoint y: 458, distance: 35.7
click at [788, 458] on div "Home / Subpage /subpage Legal Notice /legal-notice Privacy /privacy New Collect…" at bounding box center [880, 253] width 299 height 590
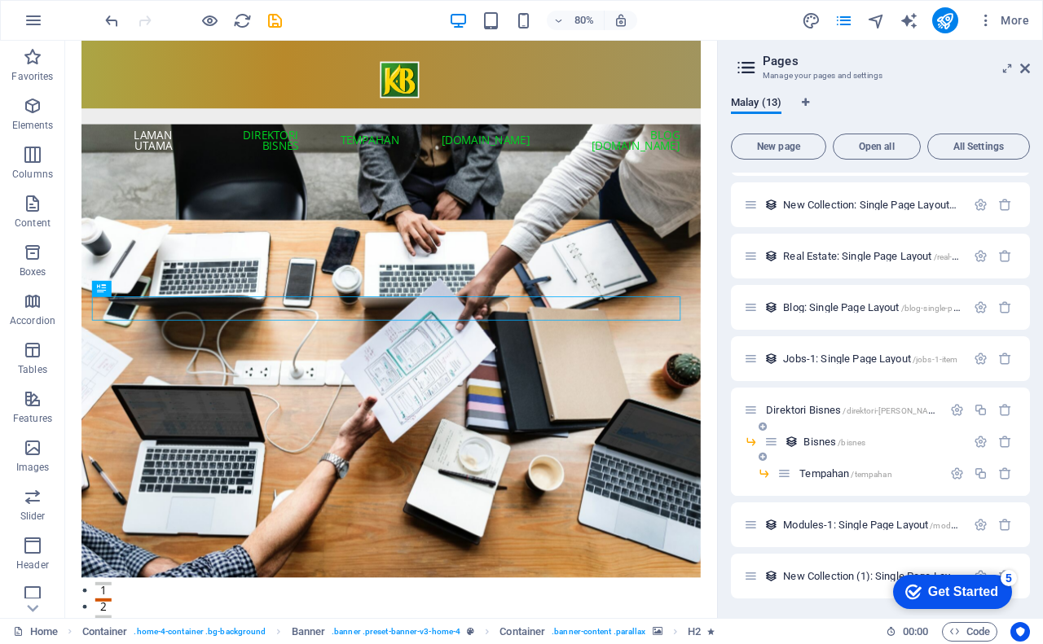
scroll to position [196, 0]
drag, startPoint x: 772, startPoint y: 444, endPoint x: 754, endPoint y: 407, distance: 40.8
click at [754, 407] on div "Home / Subpage /subpage Legal Notice /legal-notice Privacy /privacy New Collect…" at bounding box center [880, 288] width 299 height 622
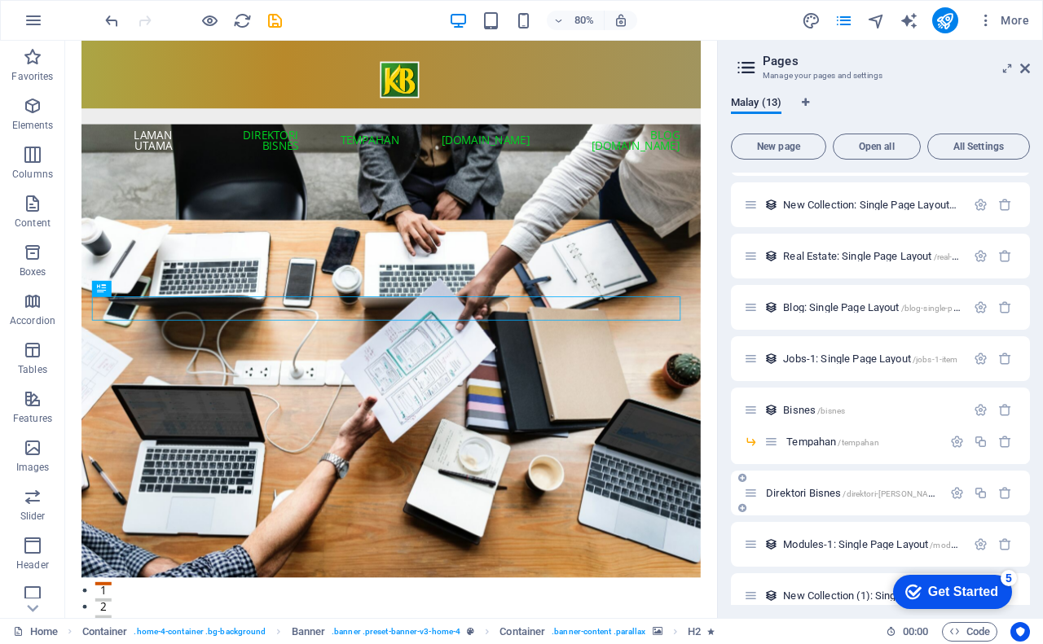
drag, startPoint x: 793, startPoint y: 492, endPoint x: 783, endPoint y: 488, distance: 11.3
click at [783, 488] on span "Direktori Bisnes /direktori-bisnes" at bounding box center [855, 493] width 178 height 12
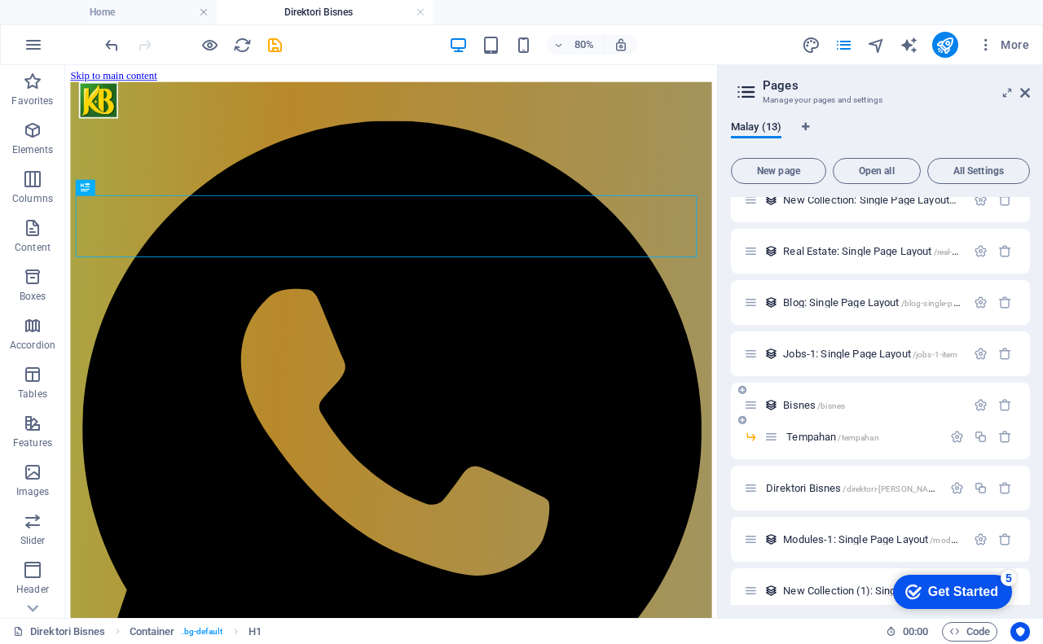
scroll to position [240, 0]
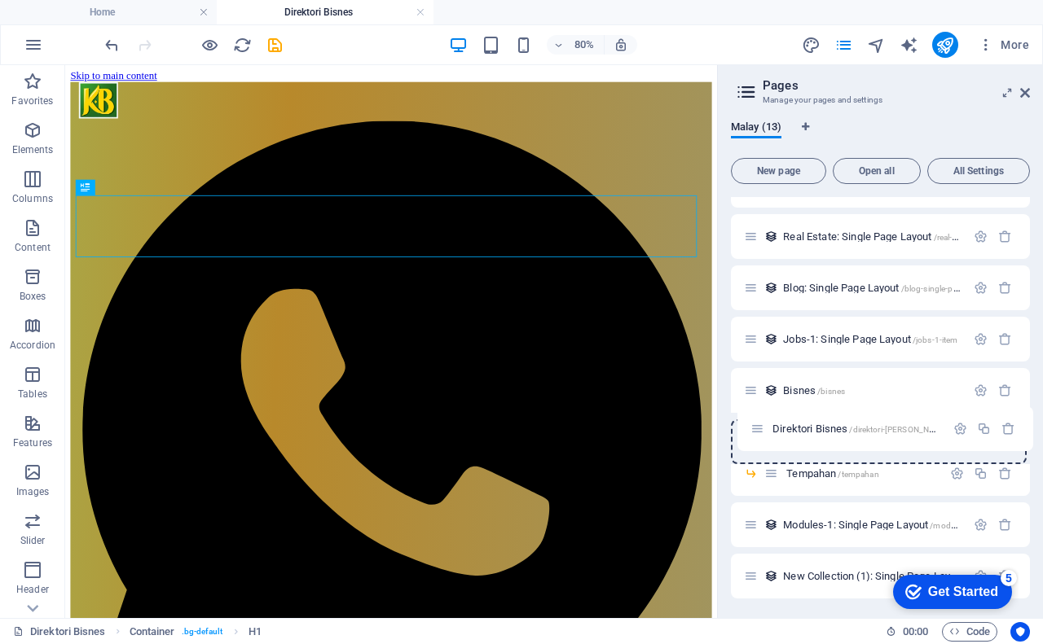
drag, startPoint x: 751, startPoint y: 476, endPoint x: 759, endPoint y: 427, distance: 49.6
click at [759, 427] on div "Home / Subpage /subpage Legal Notice /legal-notice Privacy /privacy New Collect…" at bounding box center [880, 278] width 299 height 641
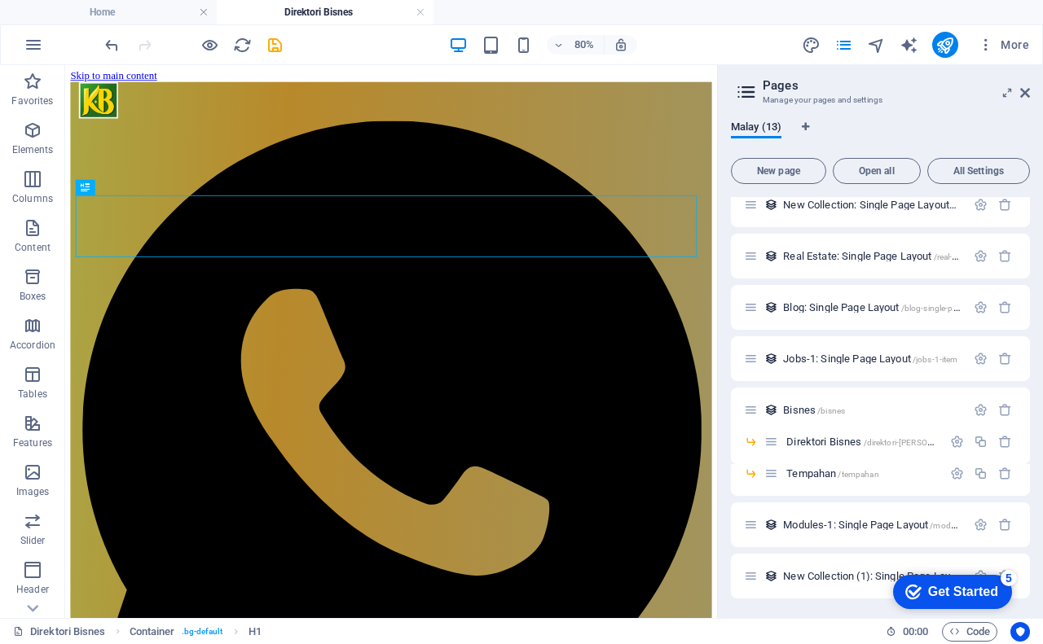
scroll to position [220, 0]
click at [823, 476] on span "Tempahan /tempahan" at bounding box center [832, 474] width 92 height 12
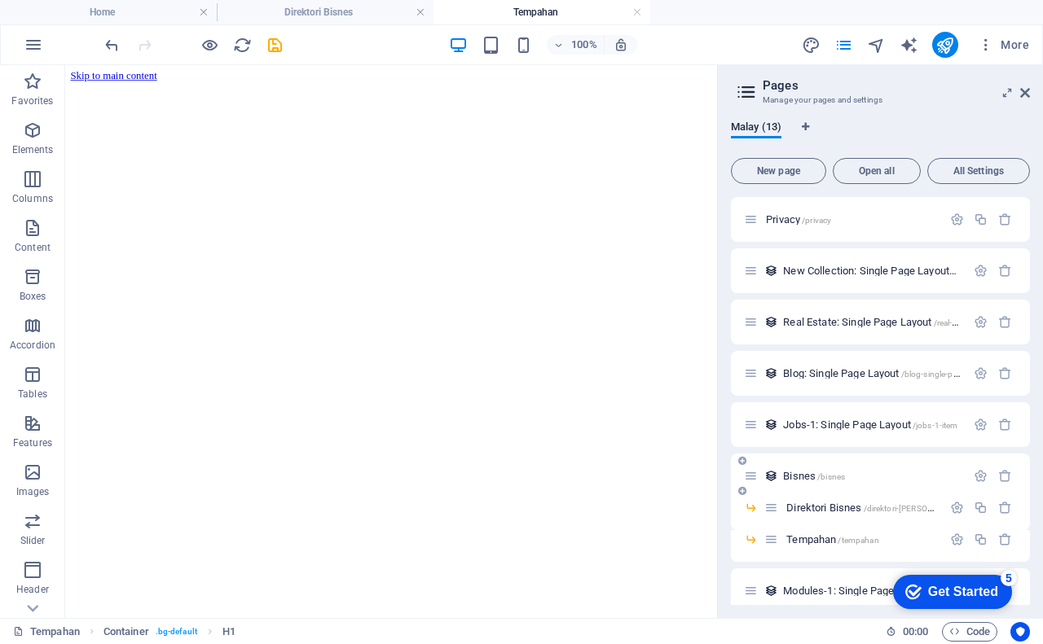
scroll to position [0, 0]
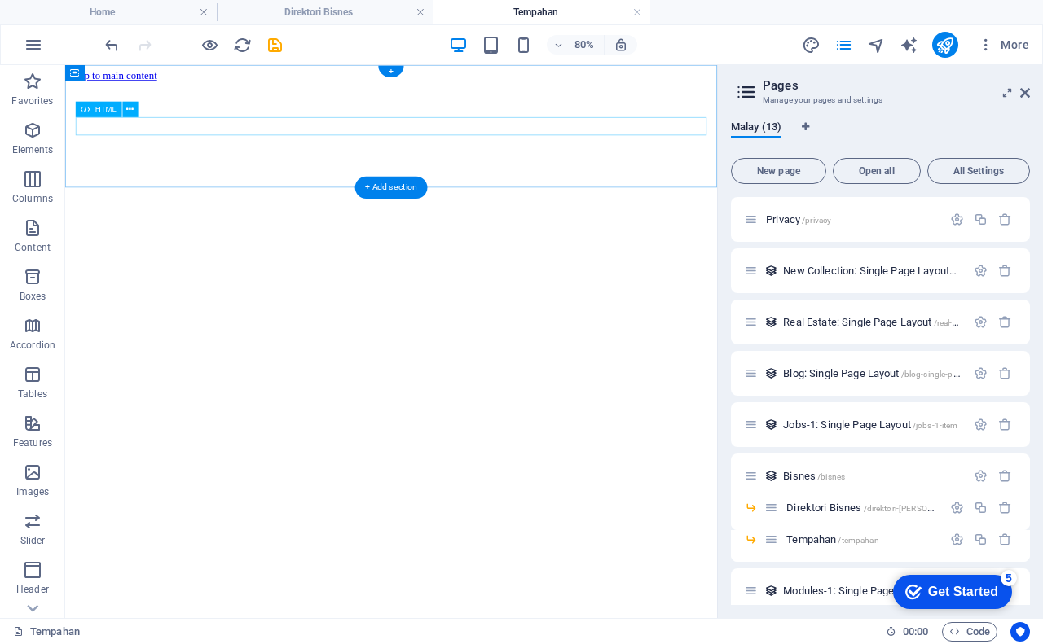
click at [218, 86] on div at bounding box center [473, 86] width 802 height 0
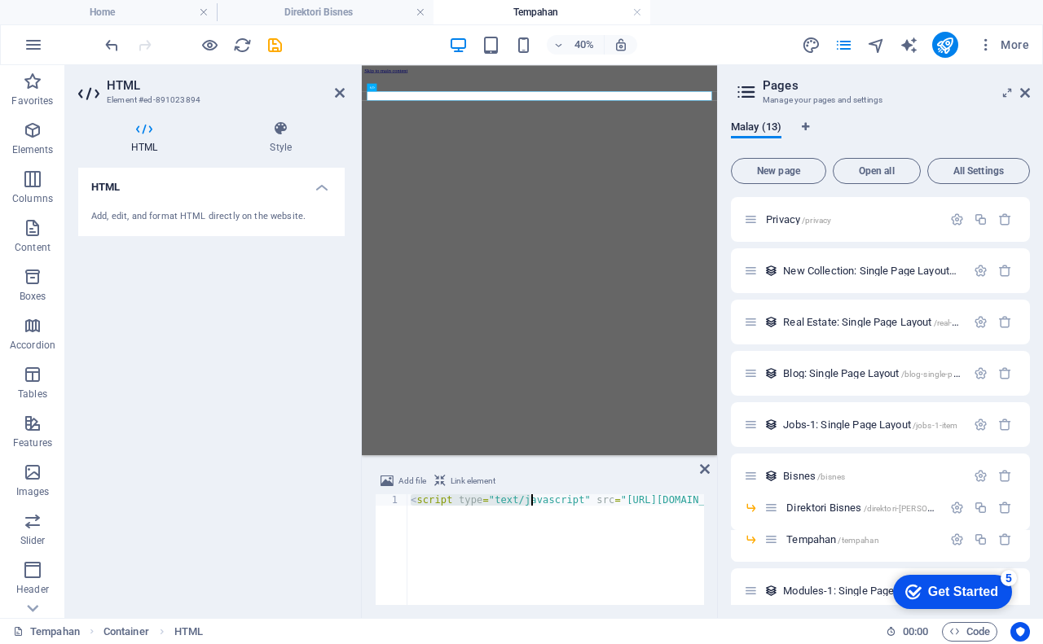
drag, startPoint x: 408, startPoint y: 500, endPoint x: 531, endPoint y: 502, distance: 123.0
click at [531, 502] on div "< script type = "text/javascript" src = "https://pci.jotform.com/jsform/2524023…" at bounding box center [665, 560] width 517 height 130
click at [457, 503] on div "< script type = "text/javascript" src = "https://pci.jotform.com/jsform/2524023…" at bounding box center [555, 550] width 297 height 111
click at [457, 503] on div "< script type = "text/javascript" src = "https://pci.jotform.com/jsform/2524023…" at bounding box center [665, 560] width 517 height 130
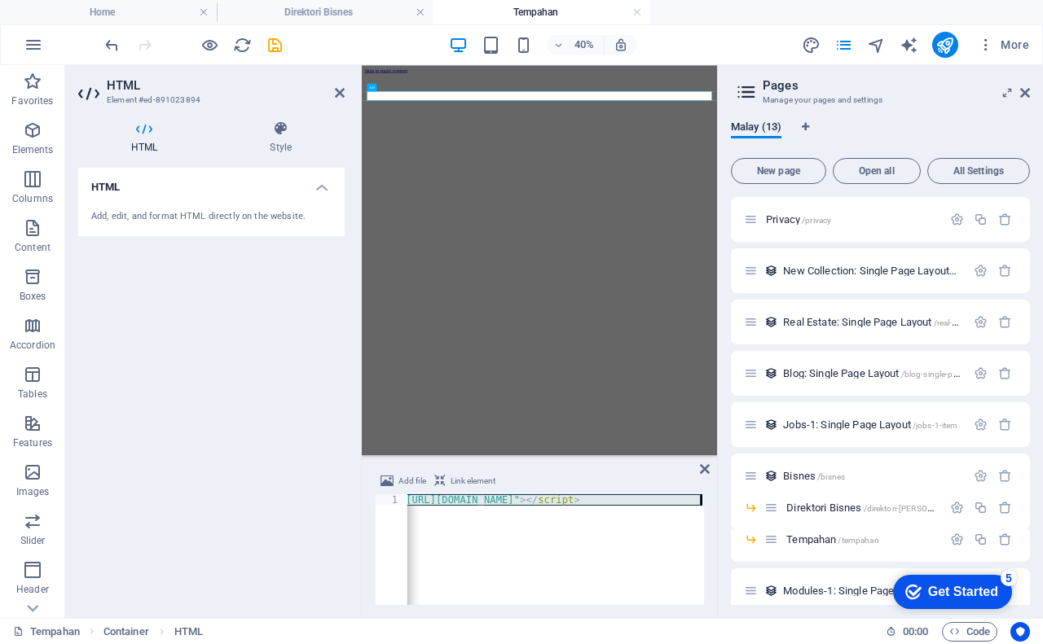
click at [457, 503] on div "< script type = "text/javascript" src = "https://pci.jotform.com/jsform/2524023…" at bounding box center [445, 560] width 517 height 130
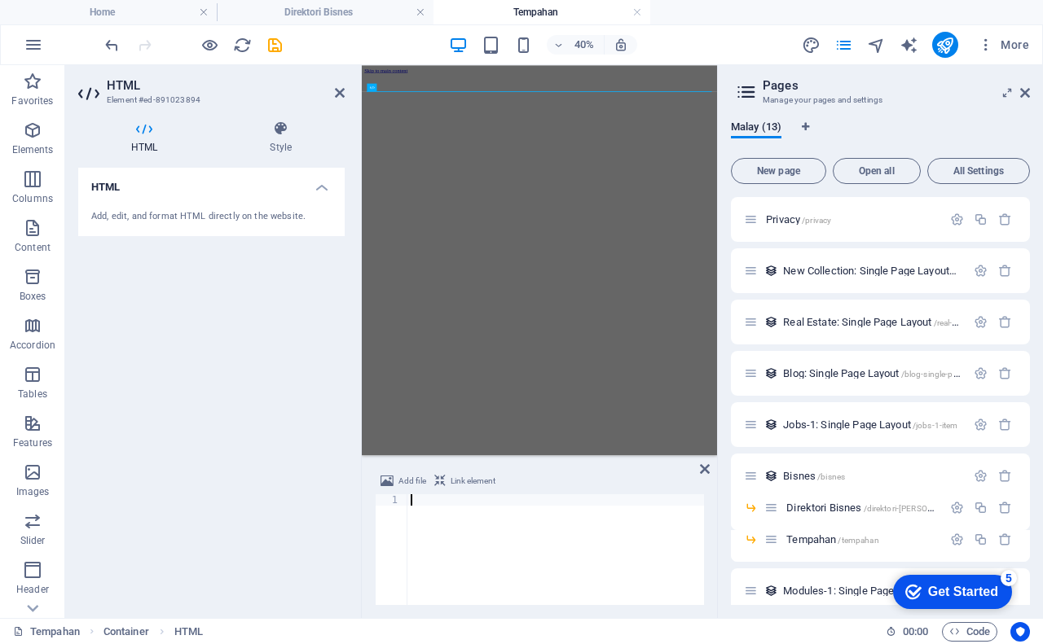
paste textarea "<script type="text/javascript" src="https://form.jotform.com/jsform/25240241089…"
type textarea "<script type="text/javascript" src="https://form.jotform.com/jsform/25240241089…"
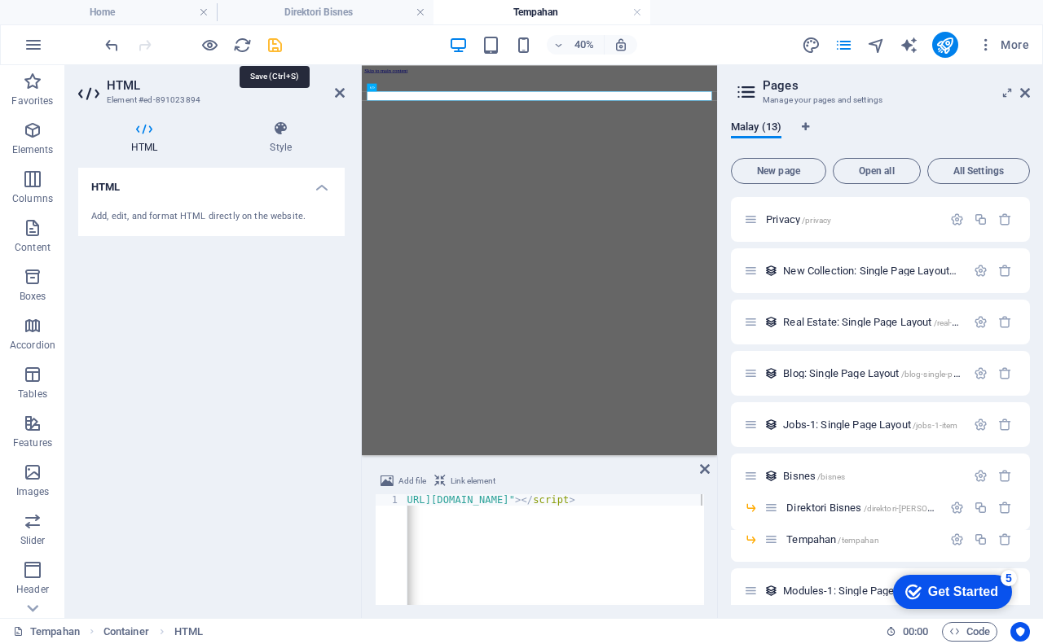
click at [275, 46] on icon "save" at bounding box center [275, 45] width 19 height 19
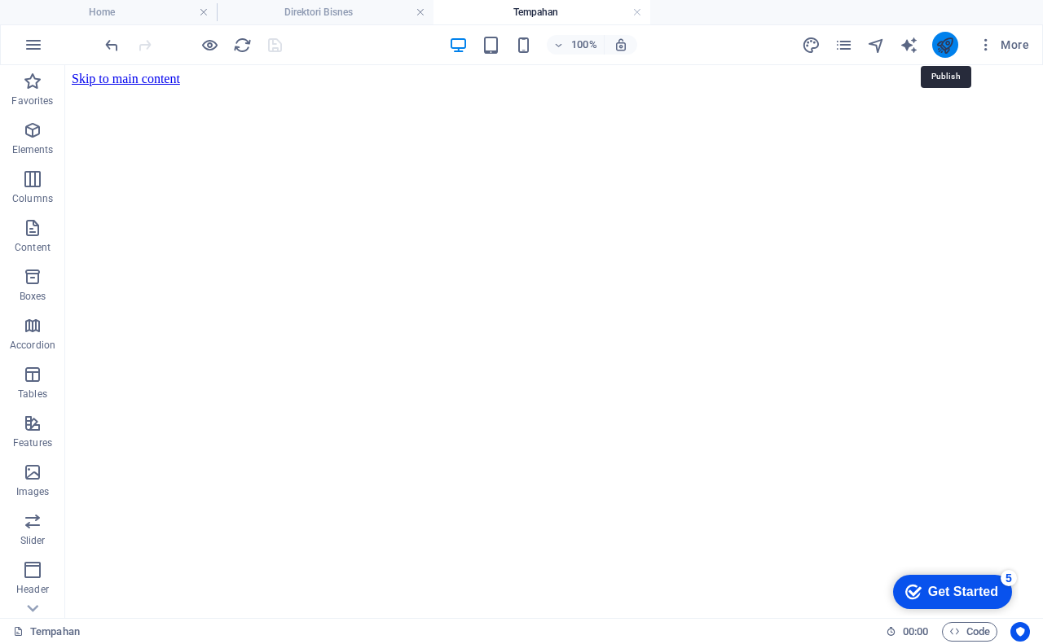
click at [939, 46] on icon "publish" at bounding box center [944, 45] width 19 height 19
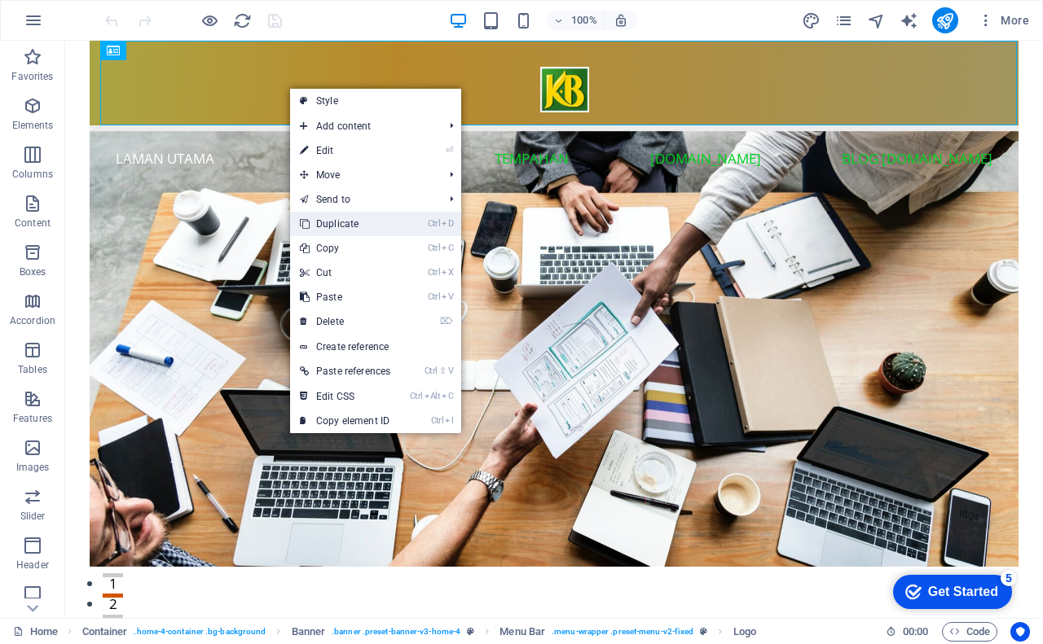
click at [342, 220] on link "Ctrl D Duplicate" at bounding box center [345, 224] width 110 height 24
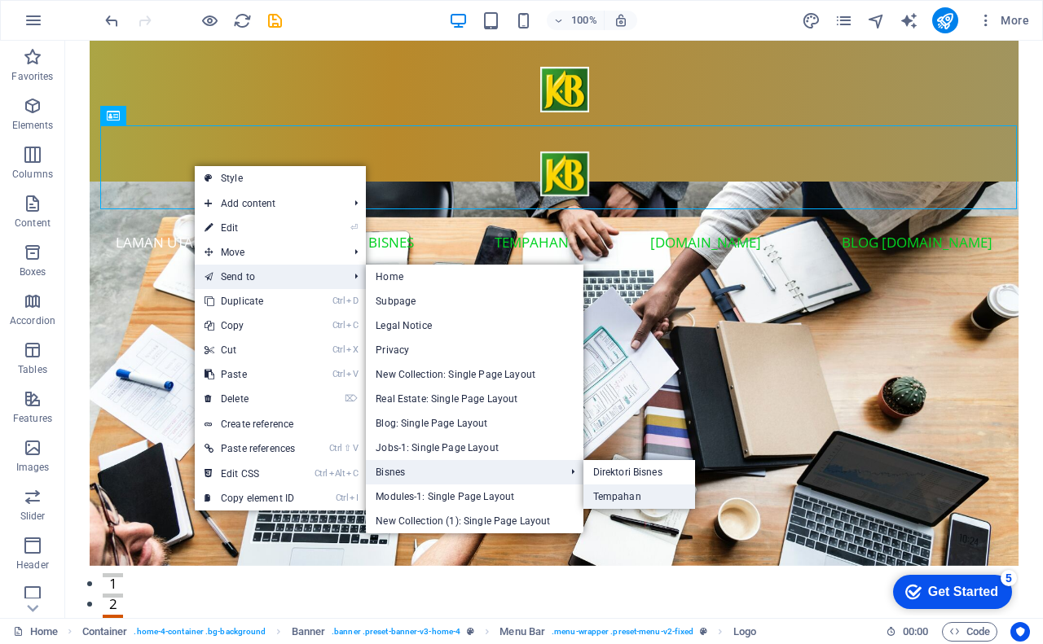
click at [618, 495] on link "Tempahan" at bounding box center [639, 497] width 112 height 24
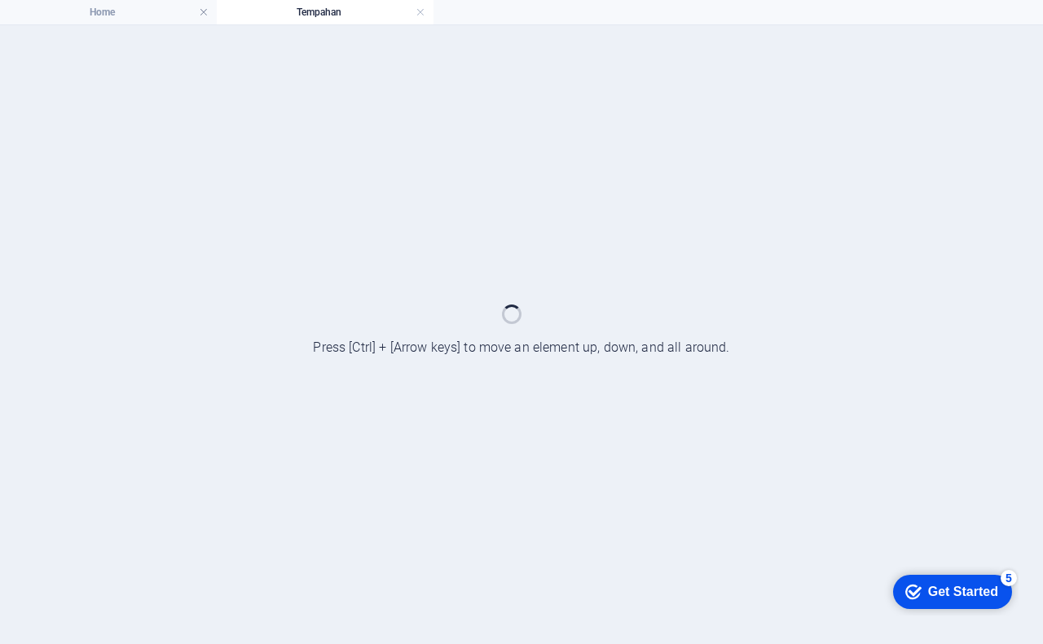
select select "px"
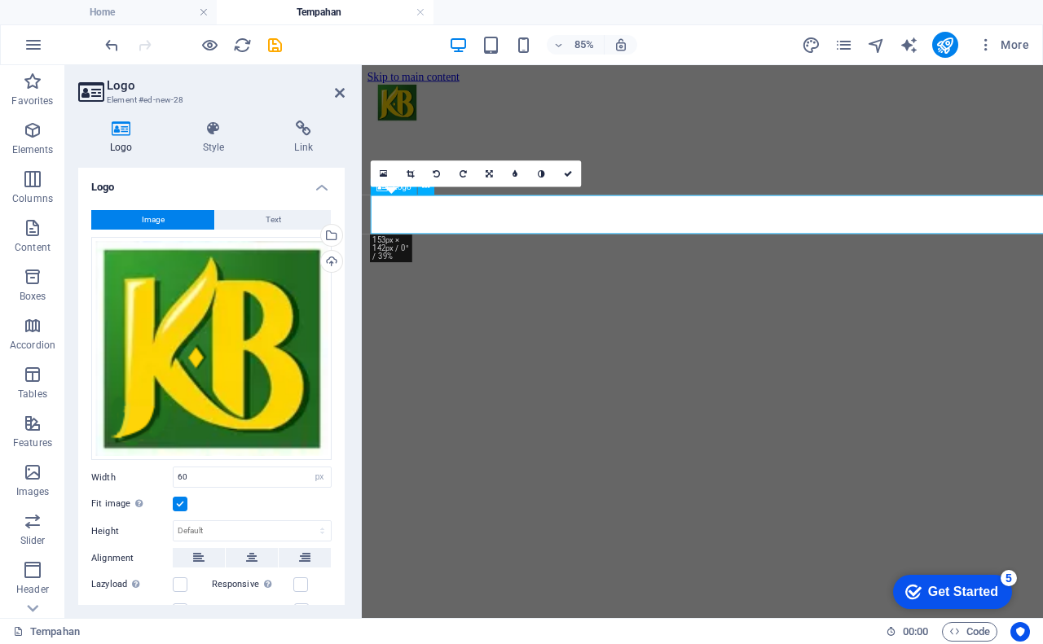
click at [1042, 135] on div at bounding box center [773, 110] width 789 height 49
click at [349, 11] on h4 "Tempahan" at bounding box center [325, 12] width 217 height 18
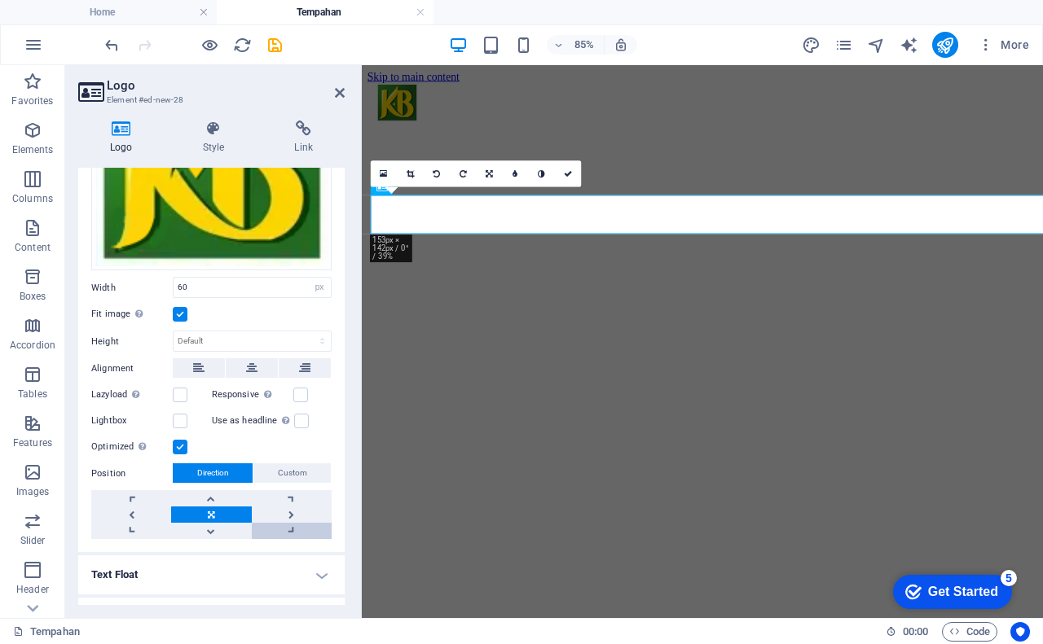
scroll to position [218, 0]
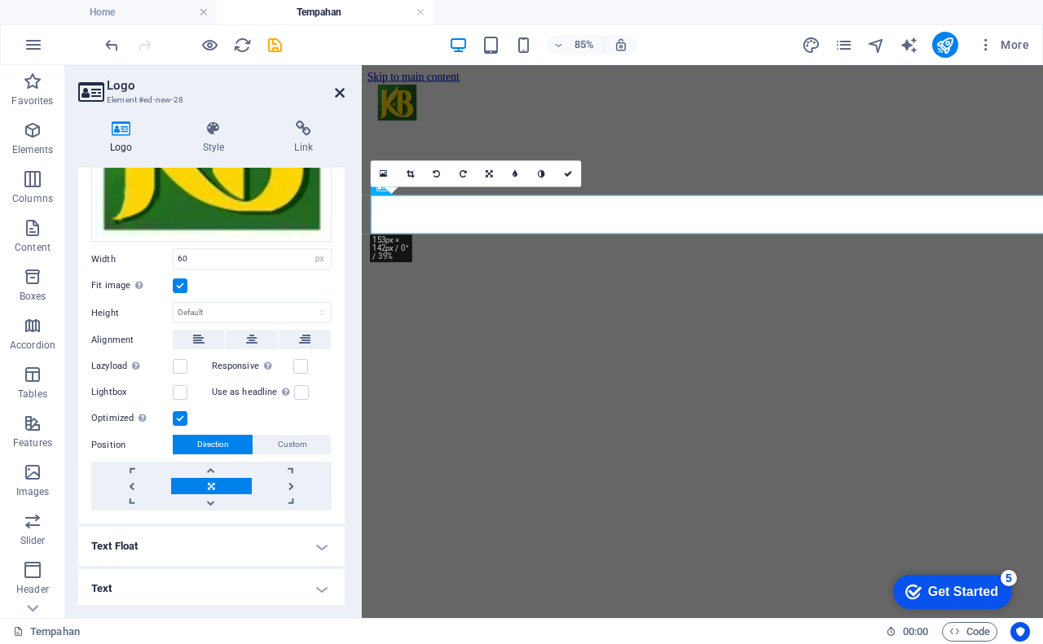
click at [339, 98] on icon at bounding box center [340, 92] width 10 height 13
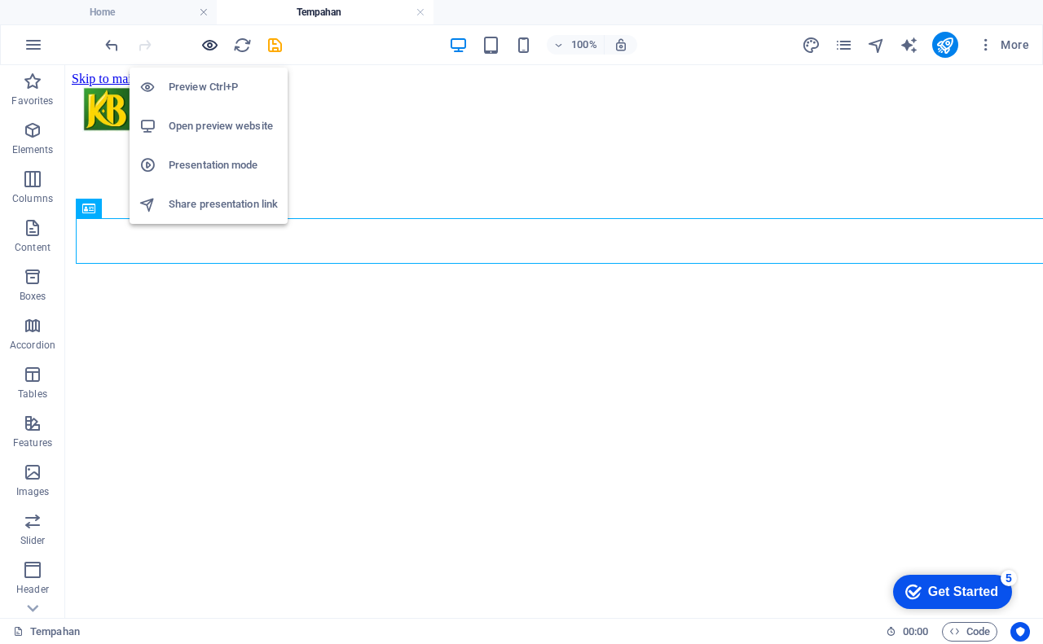
click at [205, 44] on icon "button" at bounding box center [209, 45] width 19 height 19
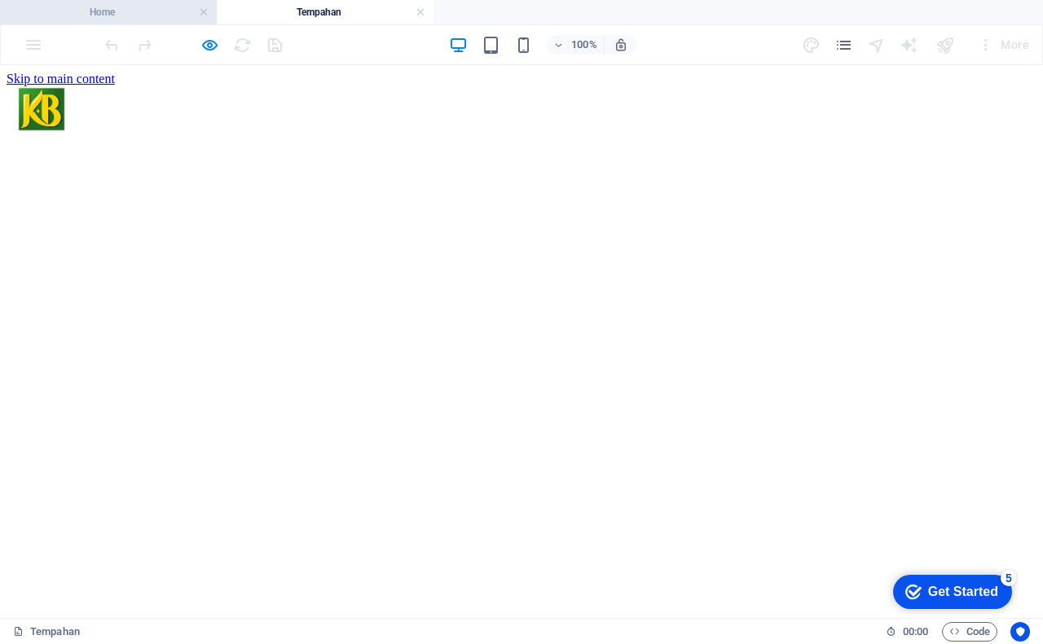
click at [132, 9] on h4 "Home" at bounding box center [108, 12] width 217 height 18
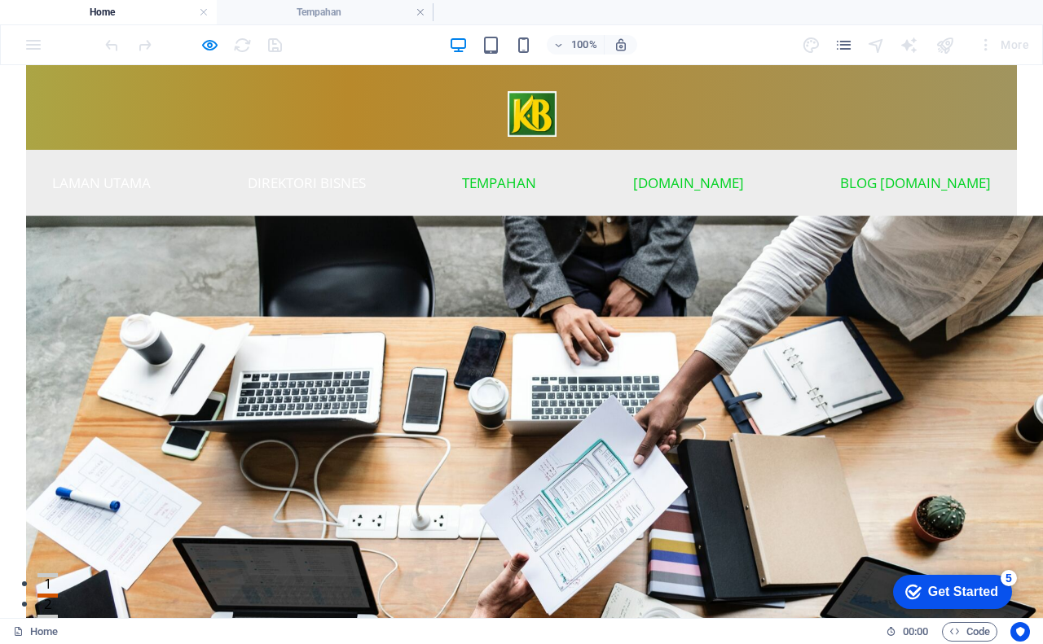
click at [374, 165] on link "Direktori Bisnes" at bounding box center [307, 183] width 144 height 40
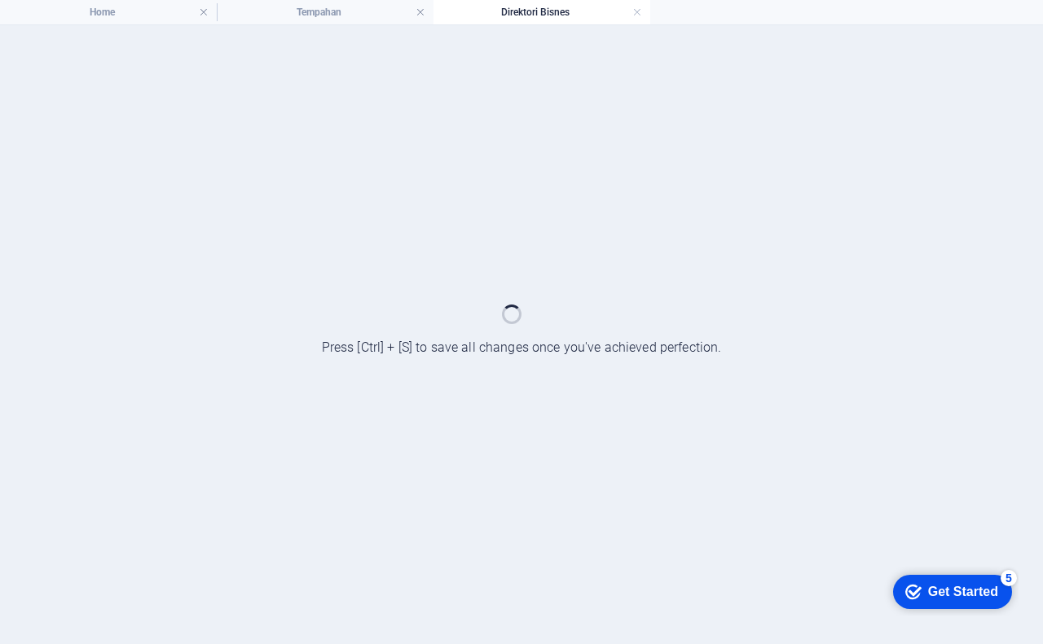
click at [374, 165] on div at bounding box center [521, 334] width 1043 height 619
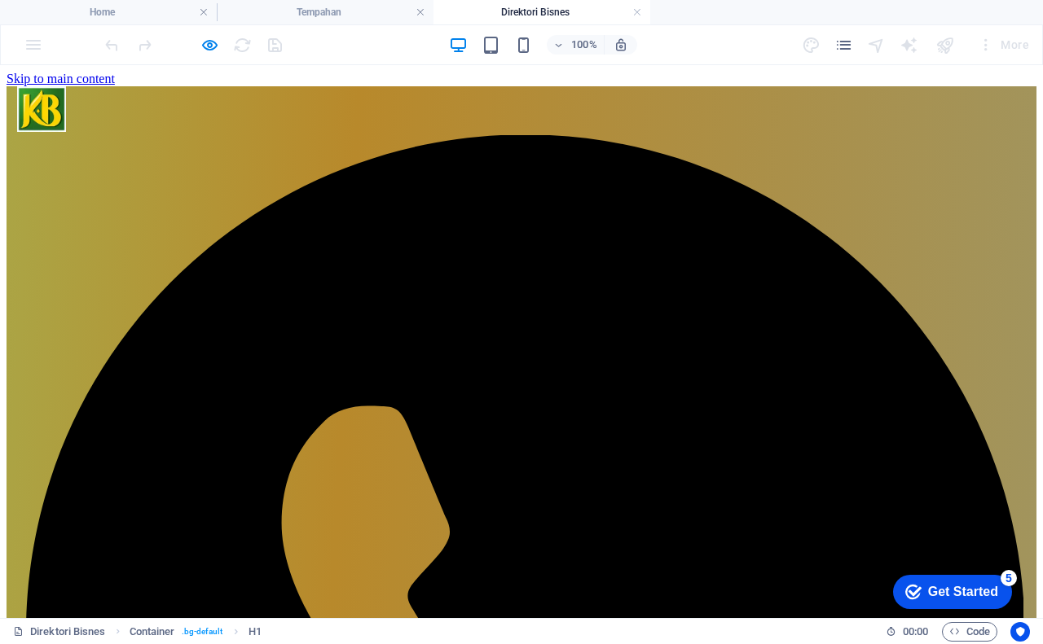
scroll to position [0, 0]
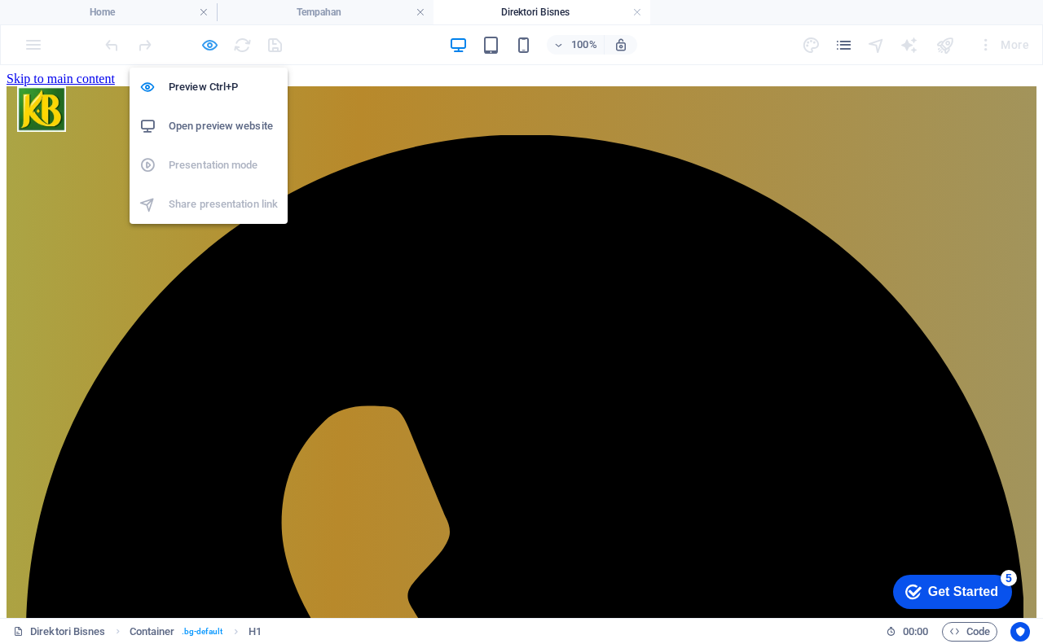
click at [209, 42] on icon "button" at bounding box center [209, 45] width 19 height 19
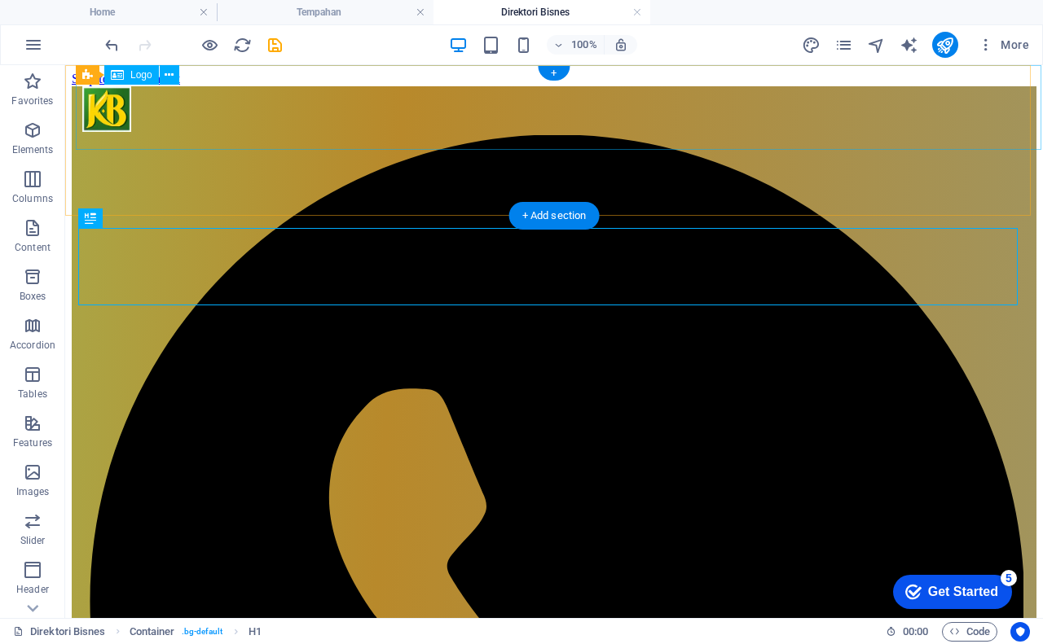
click at [453, 115] on div at bounding box center [564, 110] width 965 height 49
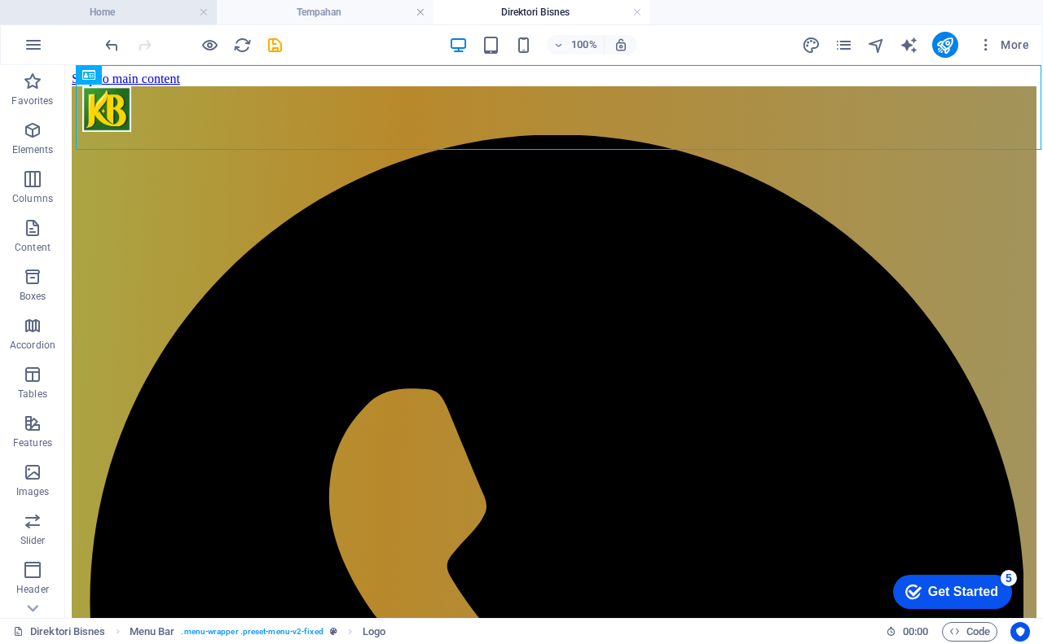
click at [146, 18] on h4 "Home" at bounding box center [108, 12] width 217 height 18
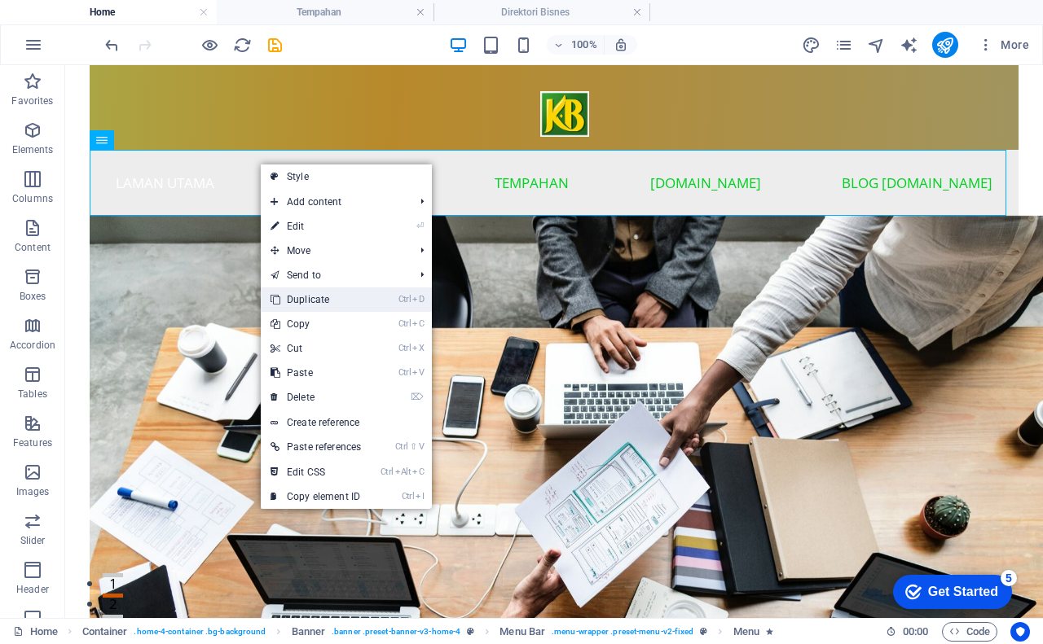
click at [342, 294] on link "Ctrl D Duplicate" at bounding box center [316, 300] width 110 height 24
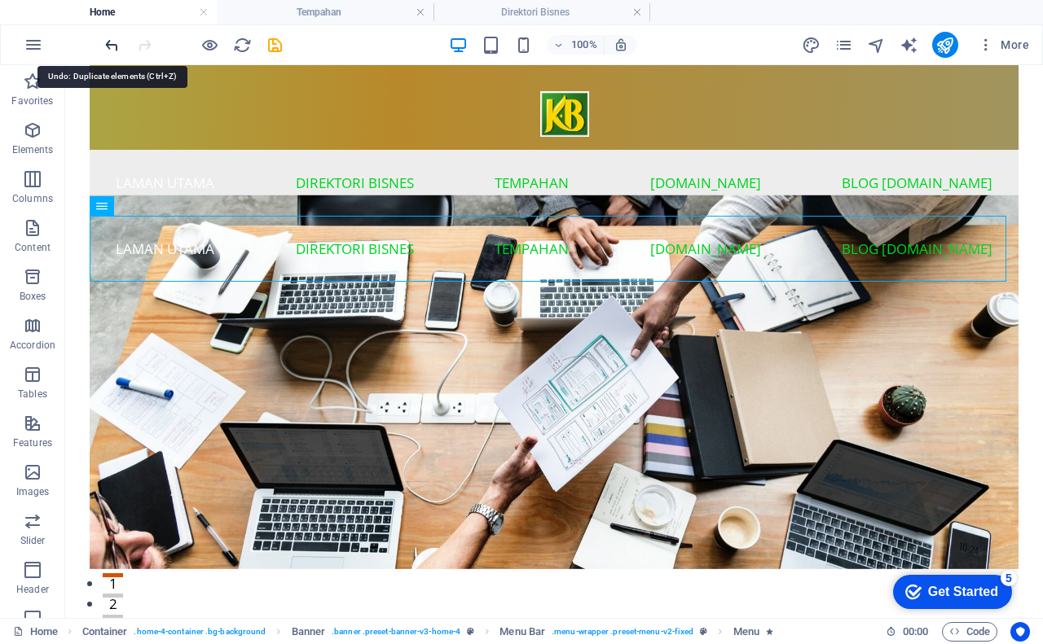
click at [110, 46] on icon "undo" at bounding box center [112, 45] width 19 height 19
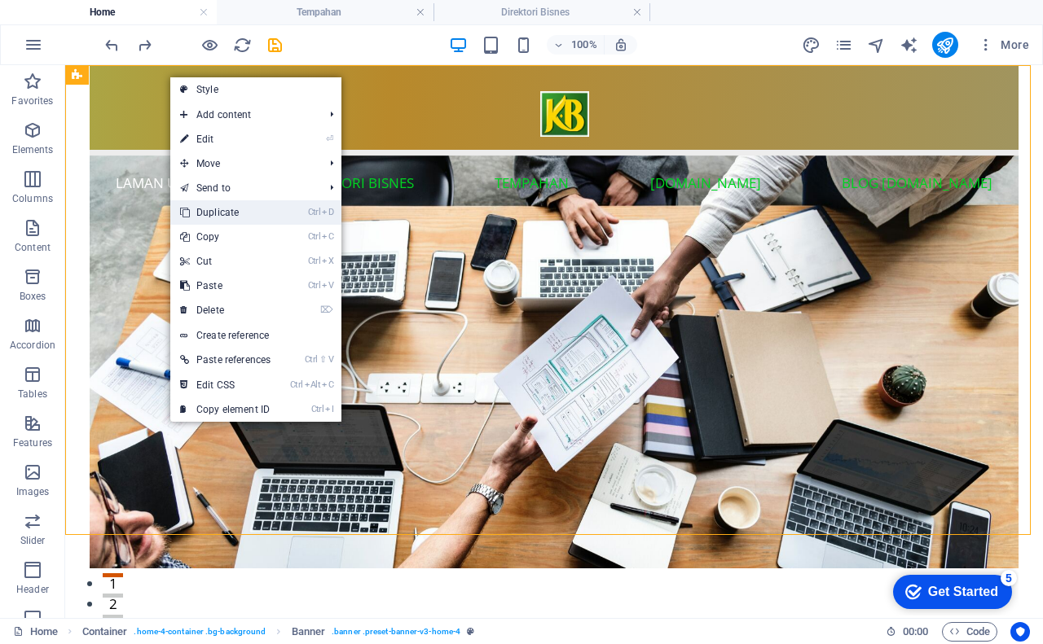
click at [235, 211] on link "Ctrl D Duplicate" at bounding box center [225, 212] width 110 height 24
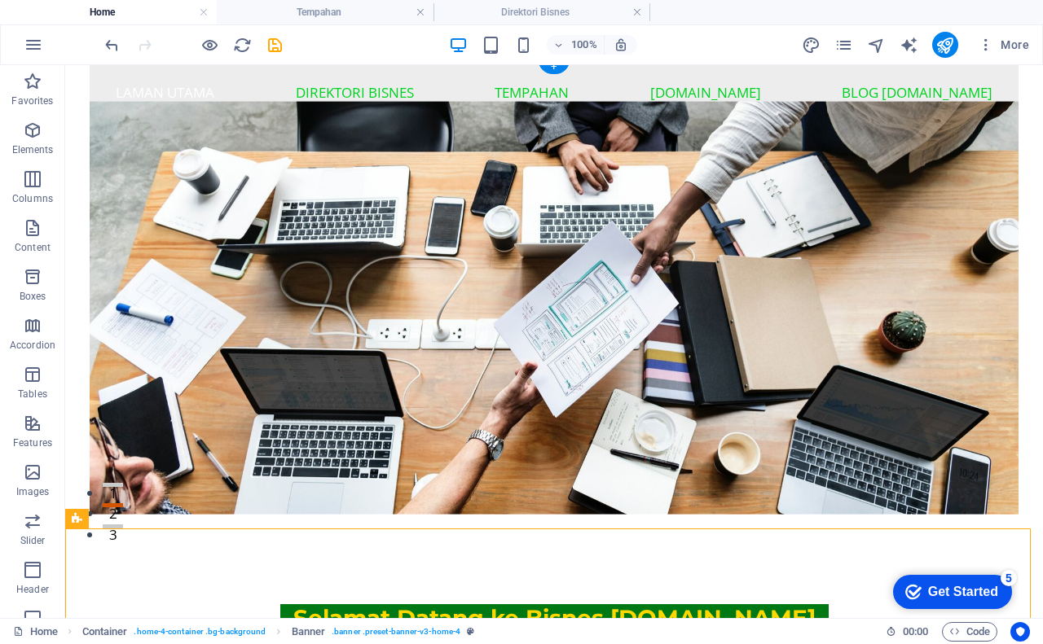
scroll to position [163, 0]
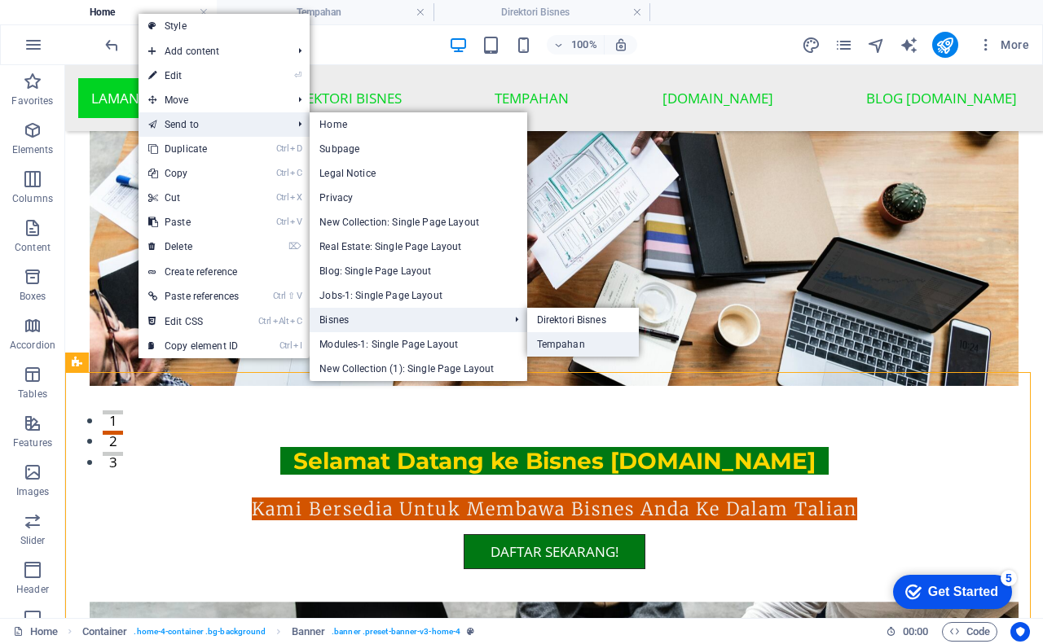
click at [563, 343] on link "Tempahan" at bounding box center [583, 344] width 112 height 24
select select "vh"
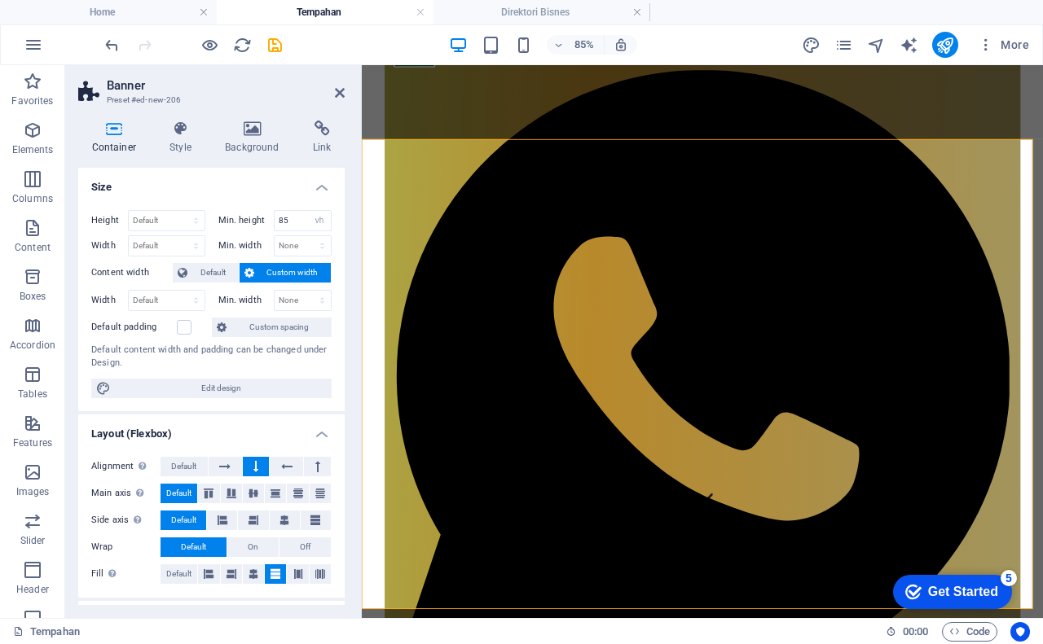
scroll to position [113, 0]
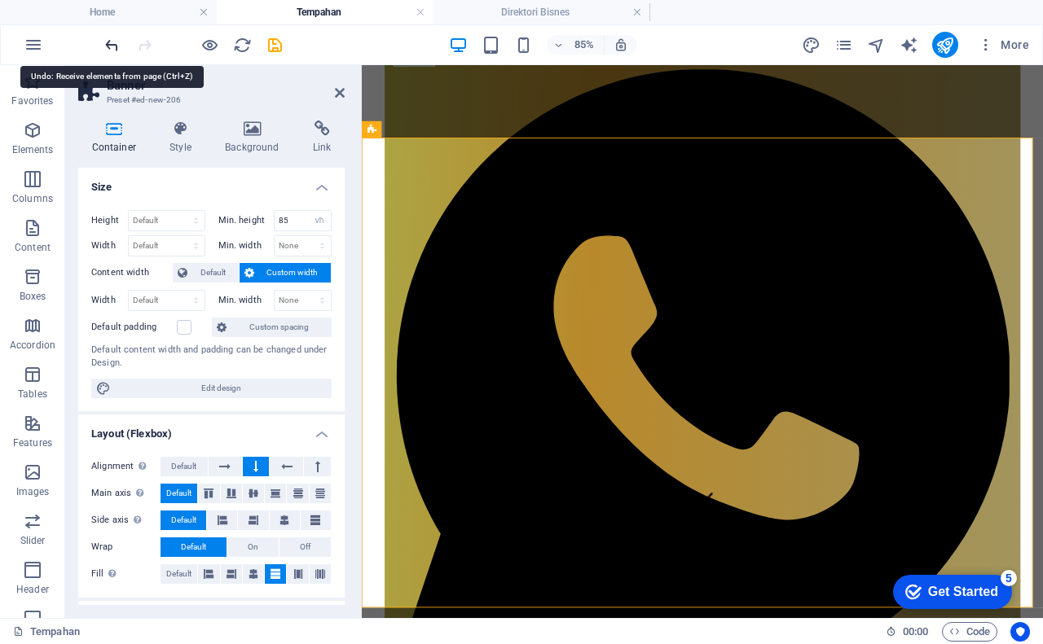
click at [109, 48] on icon "undo" at bounding box center [112, 45] width 19 height 19
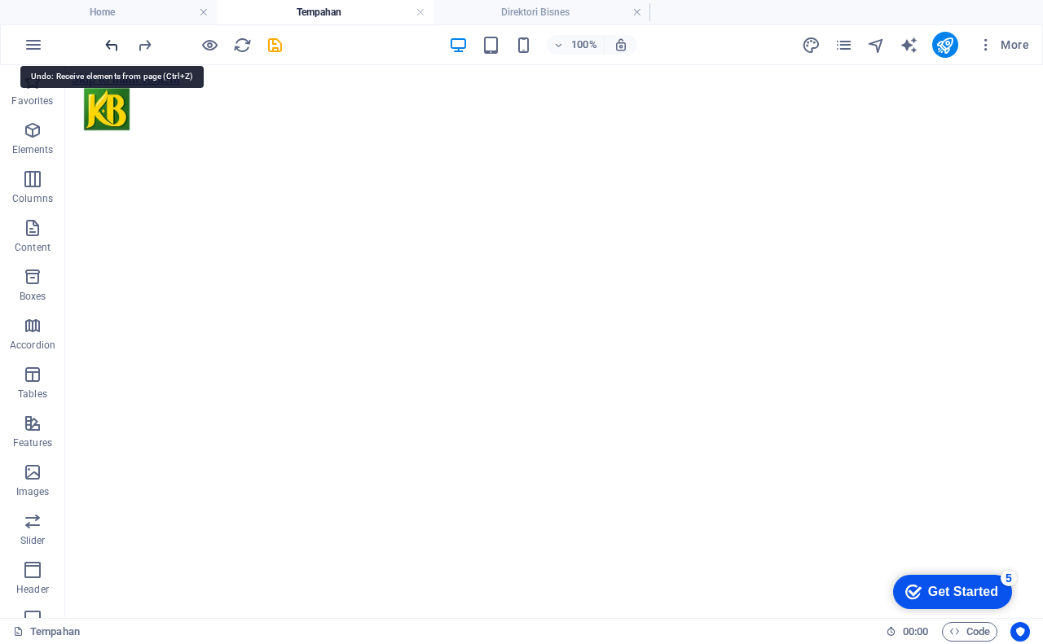
click at [111, 45] on icon "undo" at bounding box center [112, 45] width 19 height 19
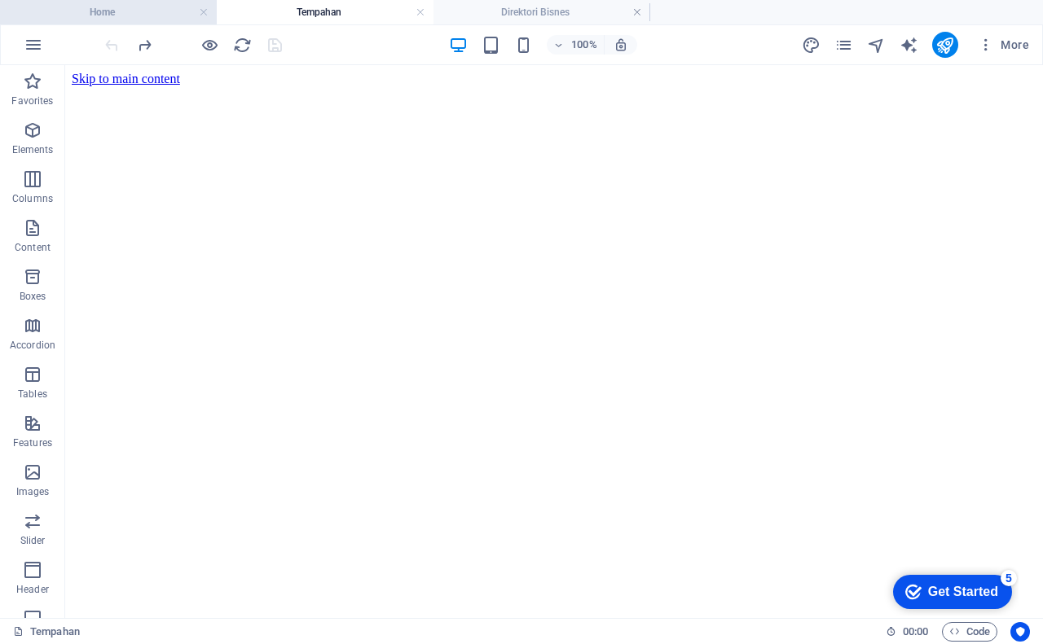
click at [128, 8] on h4 "Home" at bounding box center [108, 12] width 217 height 18
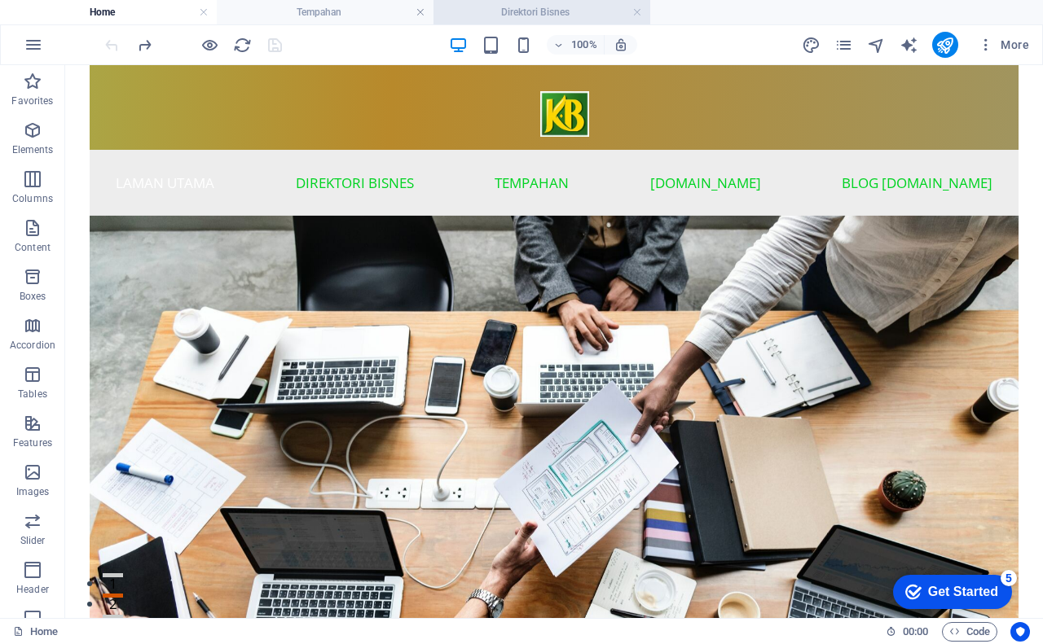
click at [552, 15] on h4 "Direktori Bisnes" at bounding box center [541, 12] width 217 height 18
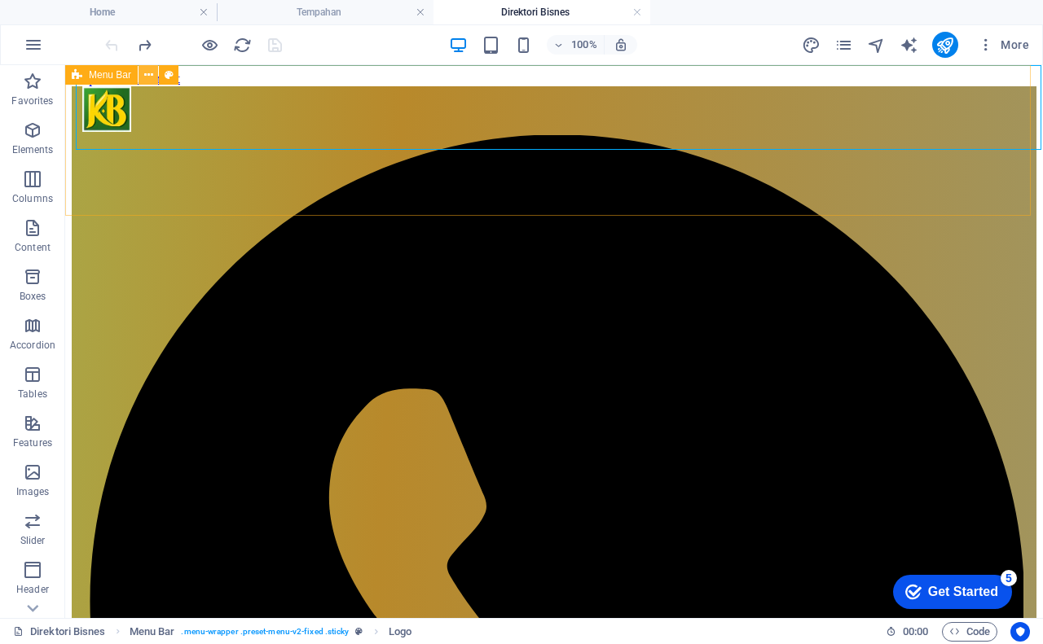
click at [146, 76] on icon at bounding box center [148, 75] width 9 height 17
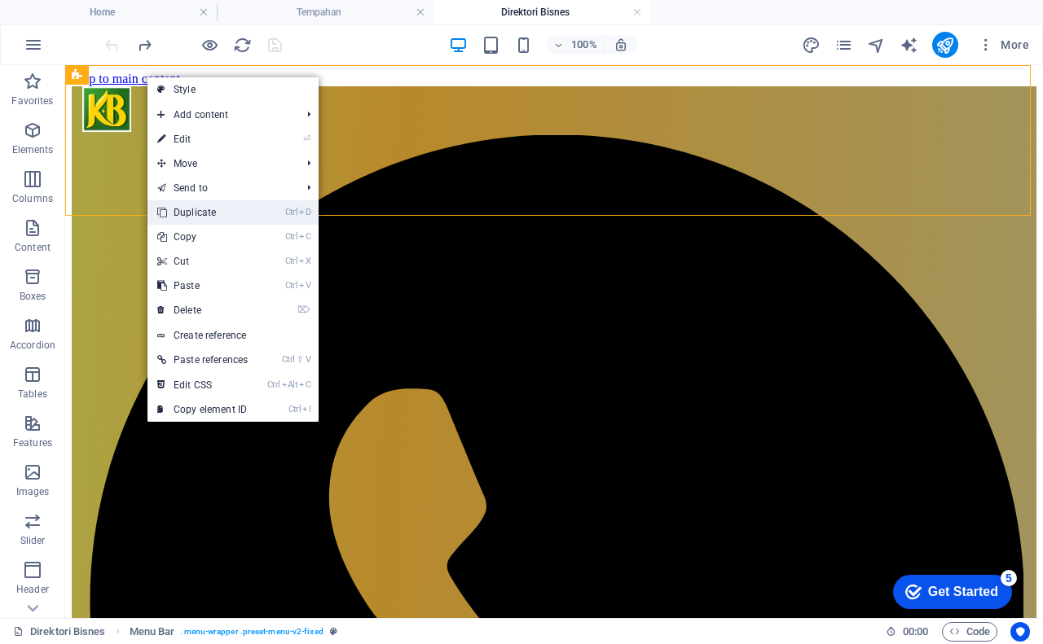
click at [204, 216] on link "Ctrl D Duplicate" at bounding box center [202, 212] width 110 height 24
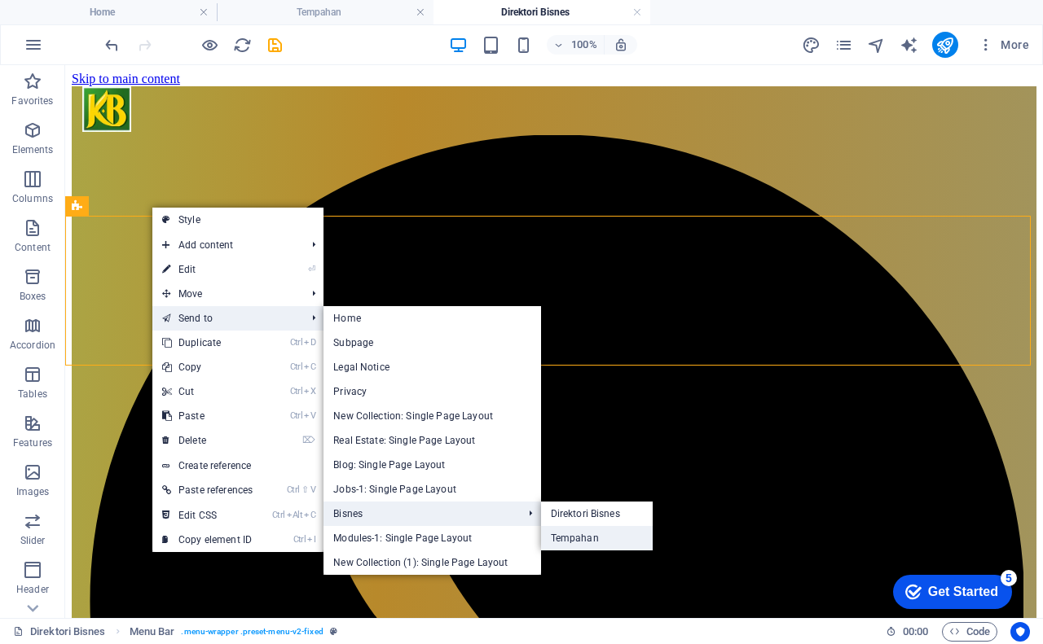
click at [588, 541] on link "Tempahan" at bounding box center [597, 538] width 112 height 24
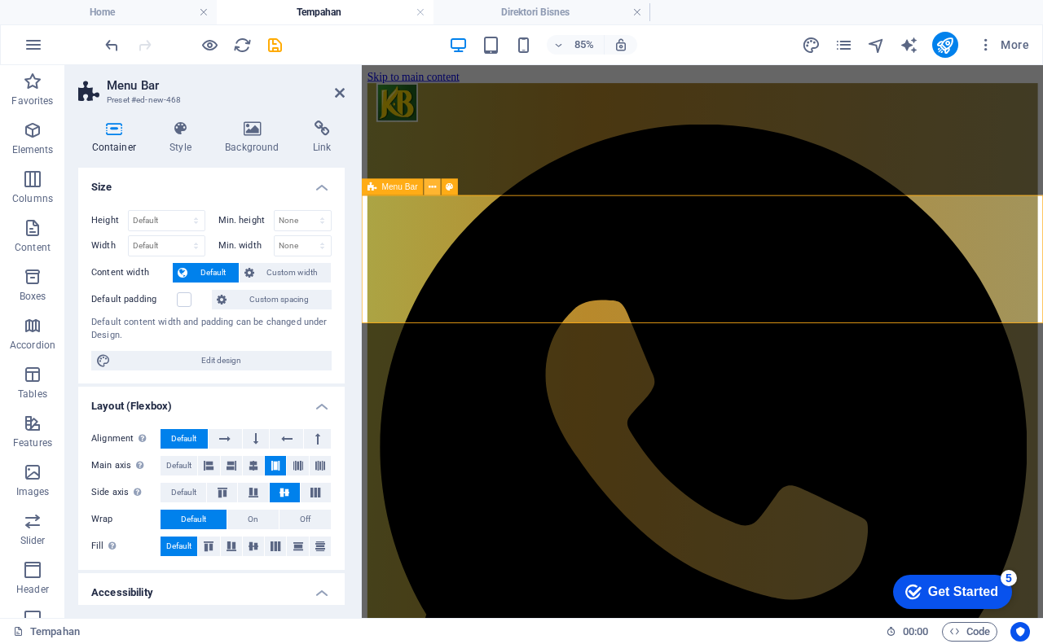
click at [433, 186] on icon at bounding box center [432, 187] width 7 height 15
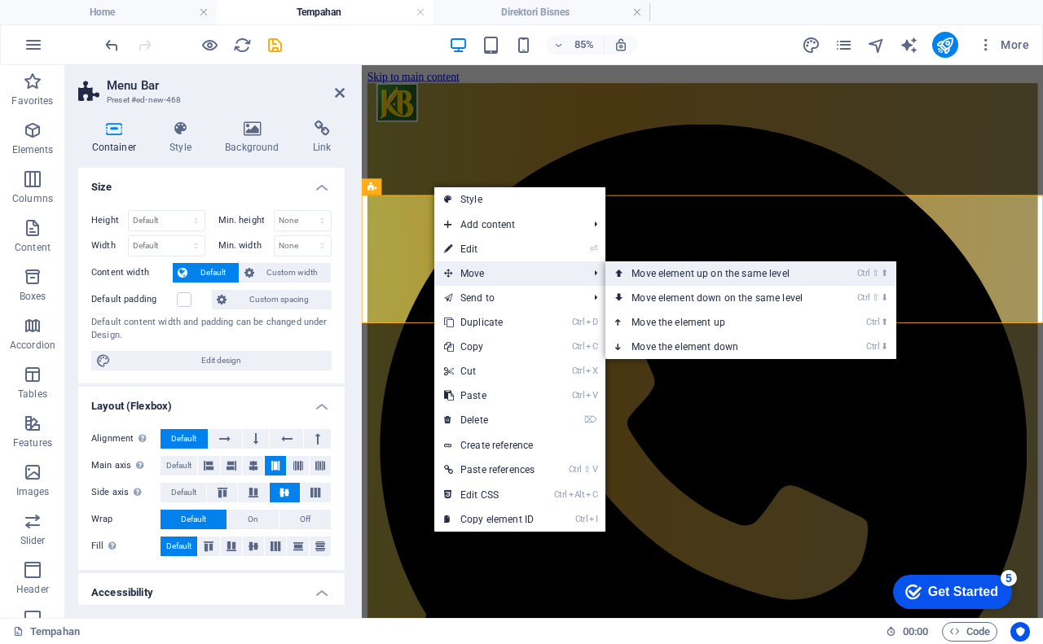
click at [714, 274] on link "Ctrl ⇧ ⬆ Move element up on the same level" at bounding box center [720, 274] width 230 height 24
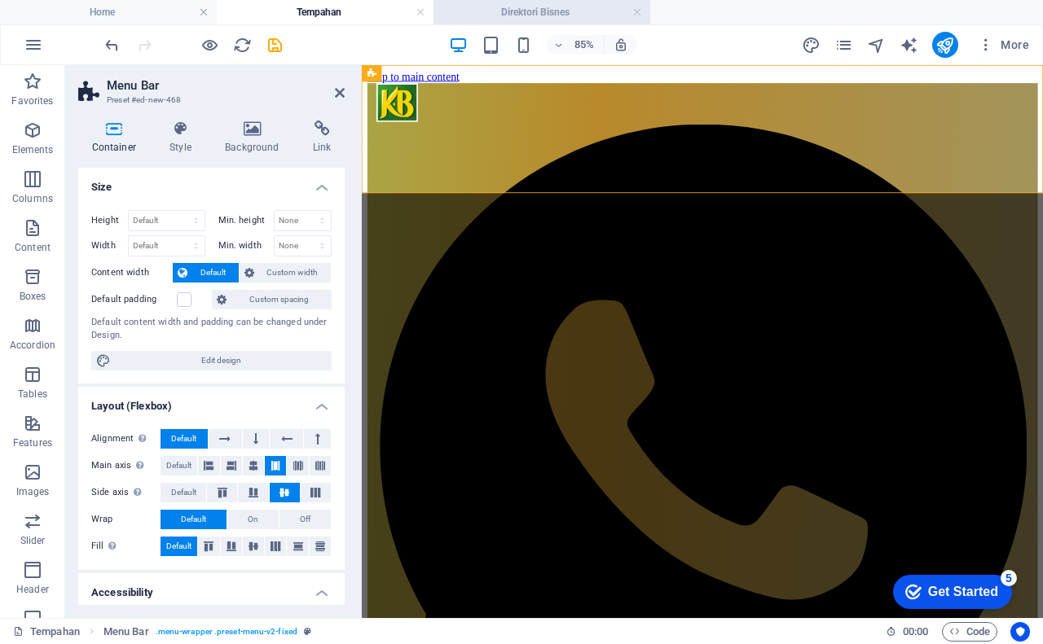
click at [527, 7] on h4 "Direktori Bisnes" at bounding box center [541, 12] width 217 height 18
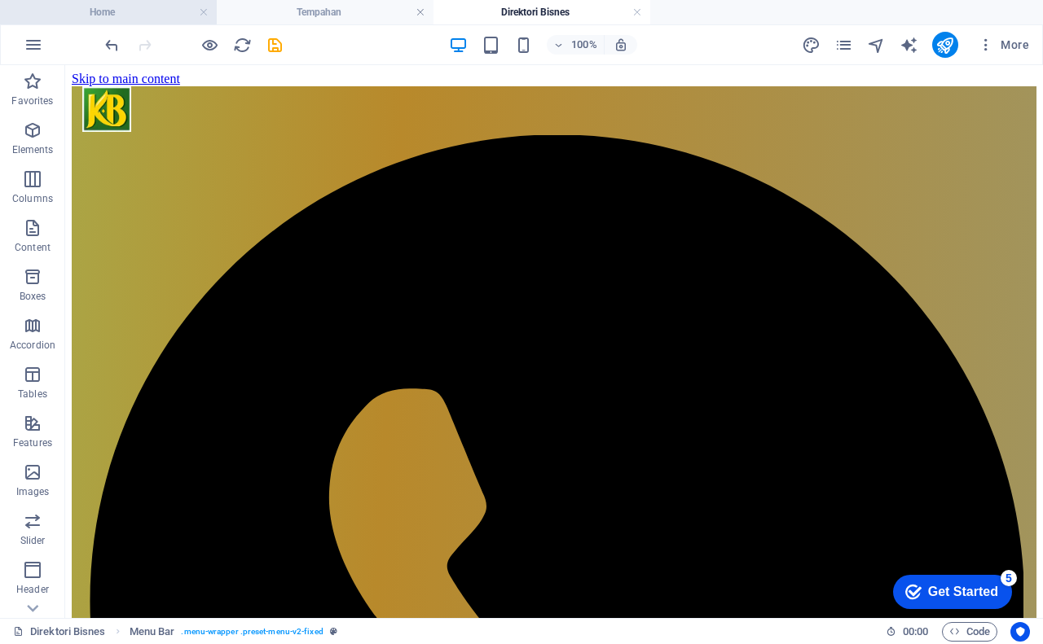
click at [99, 15] on h4 "Home" at bounding box center [108, 12] width 217 height 18
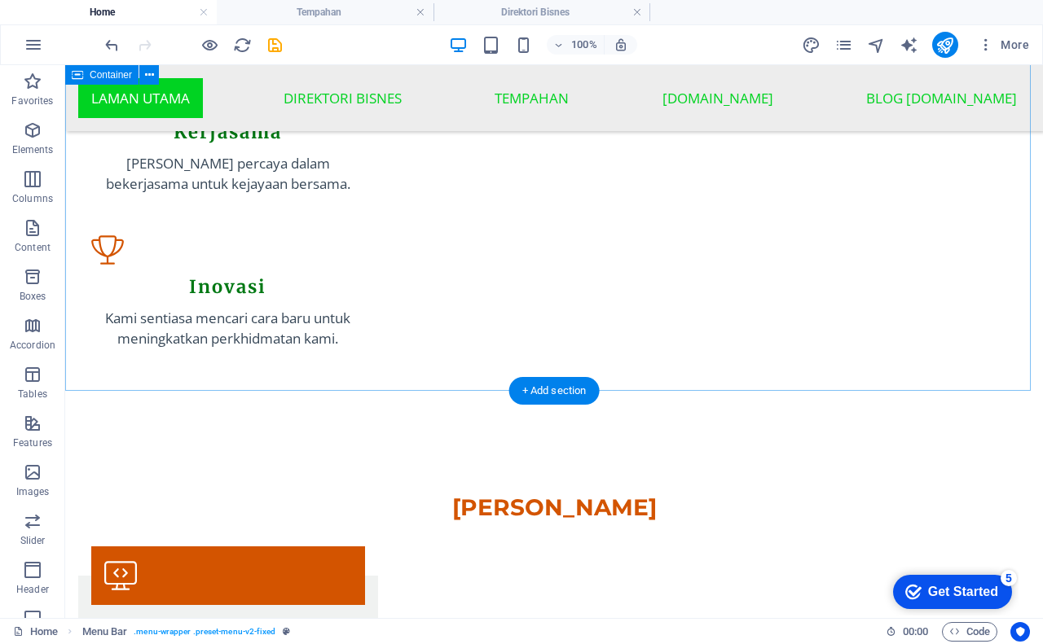
scroll to position [1934, 0]
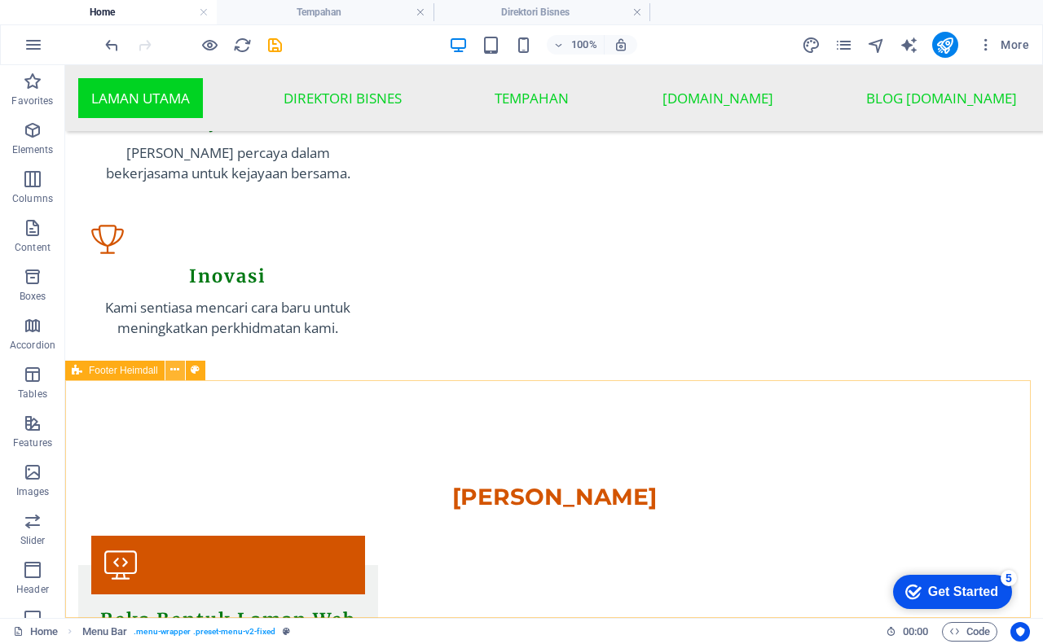
click at [177, 373] on icon at bounding box center [174, 370] width 9 height 17
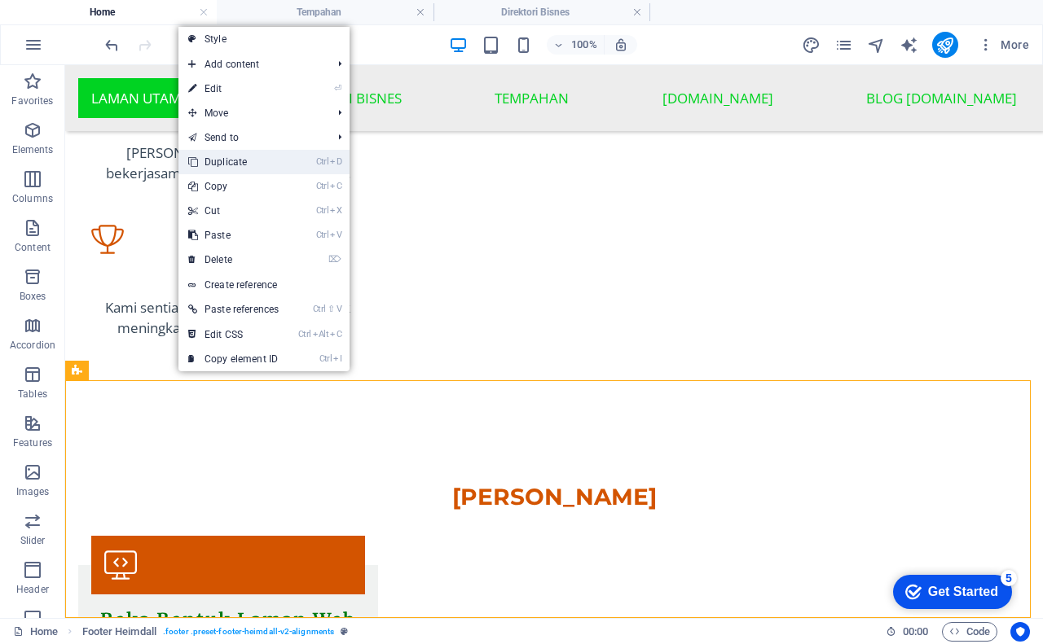
click at [283, 159] on link "Ctrl D Duplicate" at bounding box center [233, 162] width 110 height 24
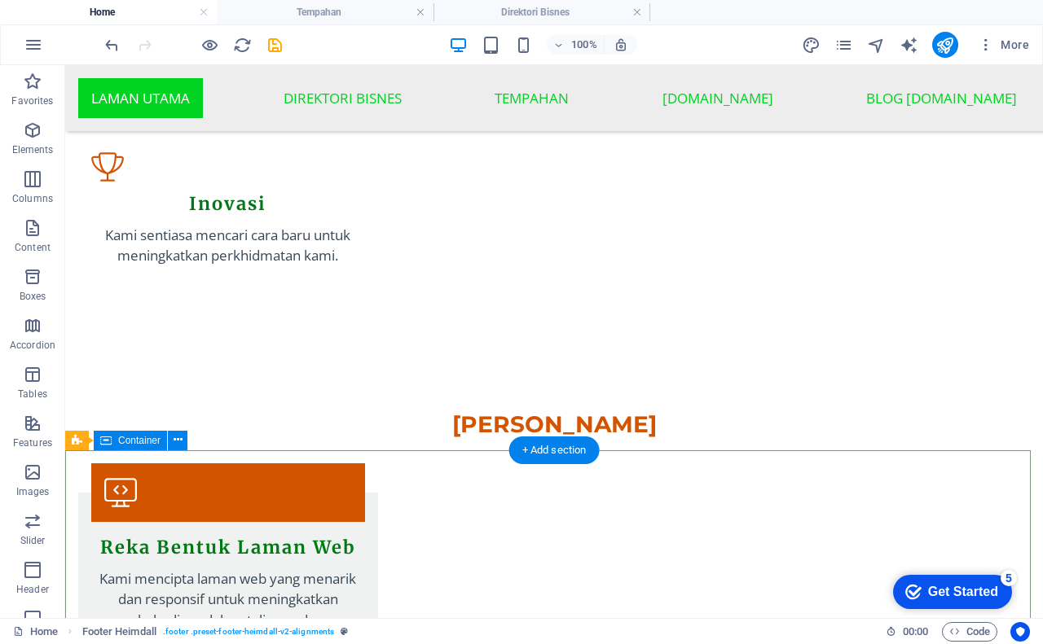
scroll to position [2172, 0]
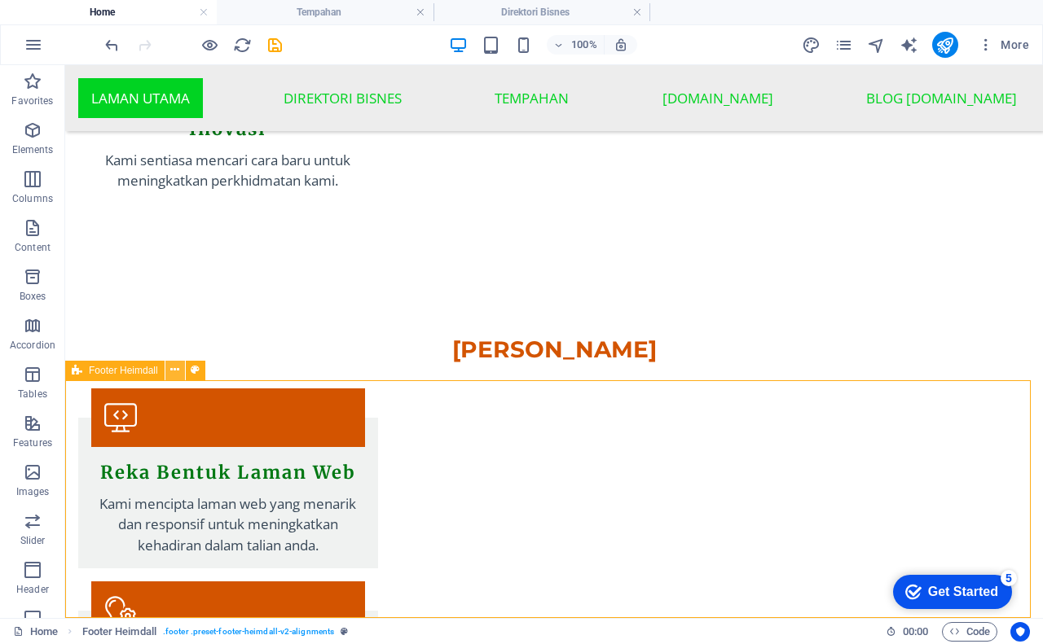
click at [174, 372] on icon at bounding box center [174, 370] width 9 height 17
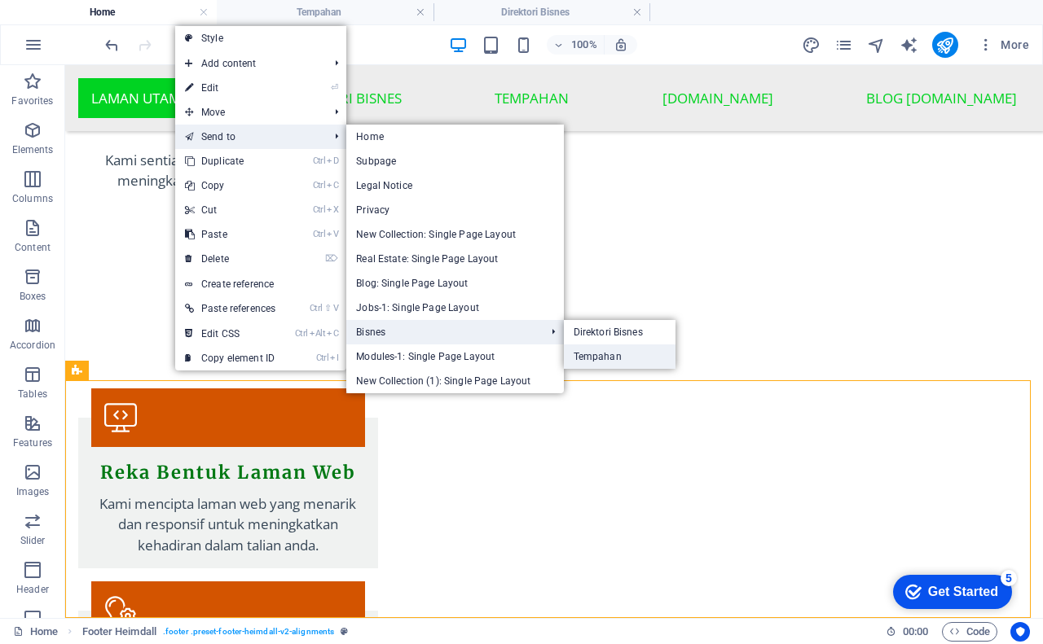
click at [614, 355] on link "Tempahan" at bounding box center [620, 357] width 112 height 24
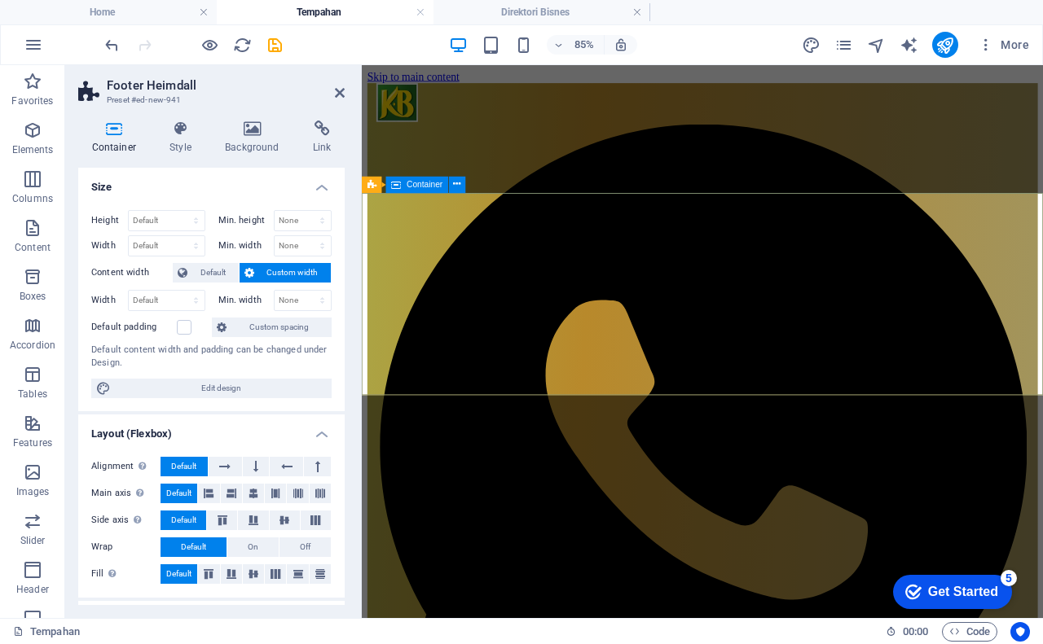
scroll to position [0, 0]
click at [455, 187] on icon at bounding box center [454, 185] width 7 height 15
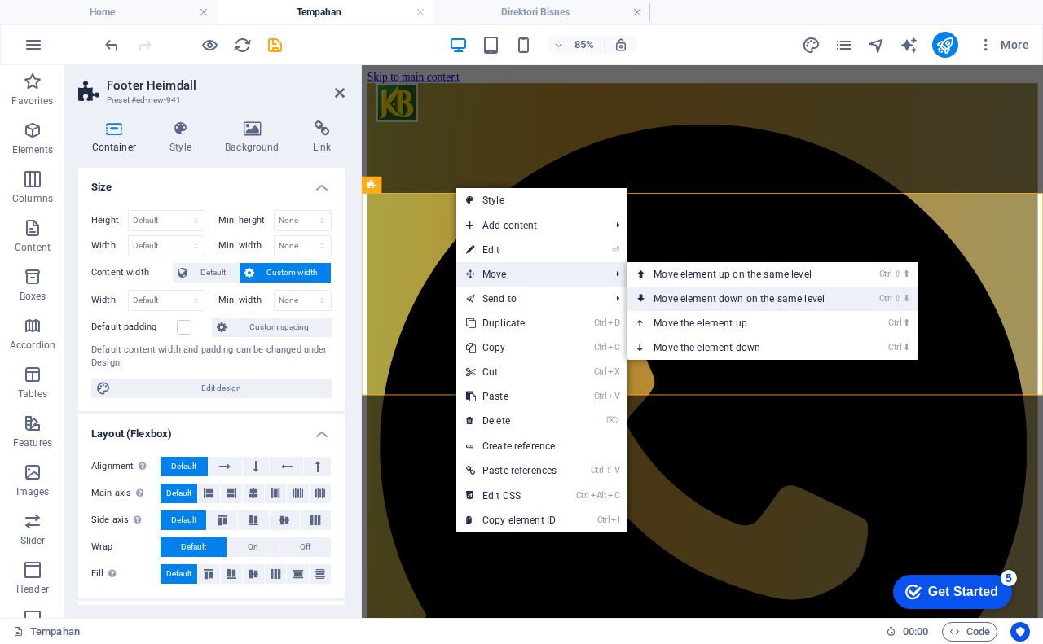
click at [736, 296] on link "Ctrl ⇧ ⬇ Move element down on the same level" at bounding box center [742, 299] width 230 height 24
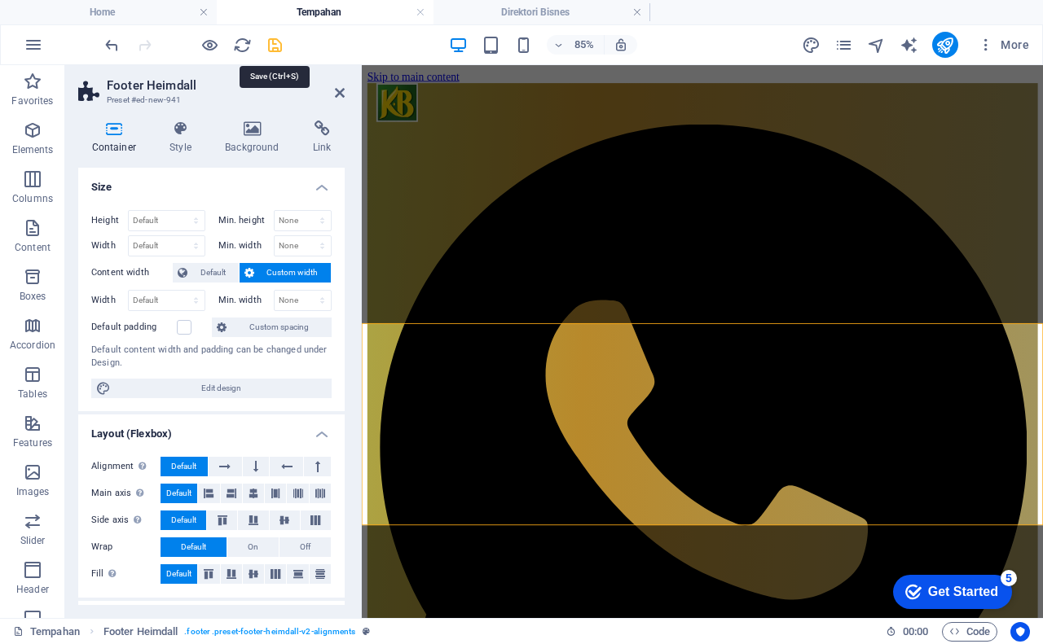
click at [278, 45] on icon "save" at bounding box center [275, 45] width 19 height 19
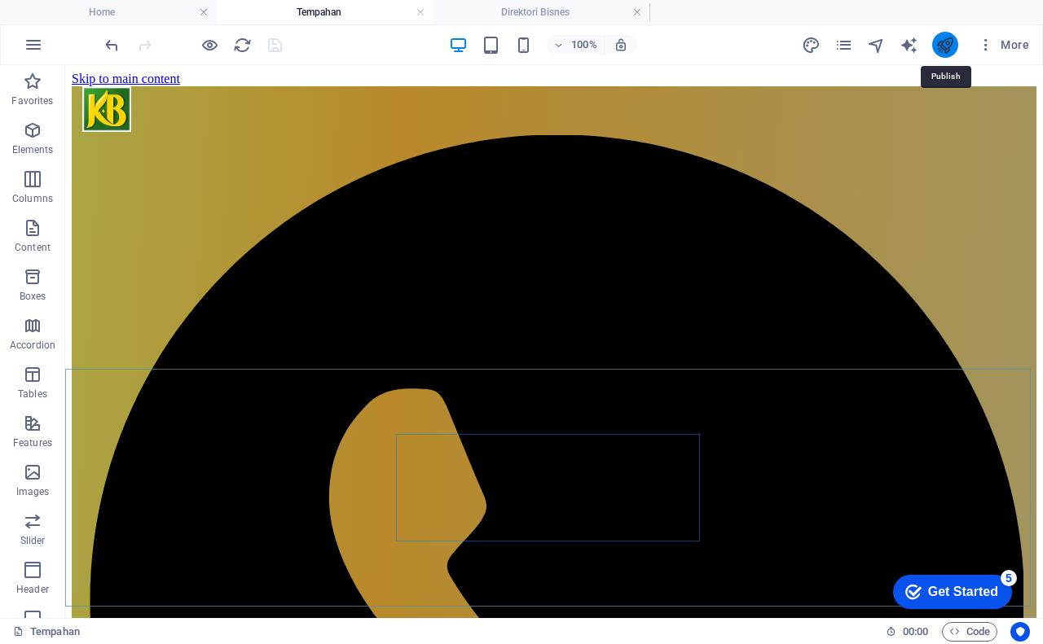
click at [943, 46] on icon "publish" at bounding box center [944, 45] width 19 height 19
